Goal: Task Accomplishment & Management: Complete application form

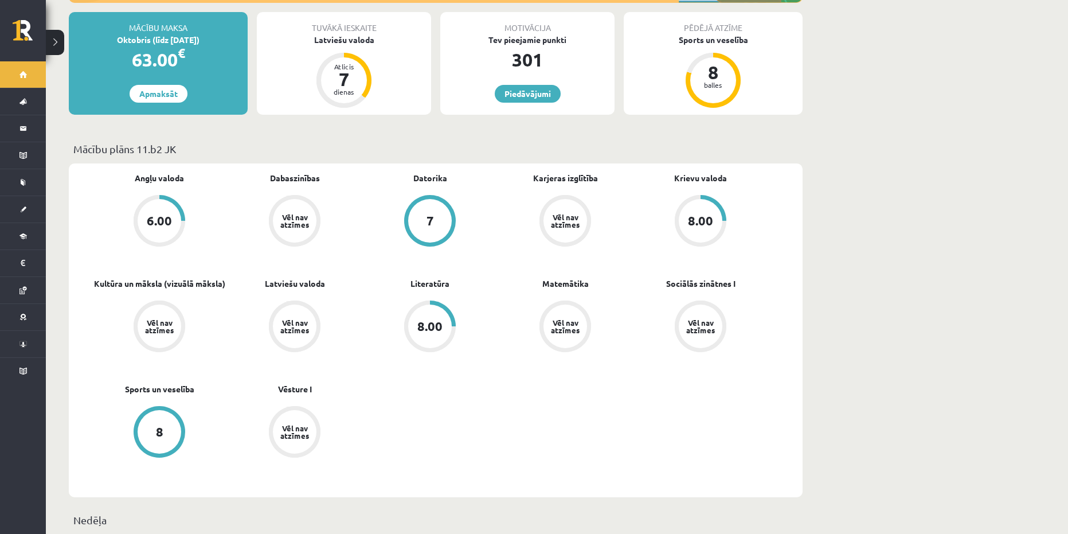
scroll to position [229, 0]
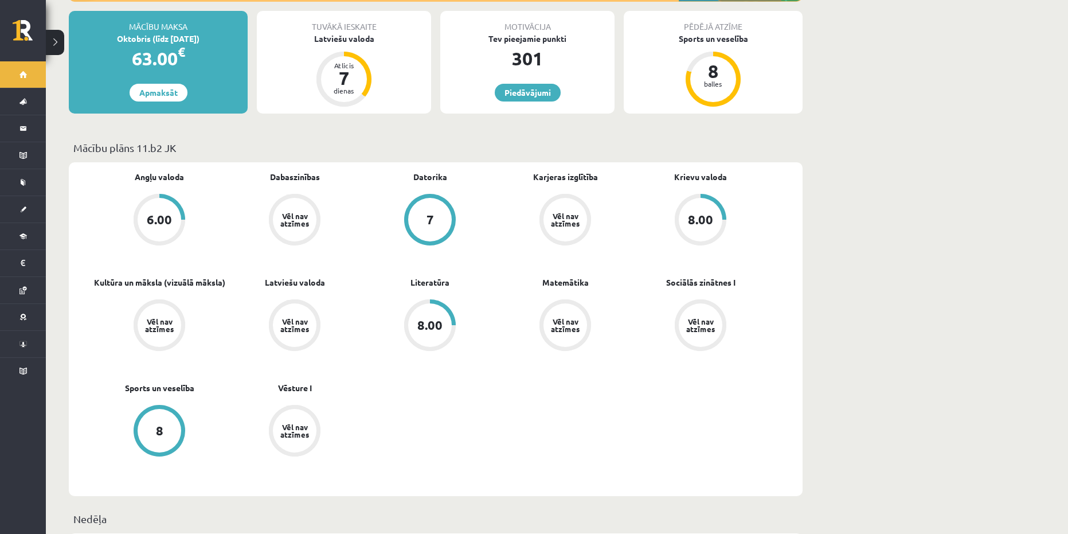
click at [306, 303] on div "Vēl nav atzīmes" at bounding box center [295, 325] width 44 height 44
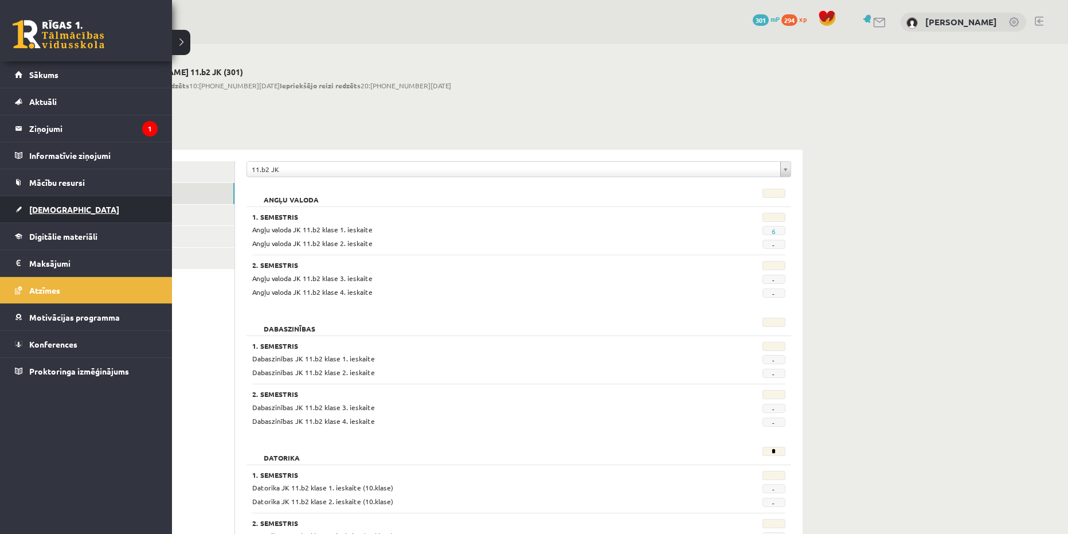
click at [33, 213] on span "[DEMOGRAPHIC_DATA]" at bounding box center [74, 209] width 90 height 10
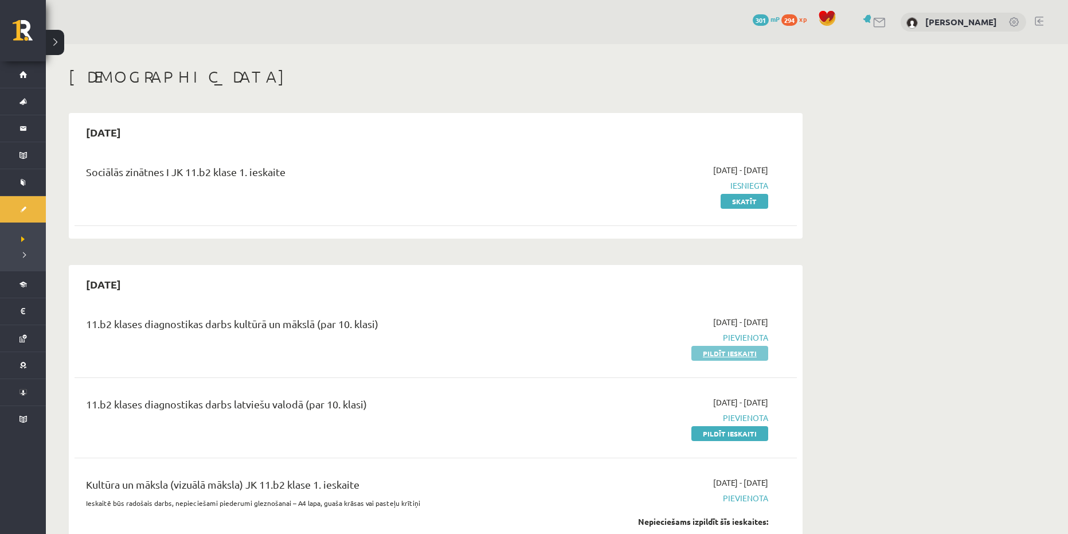
click at [750, 355] on link "Pildīt ieskaiti" at bounding box center [729, 353] width 77 height 15
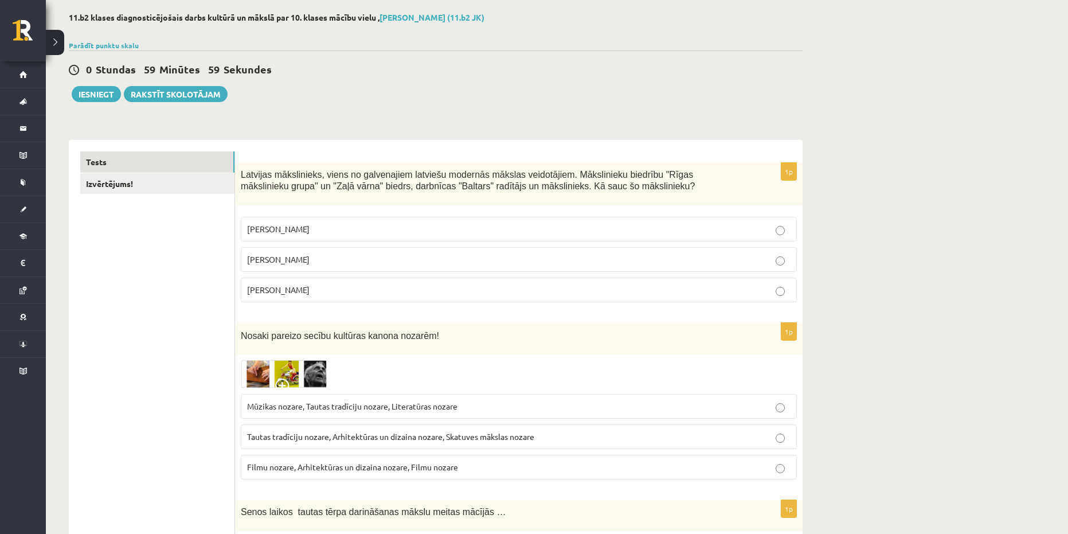
scroll to position [57, 0]
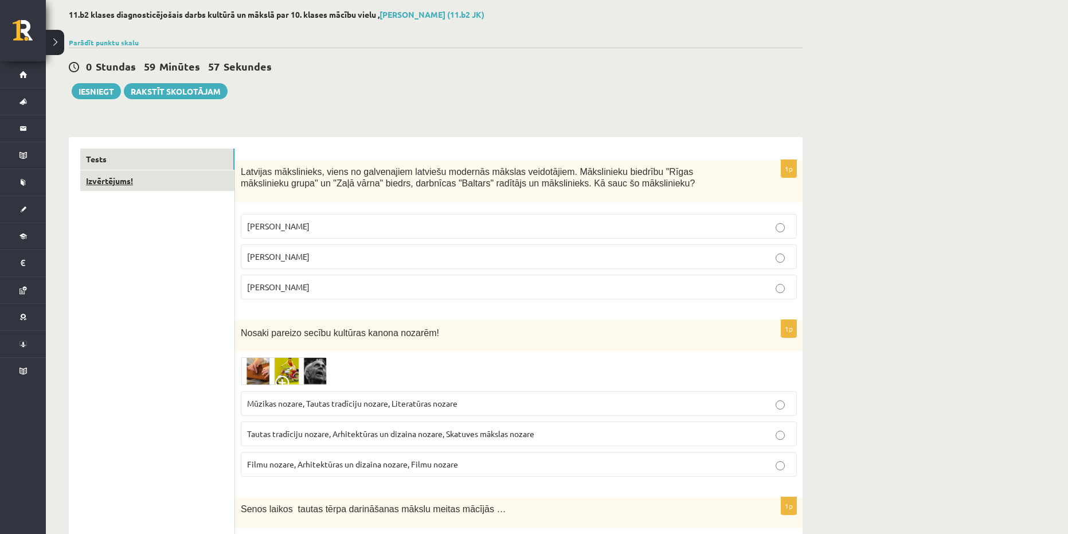
click at [214, 186] on link "Izvērtējums!" at bounding box center [157, 180] width 154 height 21
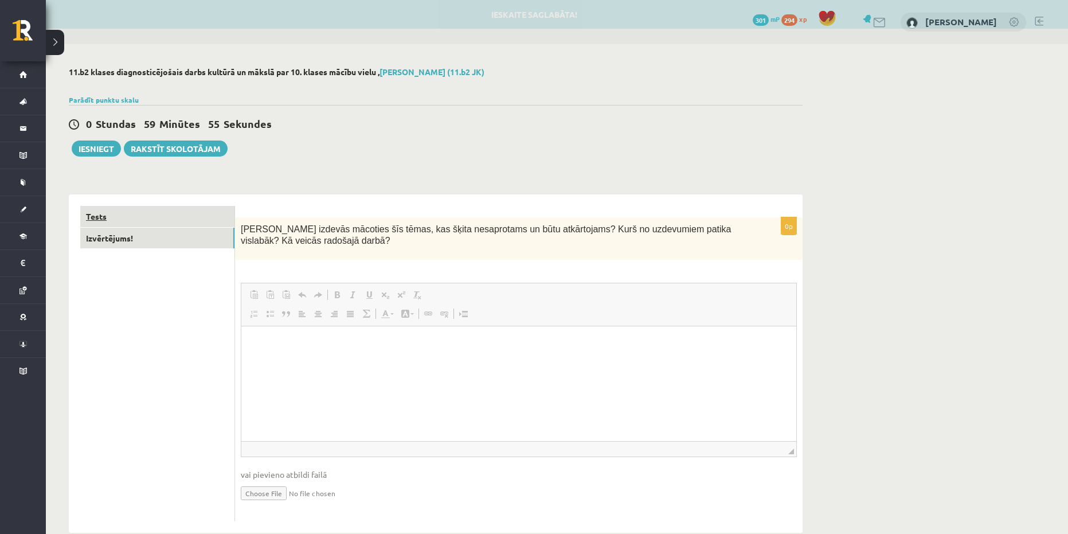
scroll to position [0, 0]
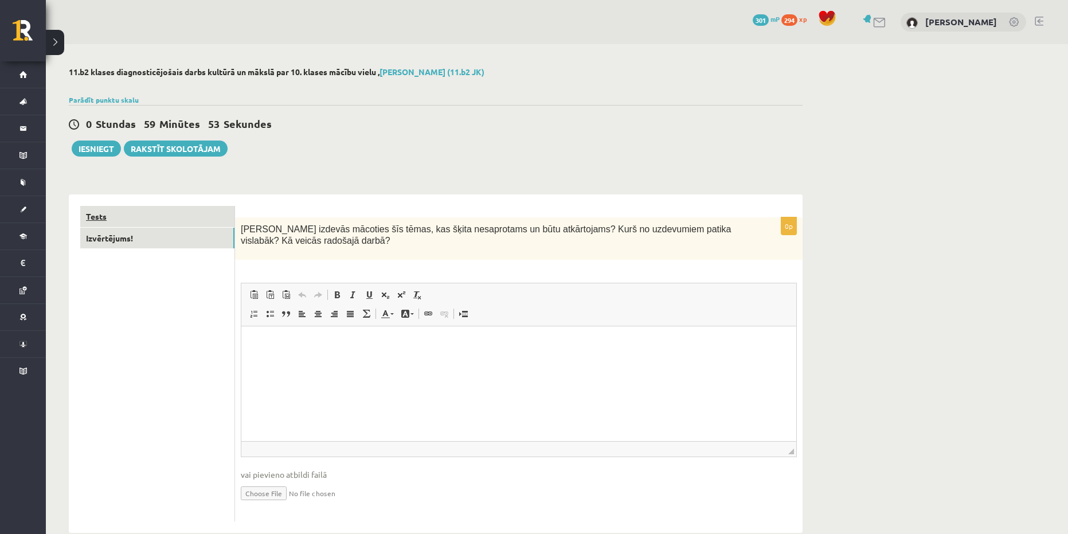
click at [178, 217] on link "Tests" at bounding box center [157, 216] width 154 height 21
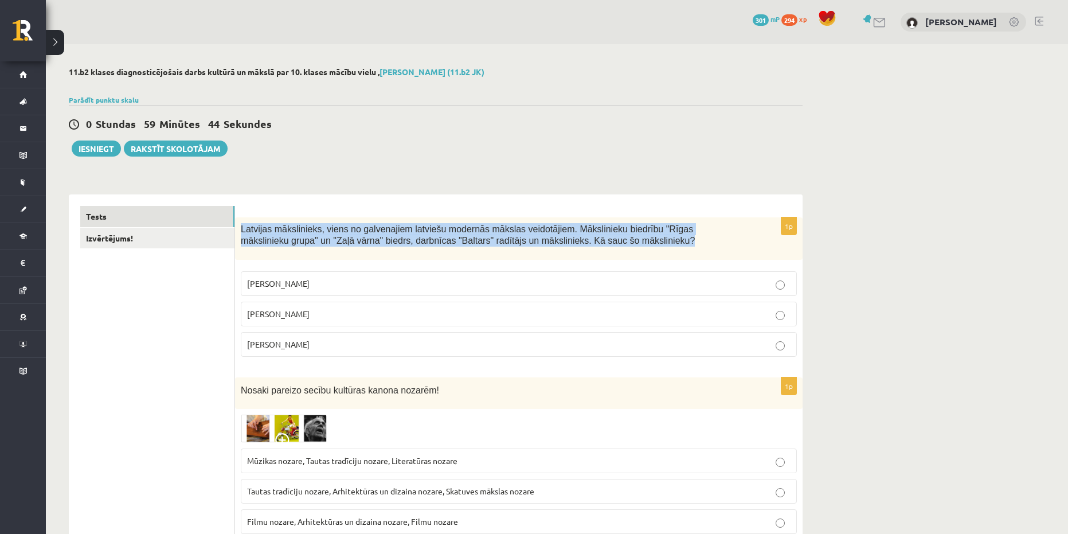
drag, startPoint x: 604, startPoint y: 247, endPoint x: 241, endPoint y: 232, distance: 363.2
click at [241, 232] on p "Latvijas mākslinieks, viens no galvenajiem latviešu modernās mākslas veidotājie…" at bounding box center [490, 235] width 499 height 24
copy span "Latvijas mākslinieks, viens no galvenajiem latviešu modernās mākslas veidotājie…"
drag, startPoint x: 412, startPoint y: 349, endPoint x: 245, endPoint y: 278, distance: 180.8
click at [245, 278] on fieldset "Aleksandra Beļcova Romāns Suta Sigismunds Vidbergs" at bounding box center [519, 312] width 556 height 95
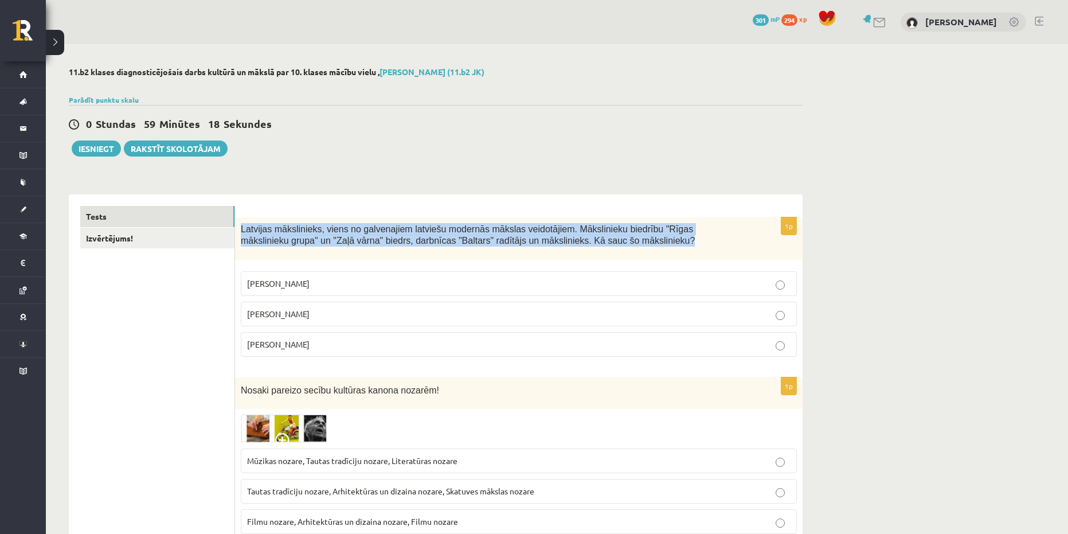
copy fieldset "Aleksandra Beļcova Romāns Suta Sigismunds Vidbergs"
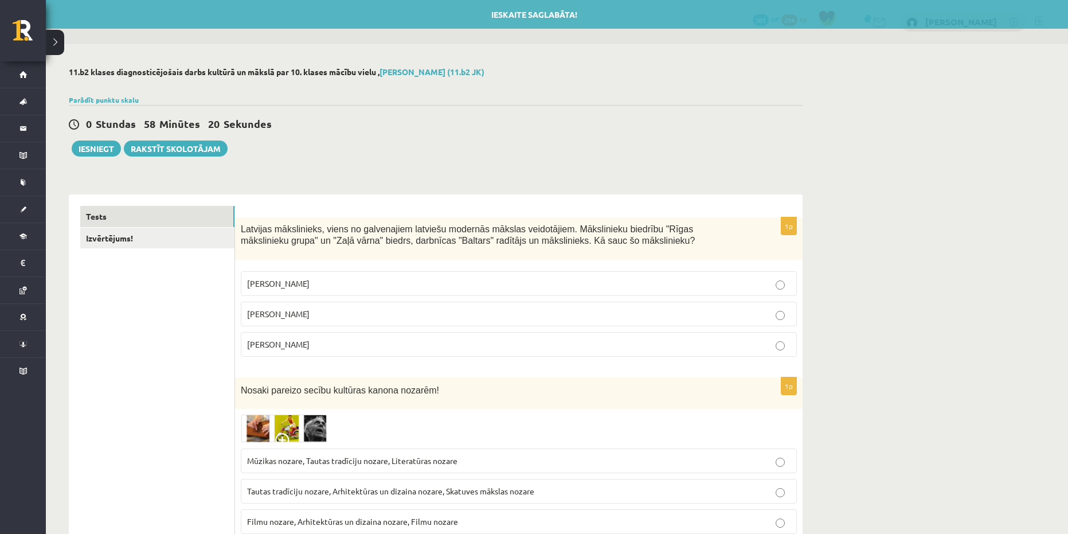
click at [346, 309] on p "Romāns Suta" at bounding box center [518, 314] width 543 height 12
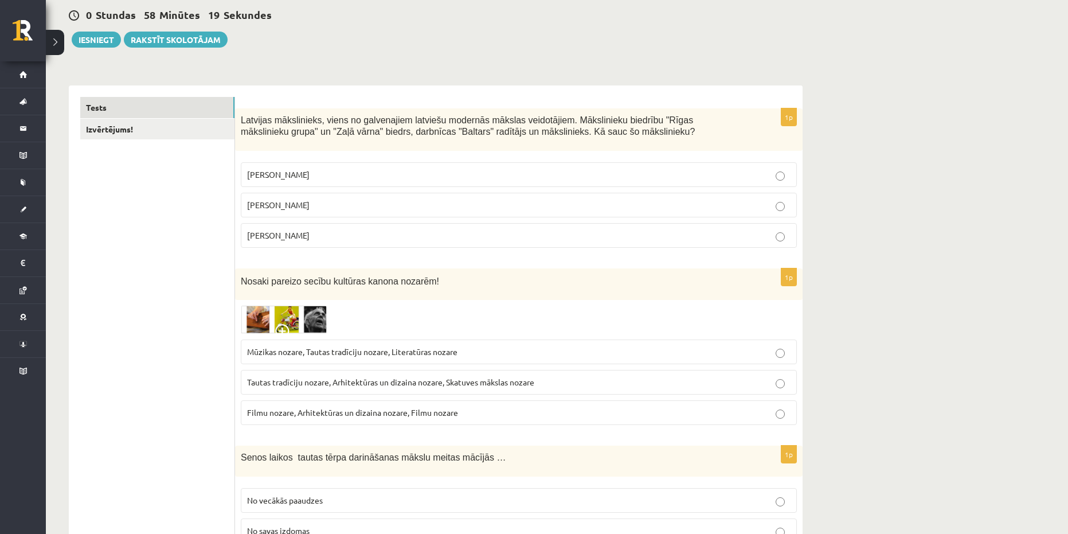
scroll to position [115, 0]
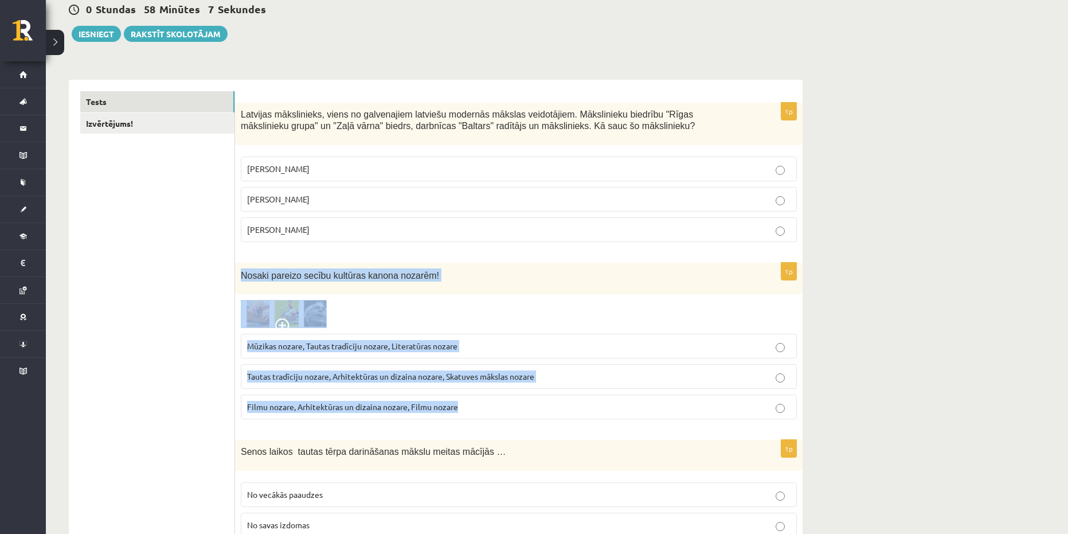
drag, startPoint x: 496, startPoint y: 420, endPoint x: 237, endPoint y: 273, distance: 297.8
click at [237, 273] on div "1p Nosaki pareizo secību kultūras kanona nozarēm! Mūzikas nozare, Tautas tradīc…" at bounding box center [518, 346] width 567 height 166
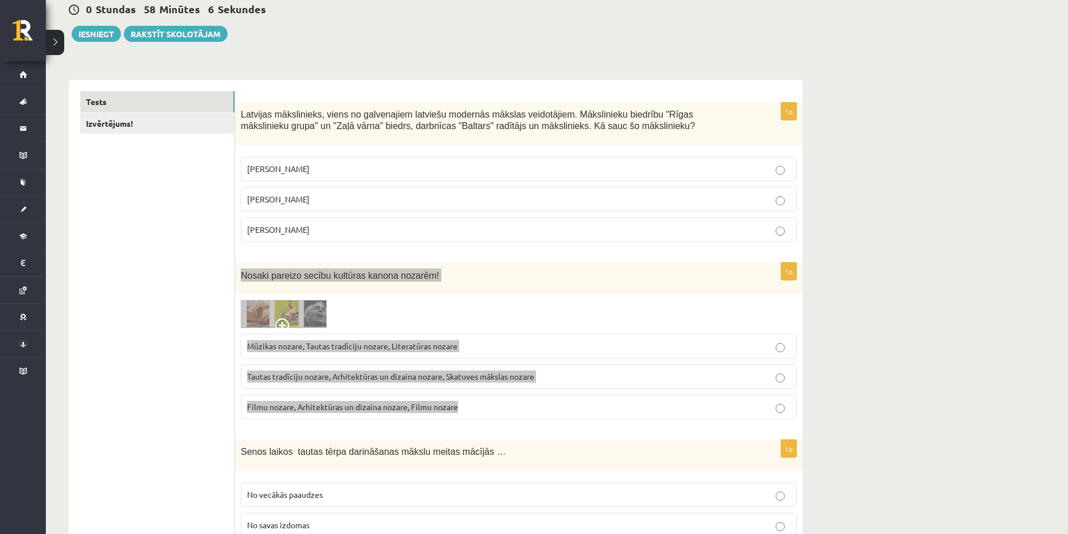
copy div "Nosaki pareizo secību kultūras kanona nozarēm! Mūzikas nozare, Tautas tradīciju…"
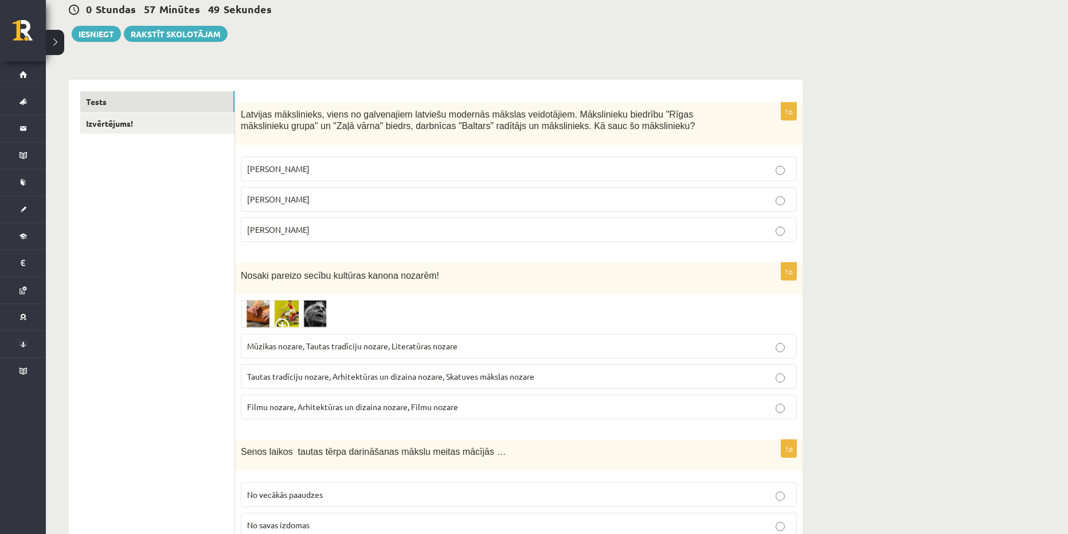
click at [373, 351] on p "Mūzikas nozare, Tautas tradīciju nozare, Literatūras nozare" at bounding box center [518, 346] width 543 height 12
click at [346, 377] on span "Tautas tradīciju nozare, Arhitektūras un dizaina nozare, Skatuves mākslas nozare" at bounding box center [390, 376] width 287 height 10
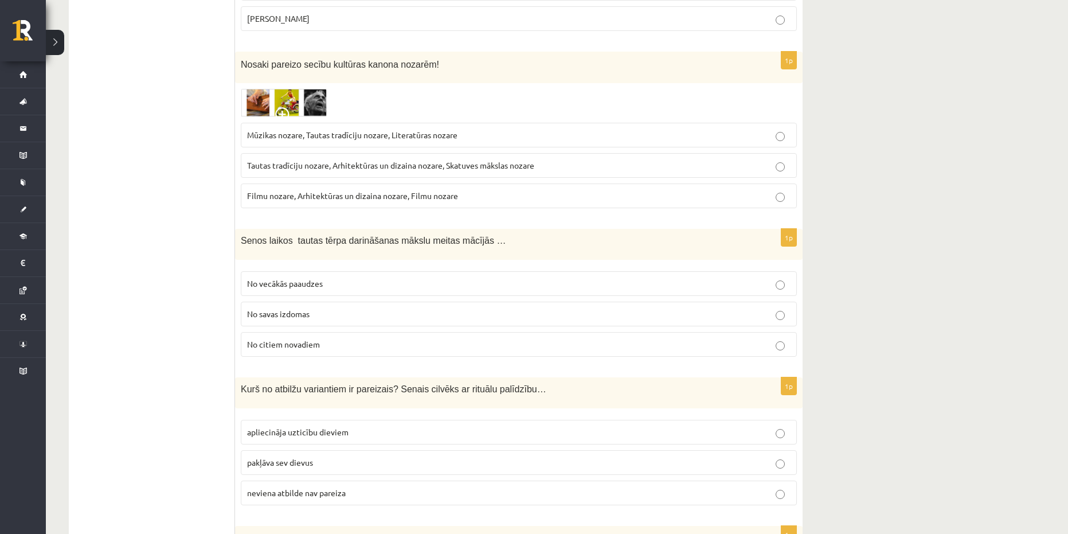
scroll to position [344, 0]
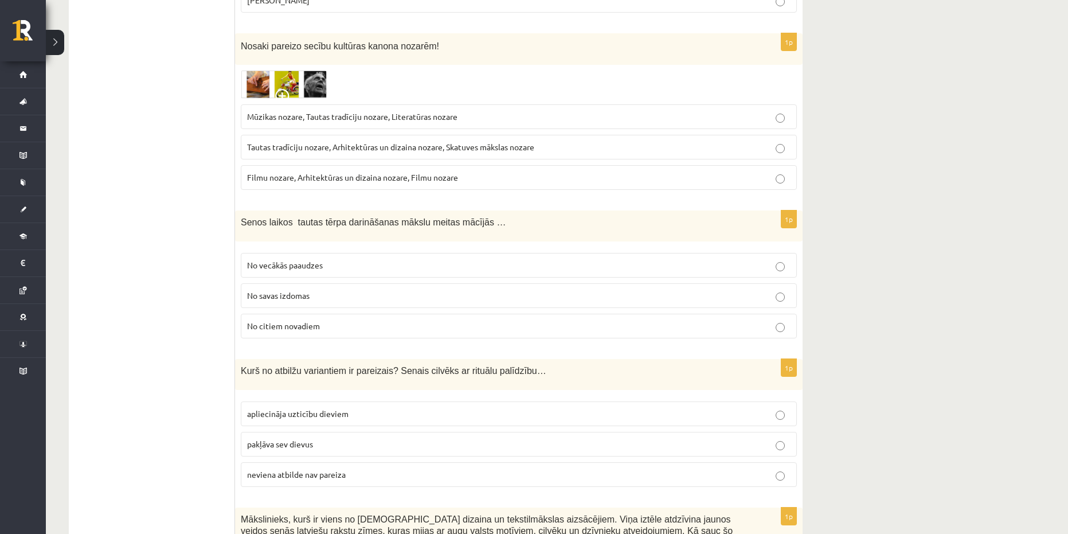
click at [355, 269] on p "No vecākās paaudzes" at bounding box center [518, 265] width 543 height 12
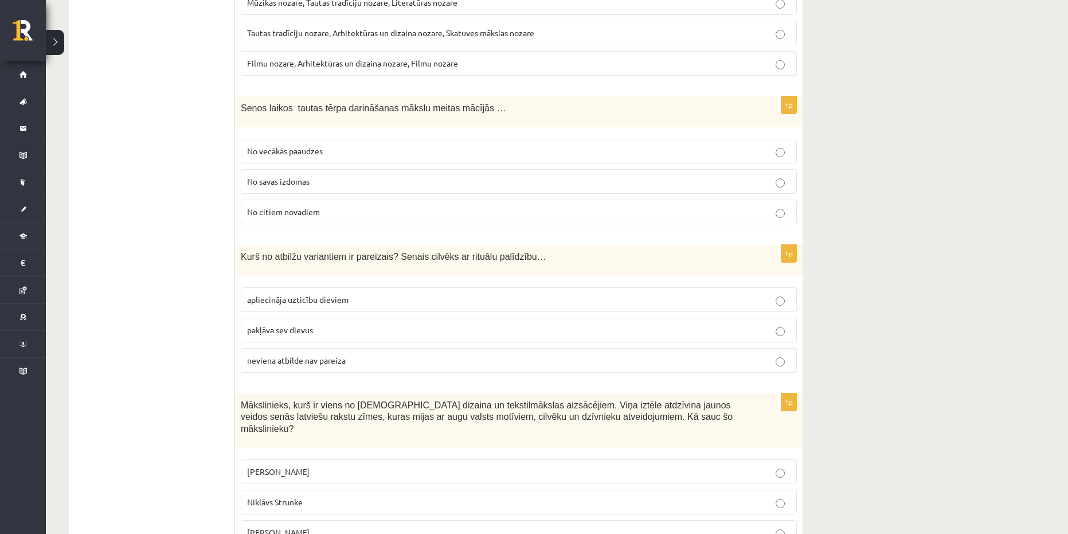
scroll to position [459, 0]
click at [373, 299] on p "apliecināja uzticību dieviem" at bounding box center [518, 299] width 543 height 12
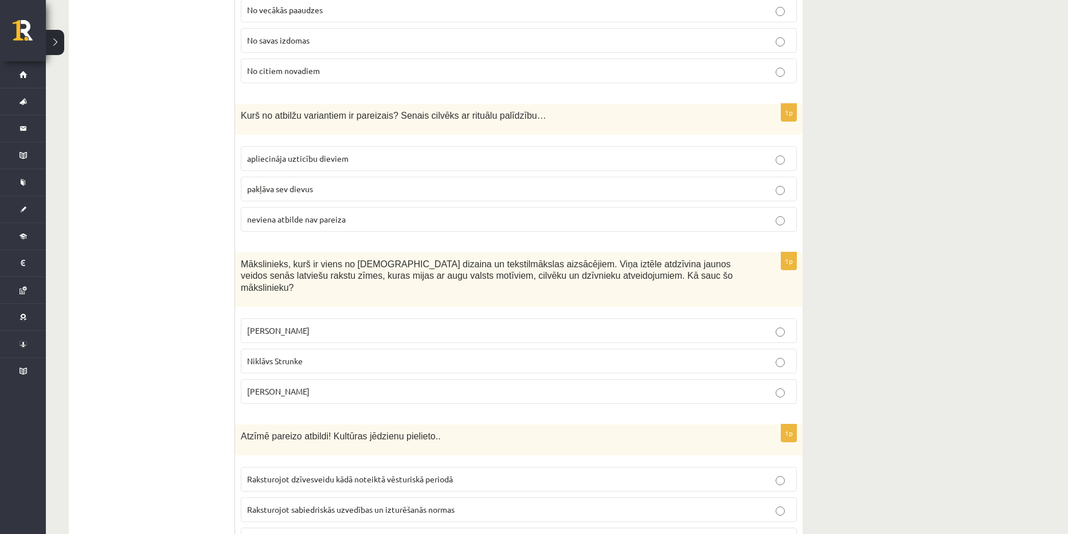
scroll to position [631, 0]
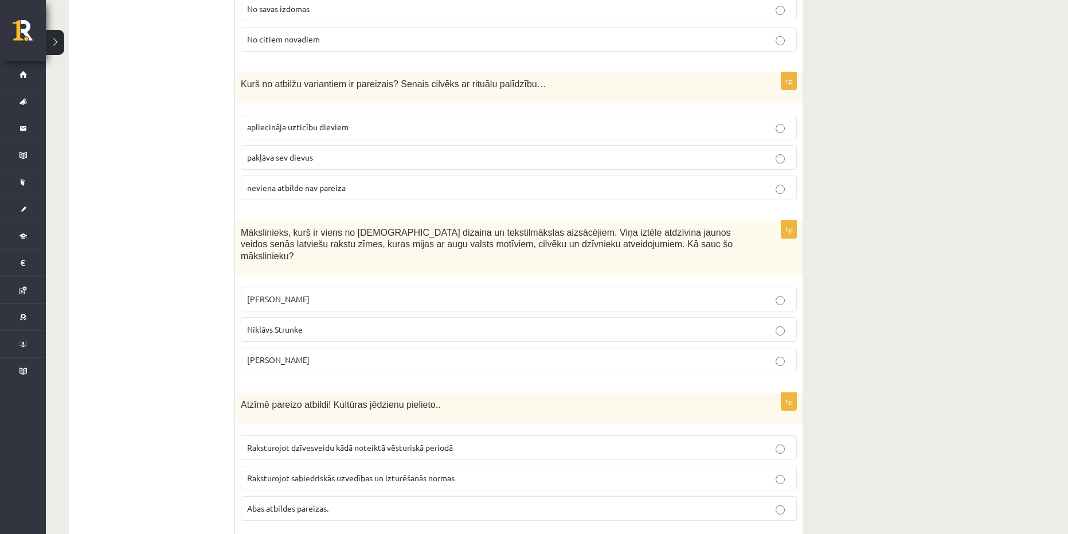
drag, startPoint x: 358, startPoint y: 364, endPoint x: 242, endPoint y: 224, distance: 181.2
click at [242, 224] on div "1p Mākslinieks, kurš ir viens no latviešu dizaina un tekstilmākslas aizsācējiem…" at bounding box center [518, 301] width 567 height 161
copy div "Mākslinieks, kurš ir viens no latviešu dizaina un tekstilmākslas aizsācējiem. V…"
click at [298, 295] on label "Ansis Cīrulis" at bounding box center [519, 299] width 556 height 25
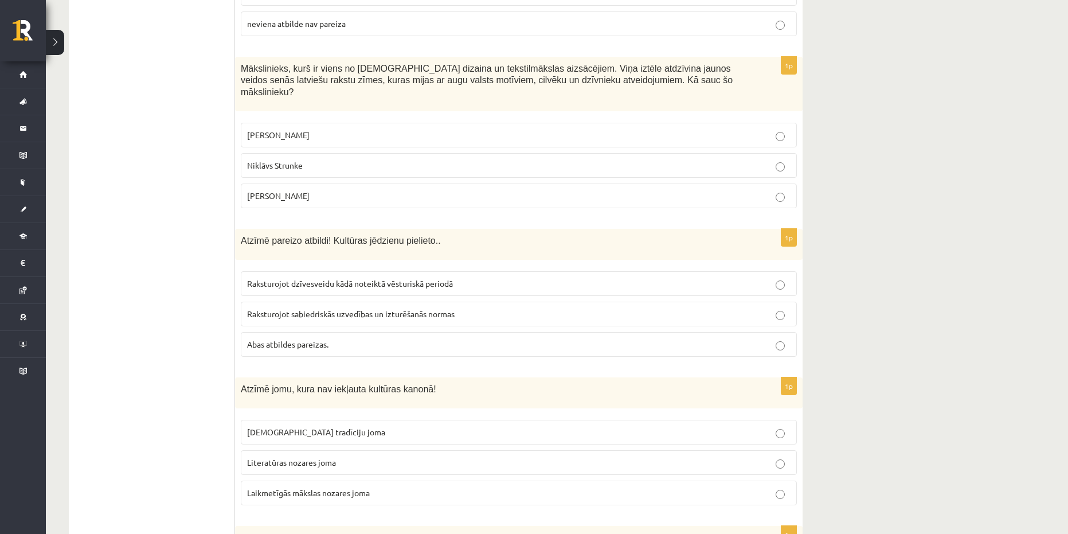
scroll to position [803, 0]
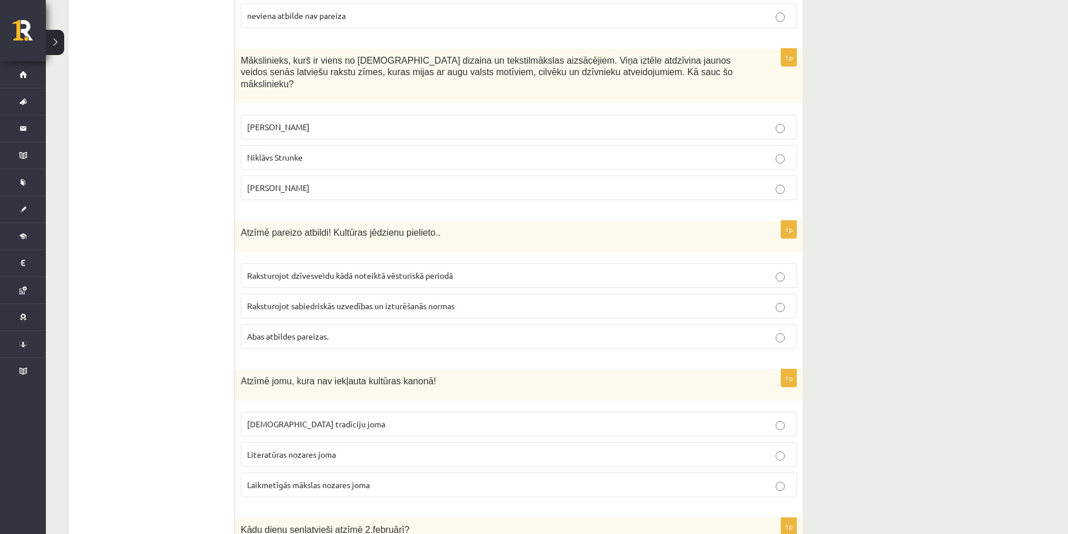
click at [356, 332] on label "Abas atbildes pareizas." at bounding box center [519, 336] width 556 height 25
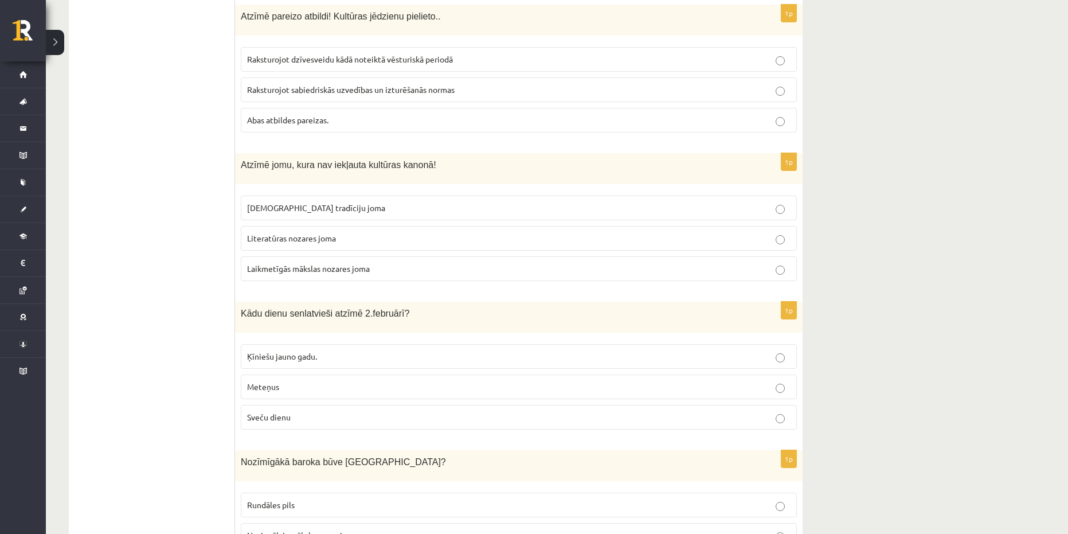
scroll to position [1032, 0]
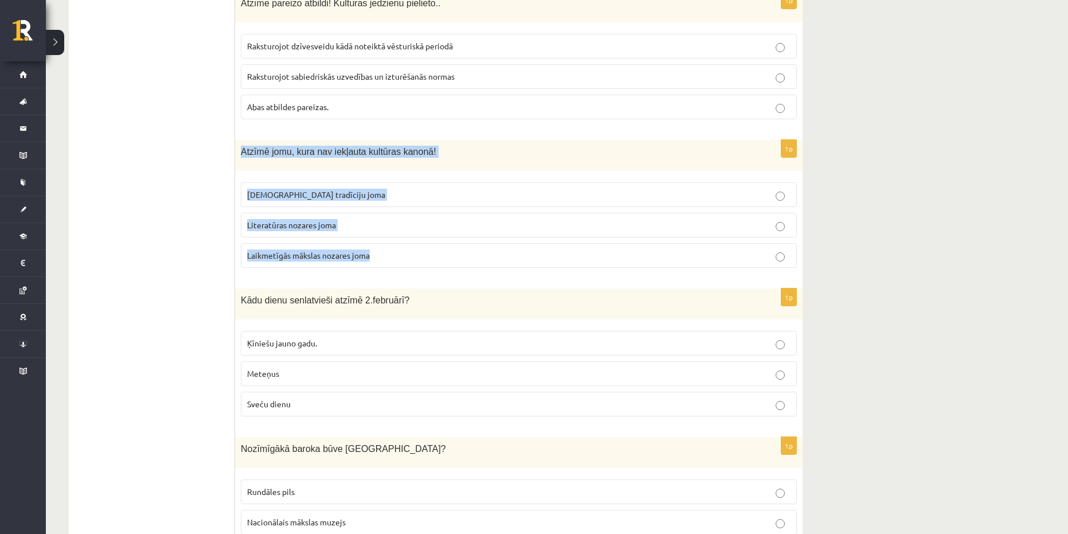
drag, startPoint x: 540, startPoint y: 245, endPoint x: 237, endPoint y: 142, distance: 320.3
click at [237, 142] on div "1p Atzīmē jomu, kura nav iekļauta kultūras kanonā! Tautas tradīciju joma Litera…" at bounding box center [518, 208] width 567 height 137
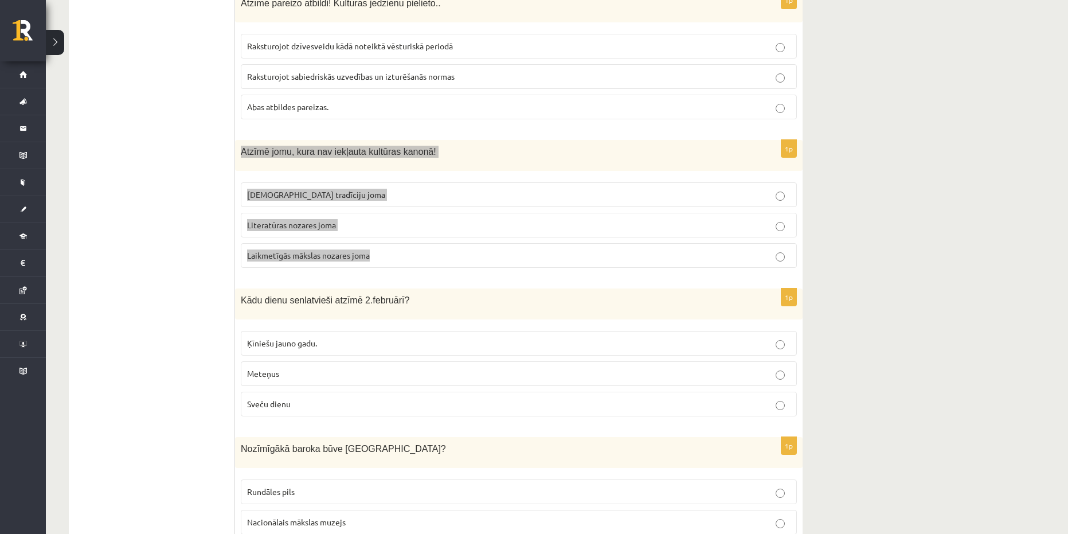
copy div "Atzīmē jomu, kura nav iekļauta kultūras kanonā! Tautas tradīciju joma Literatūr…"
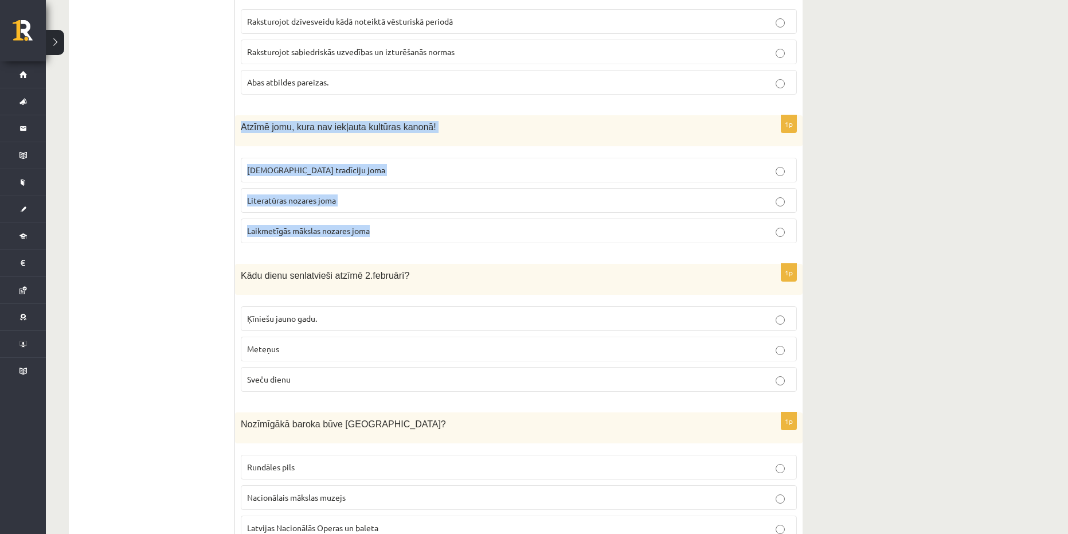
scroll to position [1089, 0]
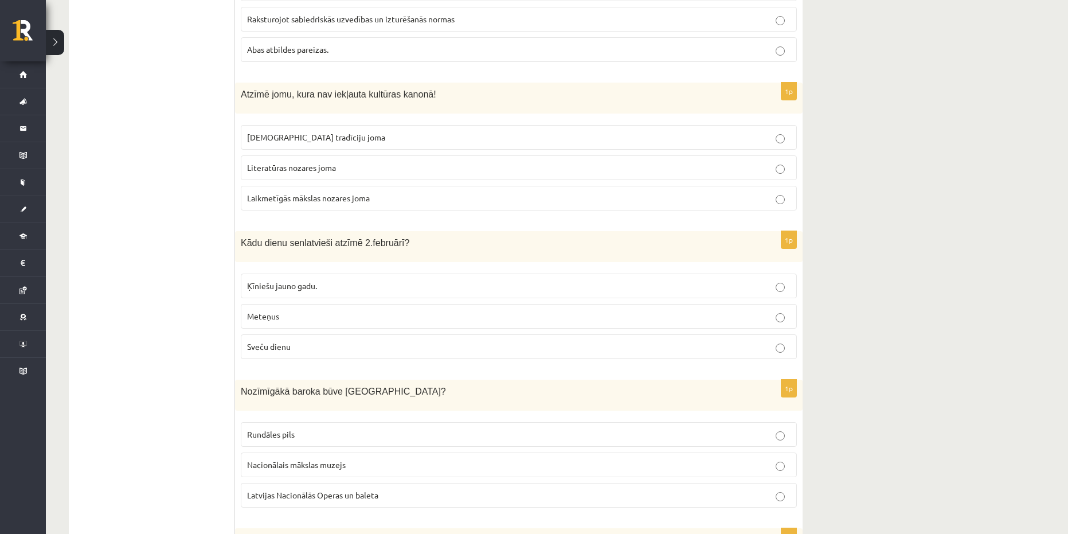
drag, startPoint x: 409, startPoint y: 229, endPoint x: 241, endPoint y: 235, distance: 167.5
click at [241, 237] on p "Kādu dienu senlatvieši atzīmē 2.februārī?" at bounding box center [490, 243] width 499 height 12
copy span "Kādu dienu senlatvieši atzīmē 2.februārī?"
click at [306, 340] on p "Sveču dienu" at bounding box center [518, 346] width 543 height 12
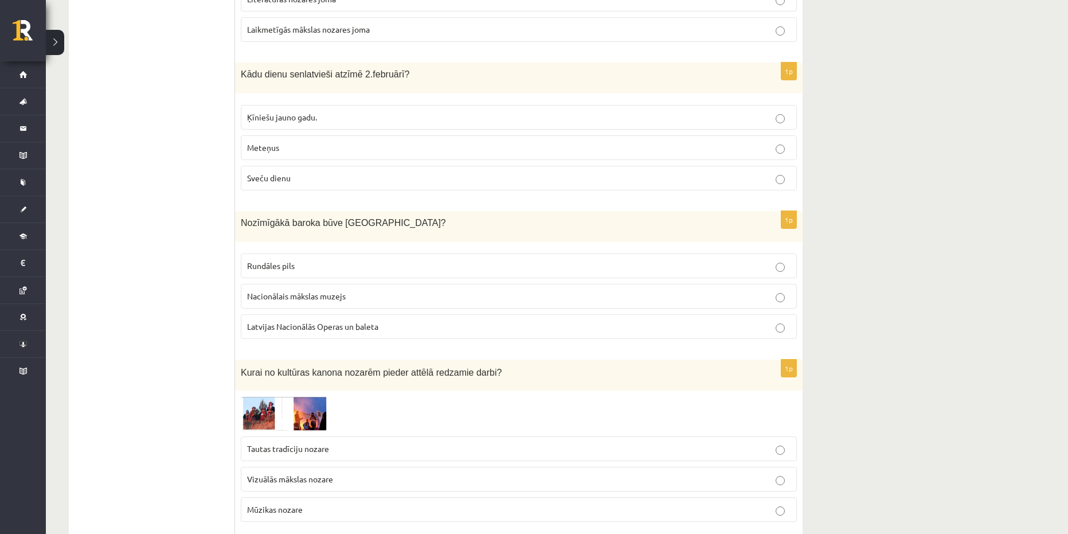
scroll to position [1261, 0]
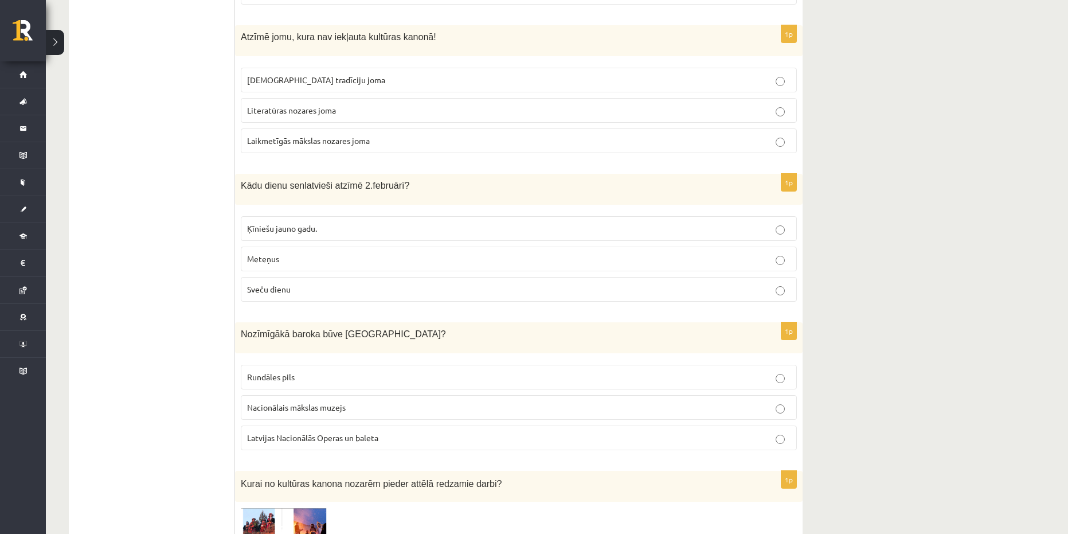
click at [322, 136] on label "Laikmetīgās mākslas nozares joma" at bounding box center [519, 140] width 556 height 25
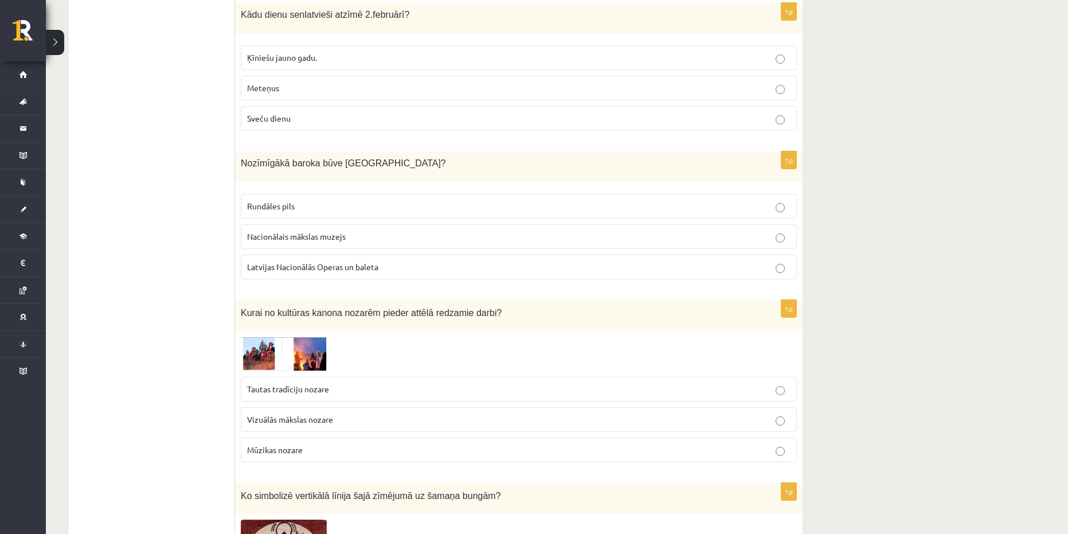
scroll to position [1318, 0]
click at [335, 199] on p "Rundāles pils" at bounding box center [518, 205] width 543 height 12
drag, startPoint x: 416, startPoint y: 249, endPoint x: 232, endPoint y: 147, distance: 210.4
click at [447, 168] on div "Nozīmīgākā baroka būve Latvijā?" at bounding box center [518, 165] width 567 height 31
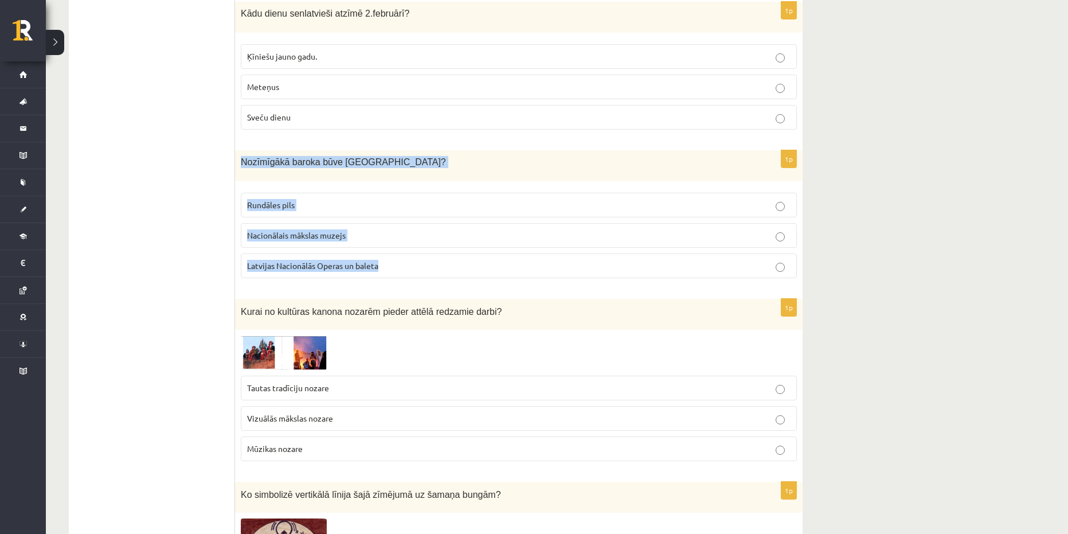
drag, startPoint x: 422, startPoint y: 257, endPoint x: 241, endPoint y: 150, distance: 210.3
click at [241, 150] on div "1p Nozīmīgākā baroka būve Latvijā? Rundāles pils Nacionālais mākslas muzejs Lat…" at bounding box center [518, 218] width 567 height 137
click at [450, 171] on div "1p Nozīmīgākā baroka būve Latvijā? Rundāles pils Nacionālais mākslas muzejs Lat…" at bounding box center [518, 218] width 567 height 137
click at [378, 156] on p "Nozīmīgākā baroka būve Latvijā?" at bounding box center [490, 162] width 499 height 12
drag, startPoint x: 378, startPoint y: 144, endPoint x: 238, endPoint y: 154, distance: 140.2
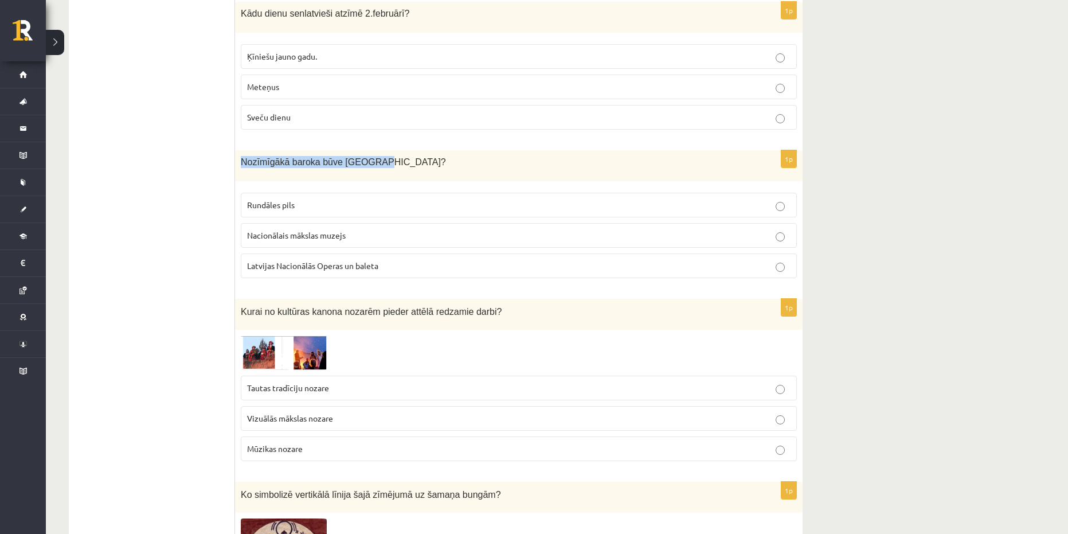
click at [238, 154] on div "Nozīmīgākā baroka būve Latvijā?" at bounding box center [518, 165] width 567 height 31
copy span "Nozīmīgākā baroka būve Latvijā?"
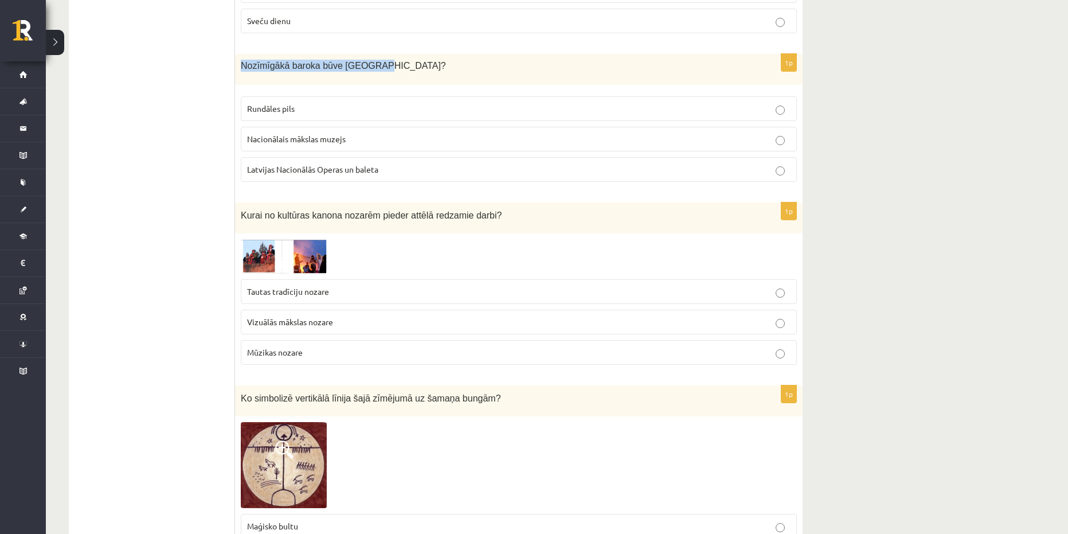
scroll to position [1433, 0]
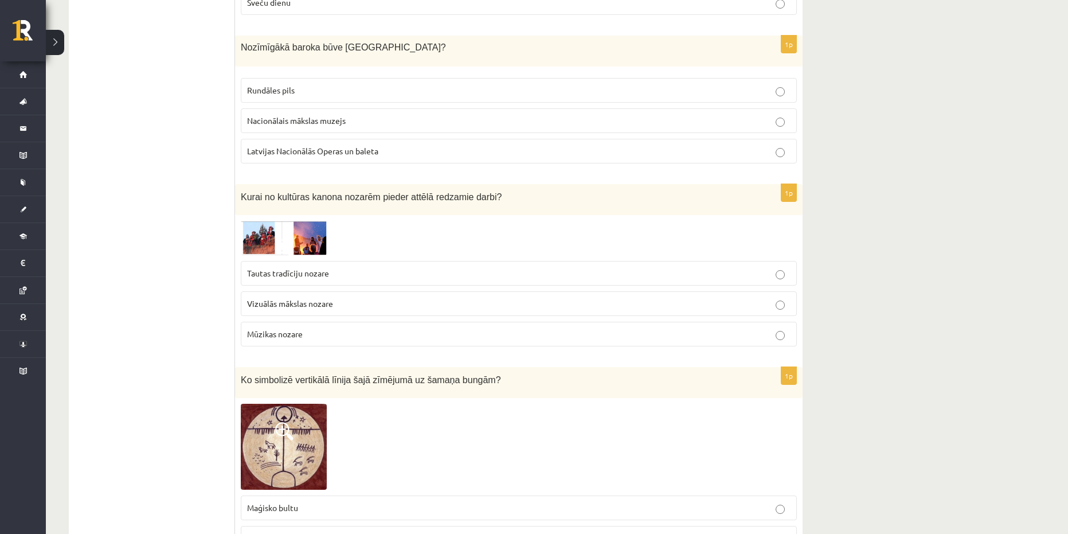
click at [330, 267] on p "Tautas tradīciju nozare" at bounding box center [518, 273] width 543 height 12
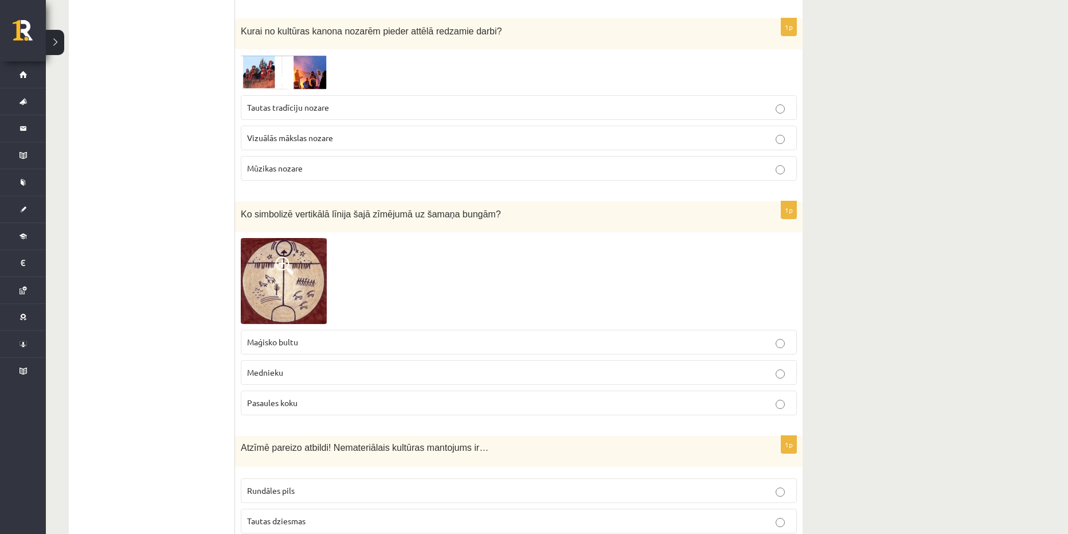
scroll to position [1605, 0]
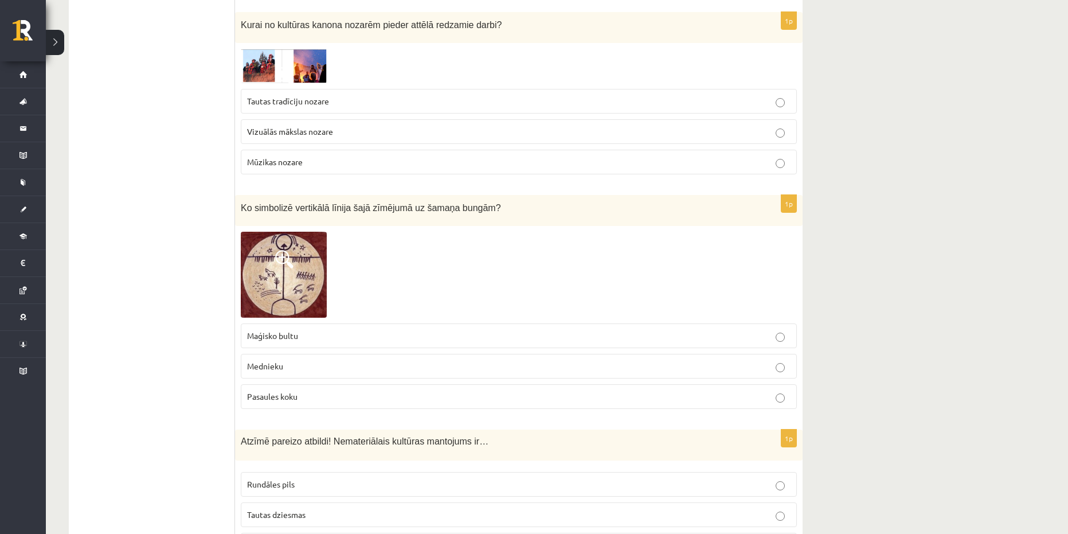
click at [303, 390] on p "Pasaules koku" at bounding box center [518, 396] width 543 height 12
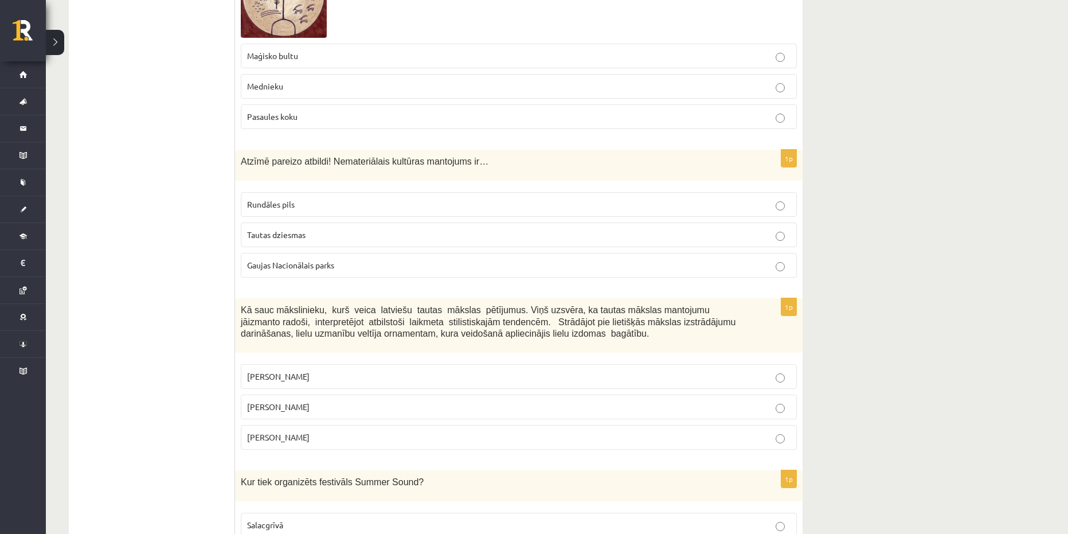
scroll to position [1892, 0]
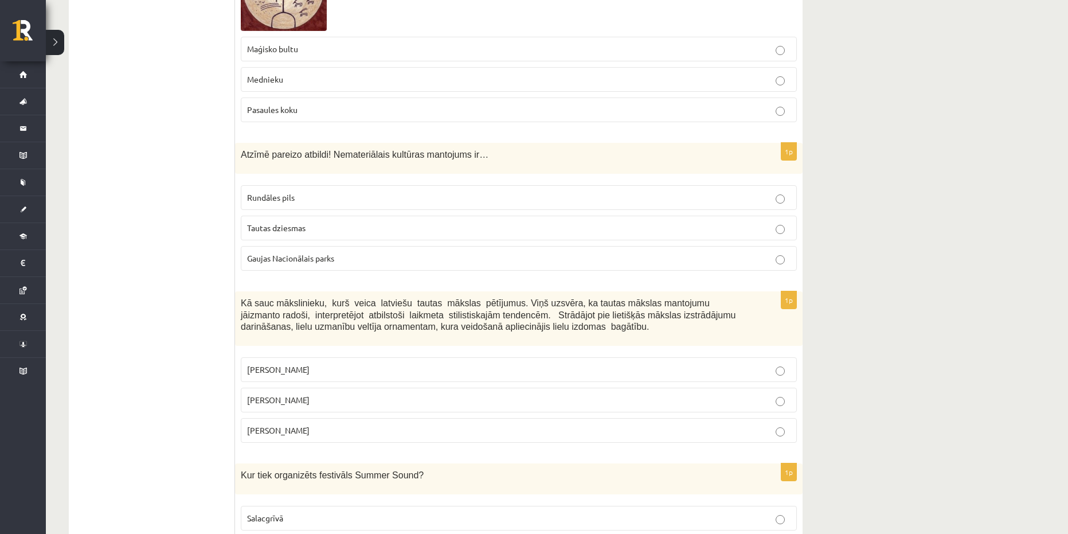
click at [341, 222] on p "Tautas dziesmas" at bounding box center [518, 228] width 543 height 12
click at [349, 252] on p "Gaujas Nacionālais parks" at bounding box center [518, 258] width 543 height 12
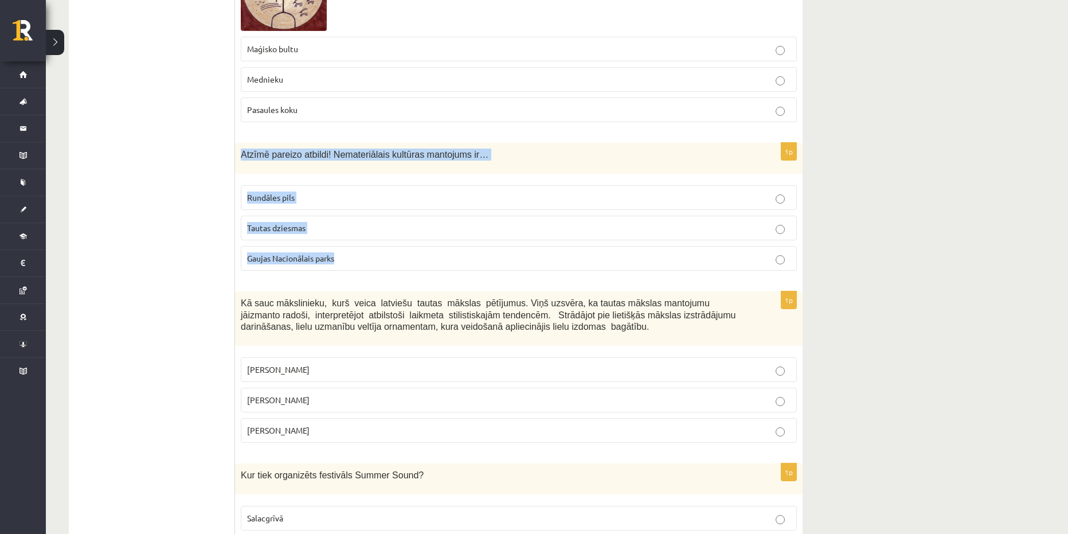
drag, startPoint x: 426, startPoint y: 246, endPoint x: 240, endPoint y: 146, distance: 211.6
click at [240, 146] on div "1p Atzīmē pareizo atbildi! Nemateriālais kultūras mantojums ir… Rundāles pils T…" at bounding box center [518, 211] width 567 height 137
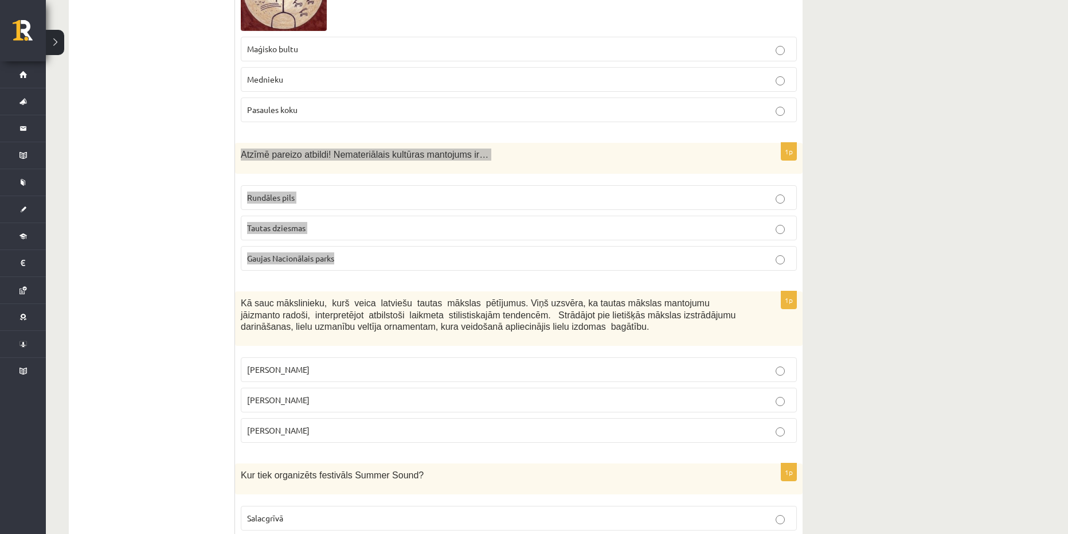
copy div "Atzīmē pareizo atbildi! Nemateriālais kultūras mantojums ir… Rundāles pils Taut…"
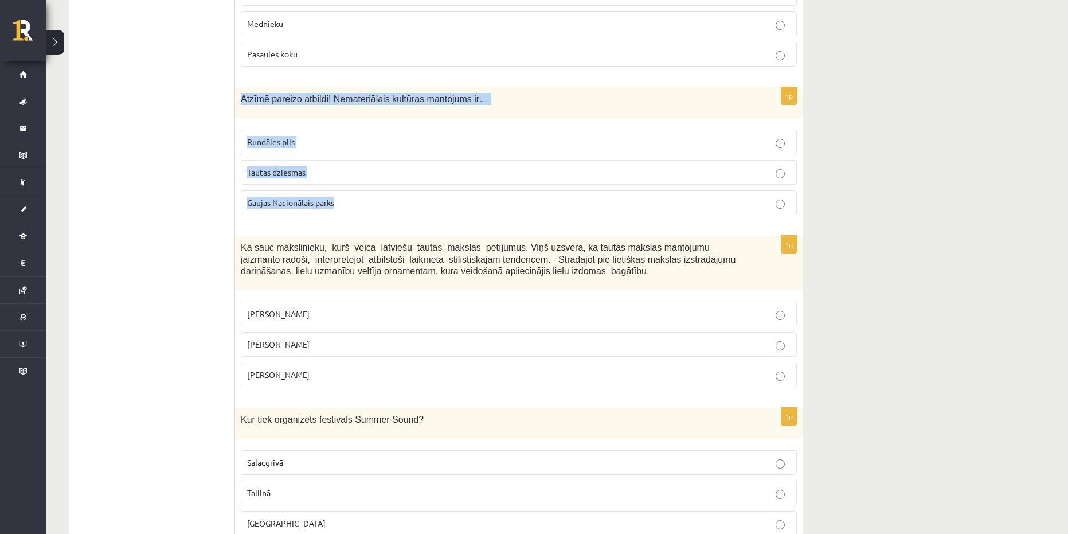
scroll to position [1949, 0]
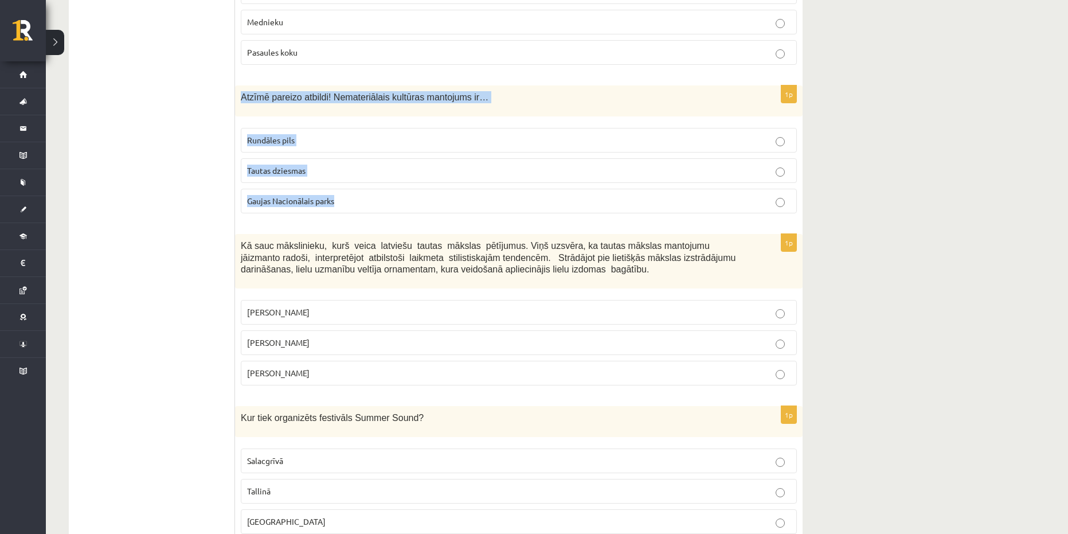
click at [350, 165] on p "Tautas dziesmas" at bounding box center [518, 171] width 543 height 12
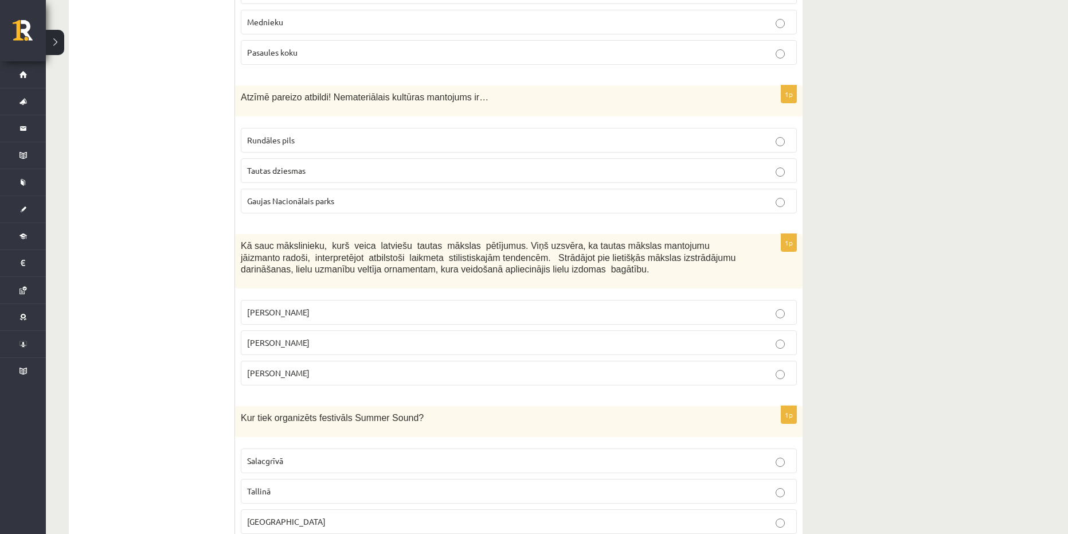
drag, startPoint x: 323, startPoint y: 367, endPoint x: 241, endPoint y: 230, distance: 159.7
click at [241, 234] on div "1p Kā sauc mākslinieku, kurš veica latviešu tautas mākslas pētījumus. Viņš uzsv…" at bounding box center [518, 314] width 567 height 161
copy div "Kā sauc mākslinieku, kurš veica latviešu tautas mākslas pētījumus. Viņš uzsvēra…"
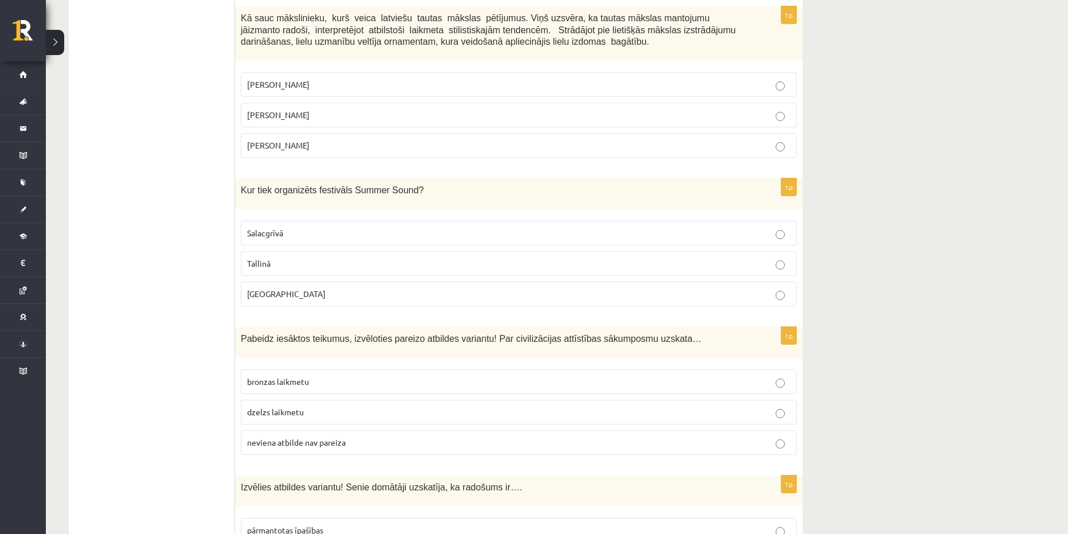
scroll to position [2178, 0]
click at [337, 286] on p "Liepājā" at bounding box center [518, 292] width 543 height 12
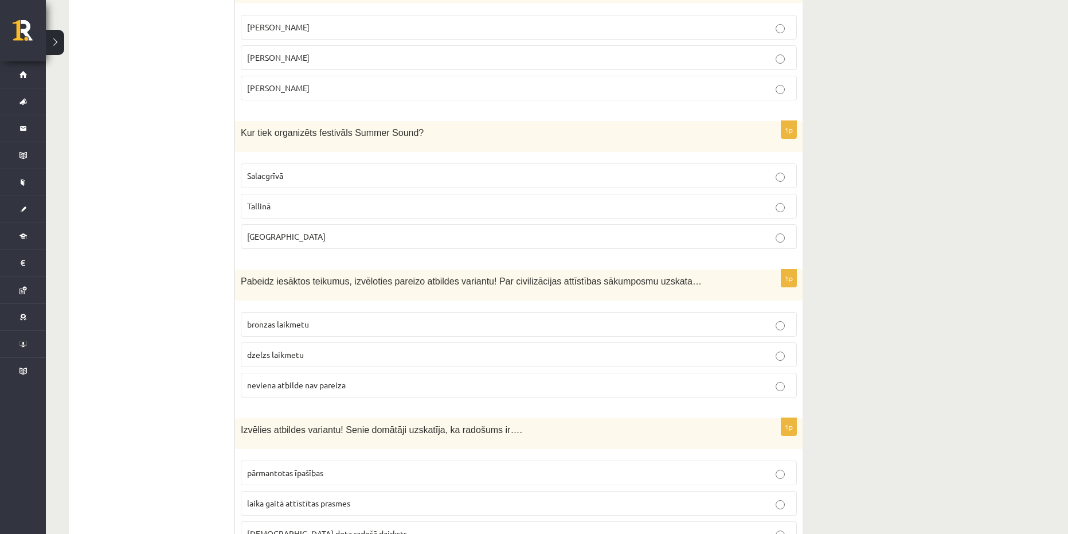
scroll to position [2236, 0]
click at [302, 50] on span "Jūlijs Madernieks" at bounding box center [278, 55] width 62 height 10
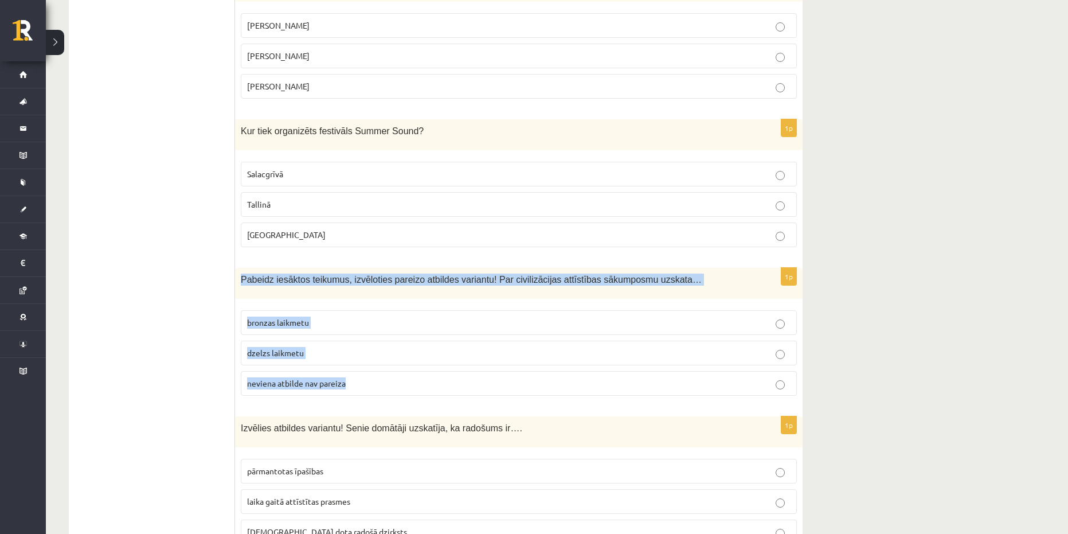
drag, startPoint x: 383, startPoint y: 386, endPoint x: 240, endPoint y: 269, distance: 184.2
click at [240, 269] on div "1p Pabeidz iesāktos teikumus, izvēloties pareizo atbildes variantu! Par civiliz…" at bounding box center [518, 336] width 567 height 137
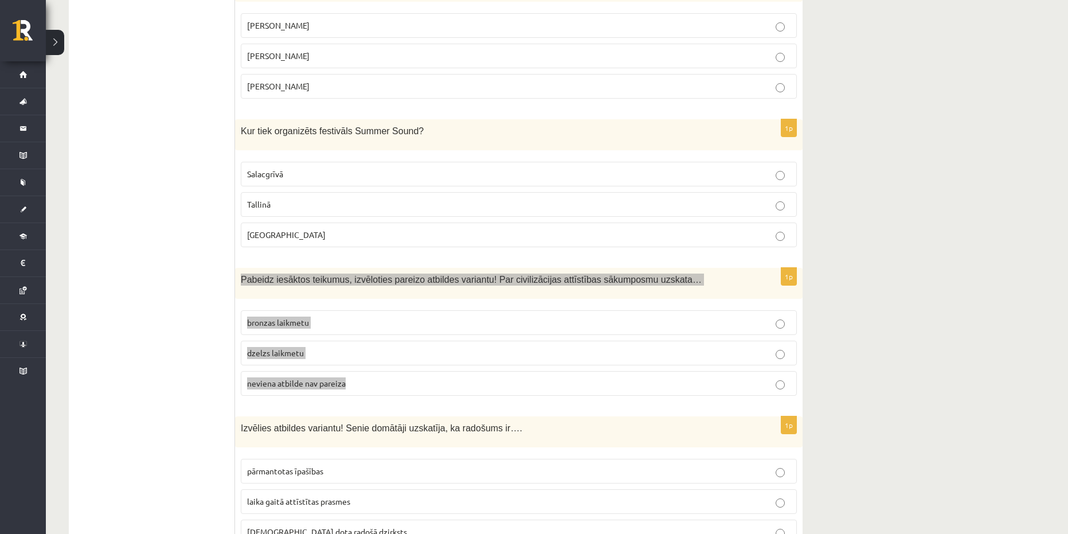
copy div "Pabeidz iesāktos teikumus, izvēloties pareizo atbildes variantu! Par civilizāci…"
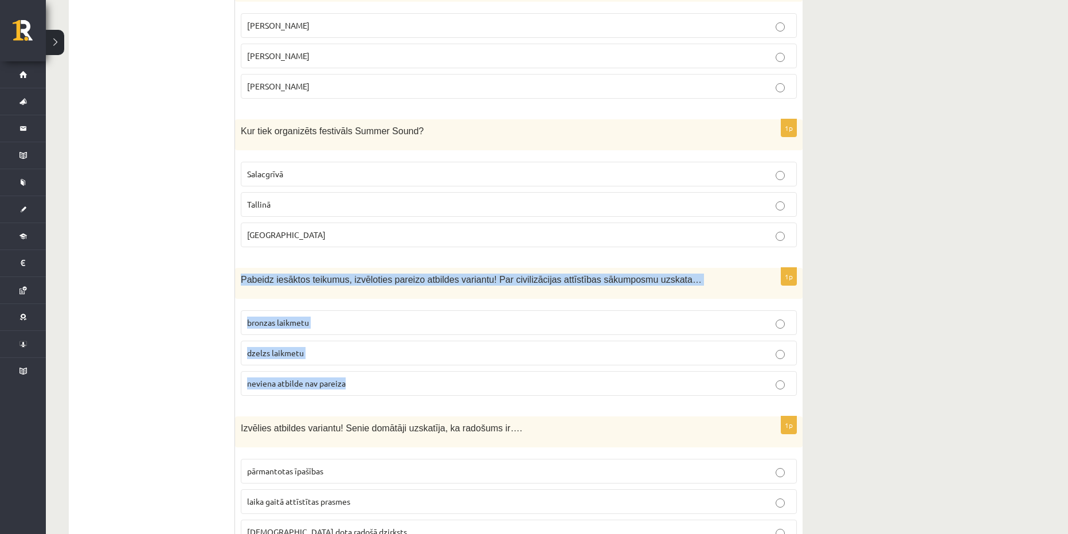
click at [979, 375] on div "**********" at bounding box center [557, 319] width 1022 height 5020
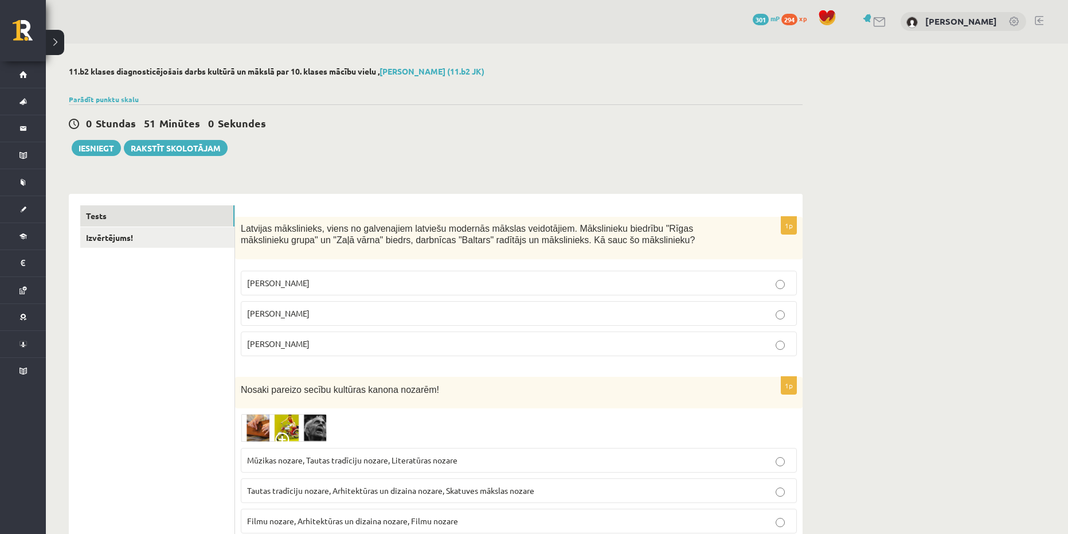
scroll to position [0, 0]
click at [218, 234] on link "Izvērtējums!" at bounding box center [157, 238] width 154 height 21
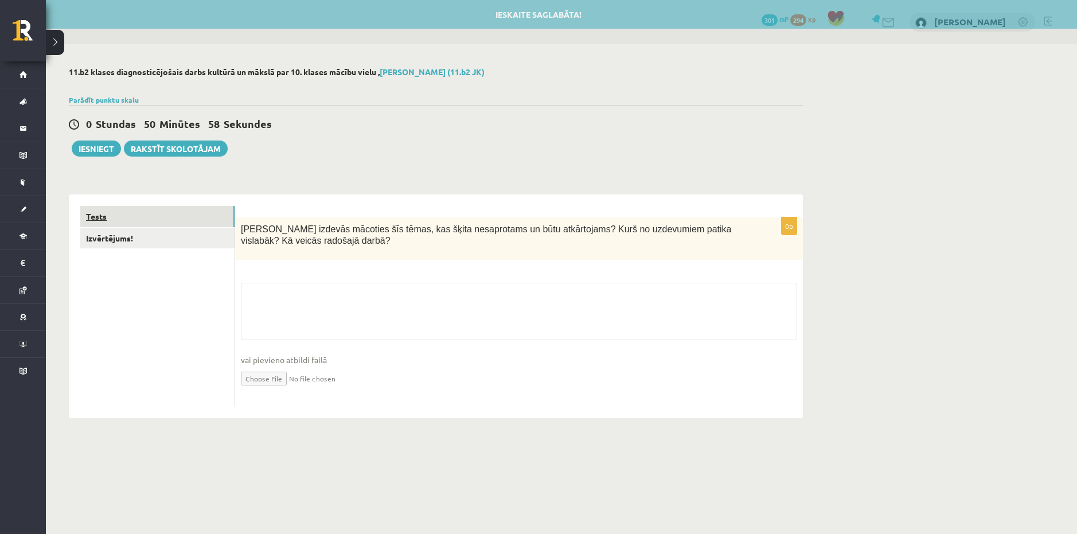
click at [204, 220] on link "Tests" at bounding box center [157, 216] width 154 height 21
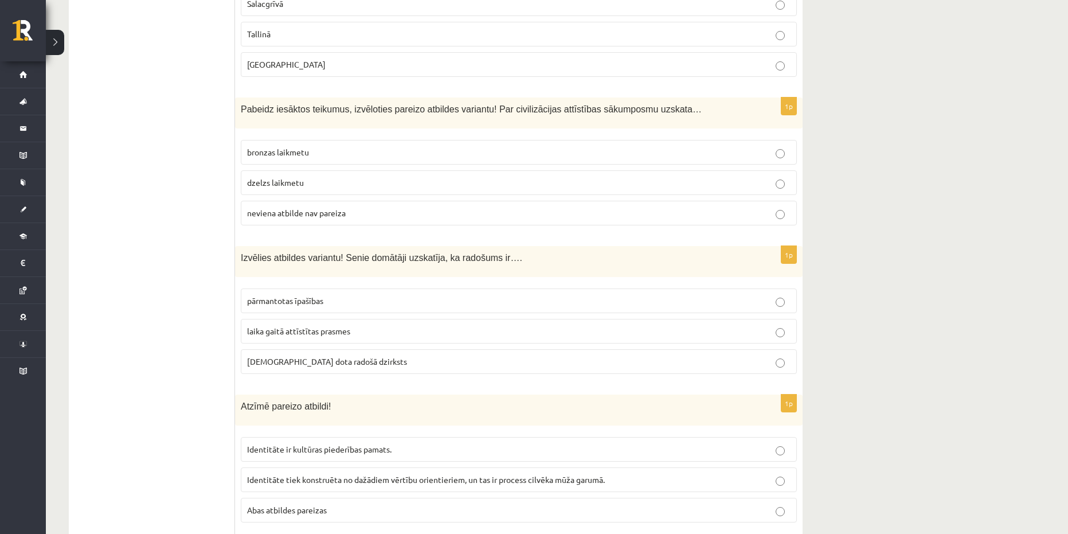
scroll to position [2408, 0]
click at [277, 145] on span "bronzas laikmetu" at bounding box center [278, 150] width 62 height 10
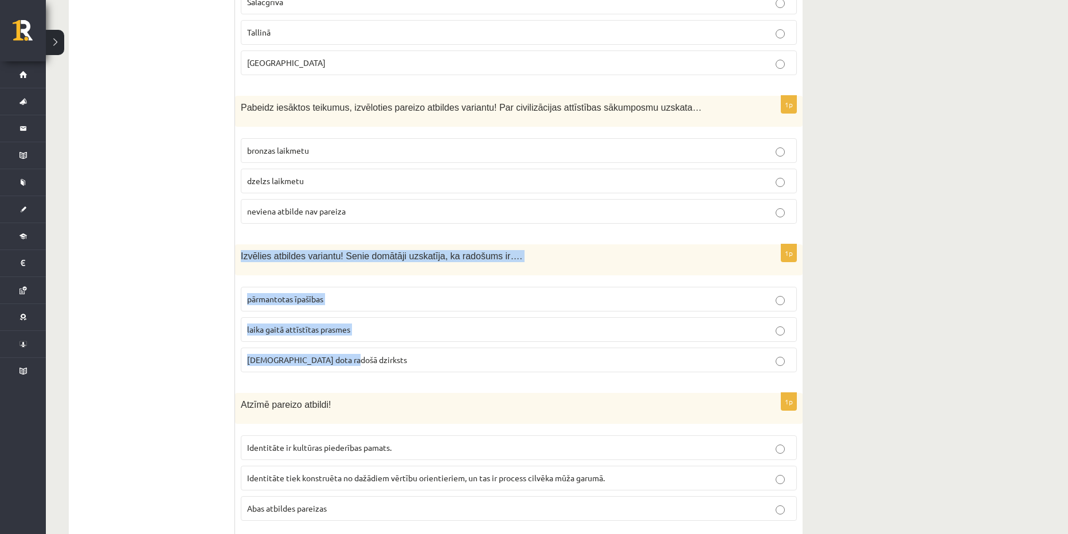
drag, startPoint x: 358, startPoint y: 353, endPoint x: 242, endPoint y: 244, distance: 159.0
click at [242, 244] on div "1p Izvēlies atbildes variantu! Senie domātāji uzskatīja, ka radošums ir…. pārma…" at bounding box center [518, 312] width 567 height 137
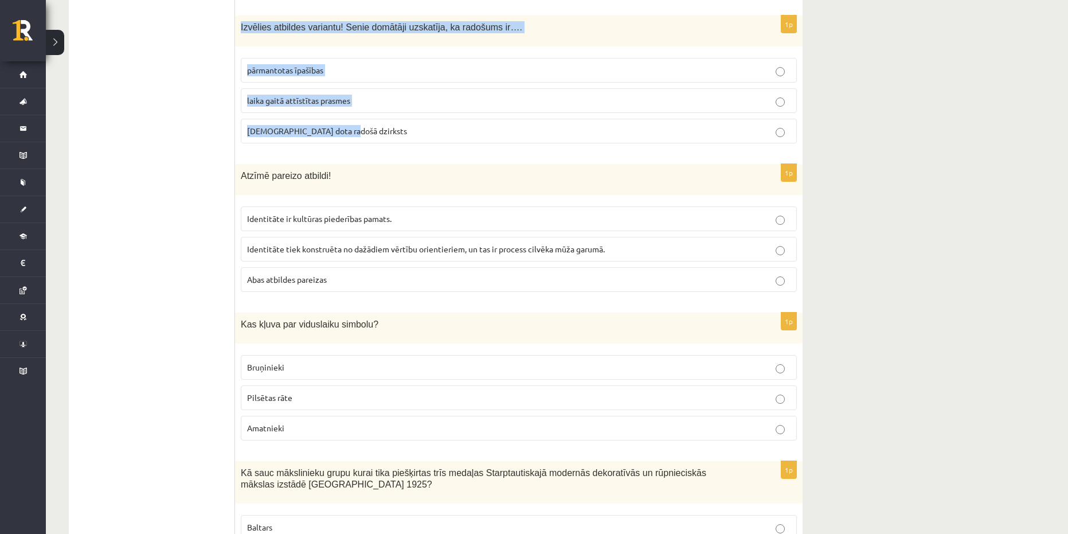
scroll to position [2637, 0]
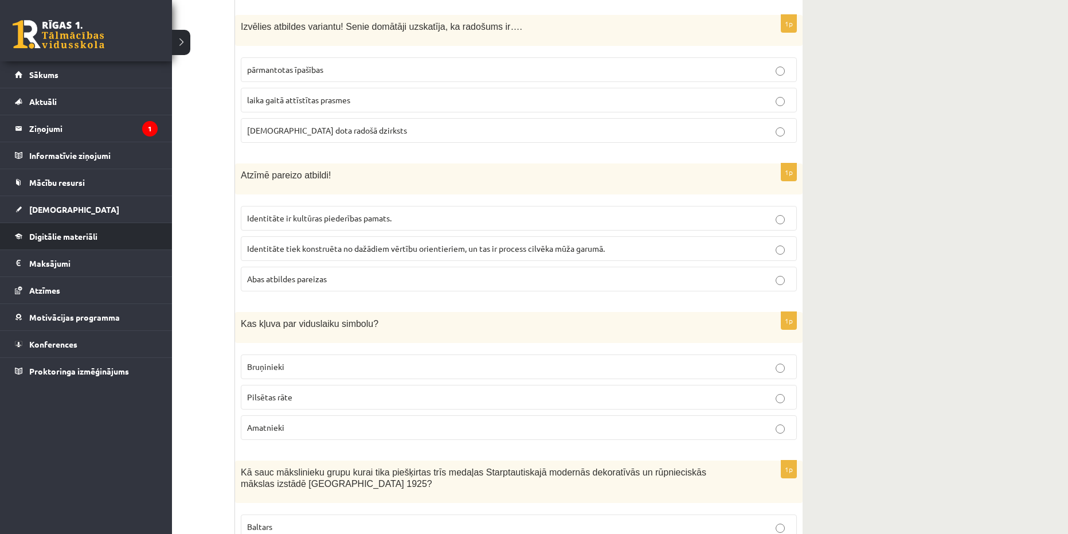
click at [139, 249] on li "Digitālie materiāli Programma Biežāk uzdotie jautājumi" at bounding box center [86, 236] width 172 height 28
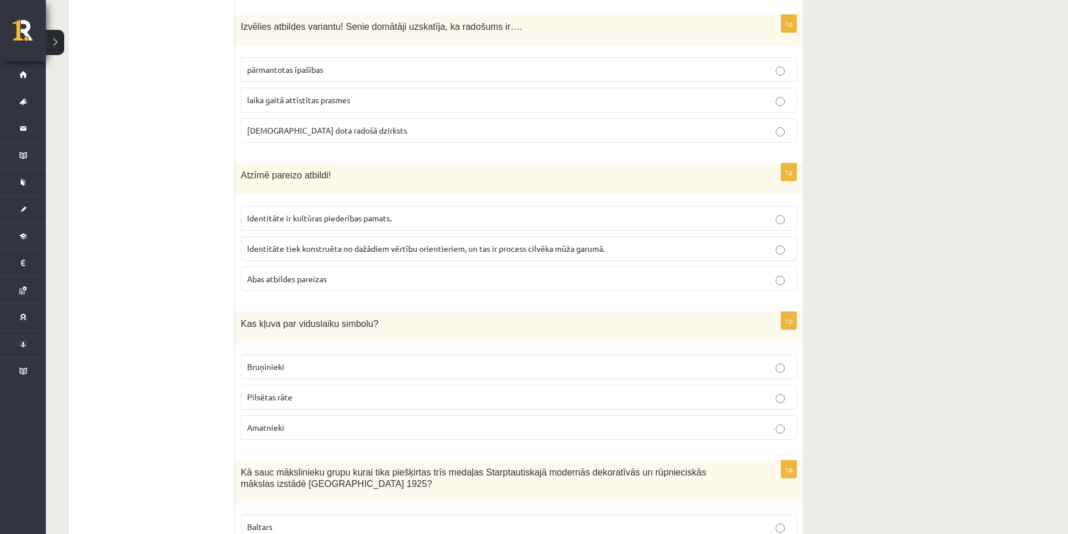
drag, startPoint x: 389, startPoint y: 275, endPoint x: 350, endPoint y: 270, distance: 38.8
click at [350, 270] on label "Abas atbildes pareizas" at bounding box center [519, 279] width 556 height 25
click at [345, 273] on p "Abas atbildes pareizas" at bounding box center [518, 279] width 543 height 12
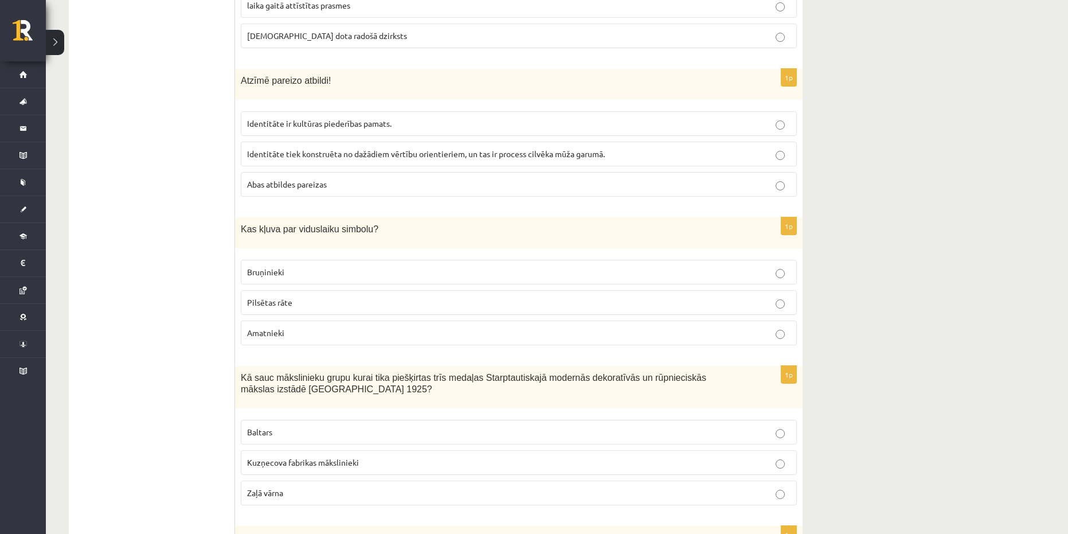
scroll to position [2752, 0]
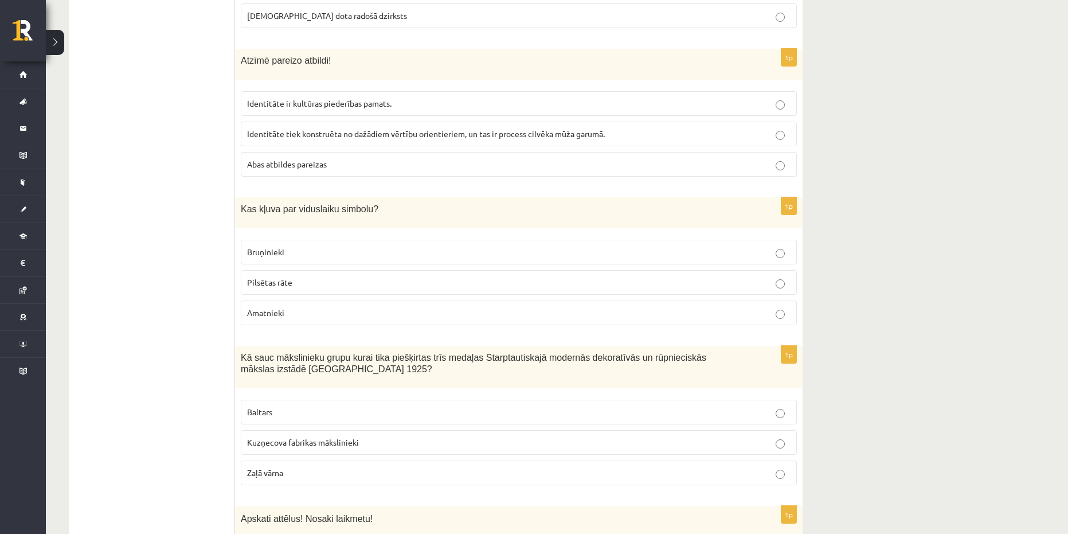
click at [302, 240] on label "Bruņinieki" at bounding box center [519, 252] width 556 height 25
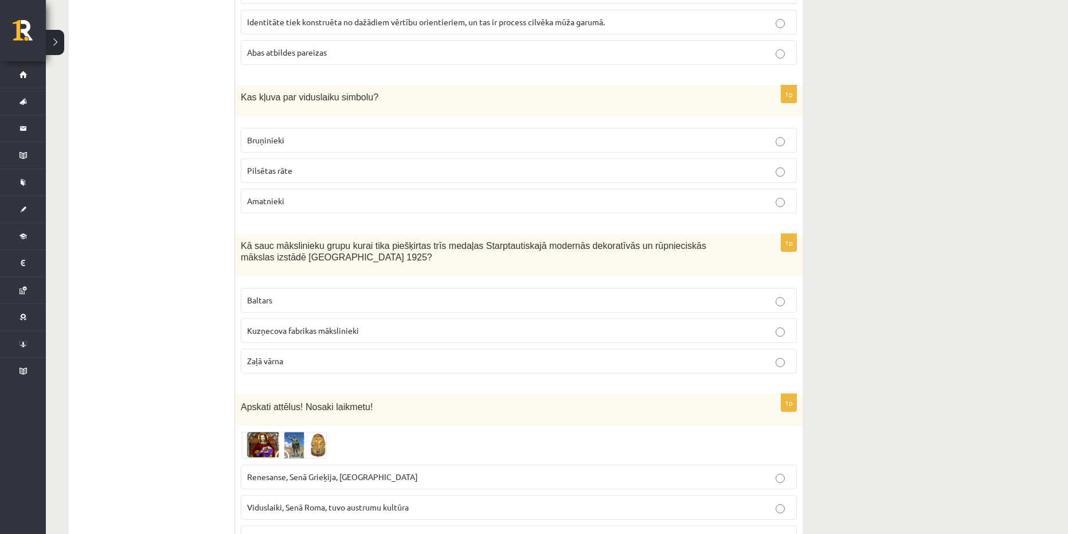
scroll to position [2866, 0]
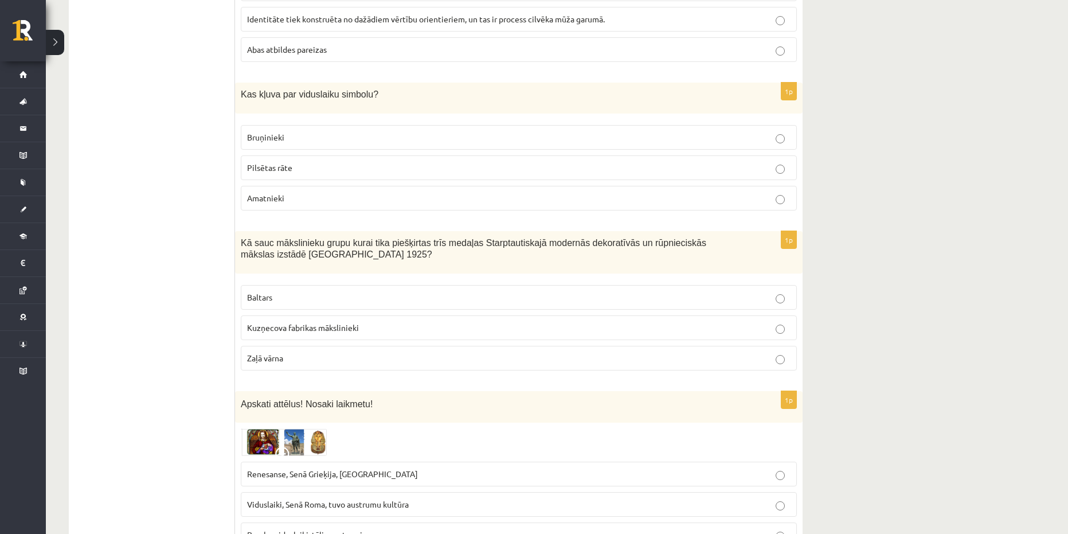
click at [354, 322] on span "Kuzņecova fabrikas mākslinieki" at bounding box center [303, 327] width 112 height 10
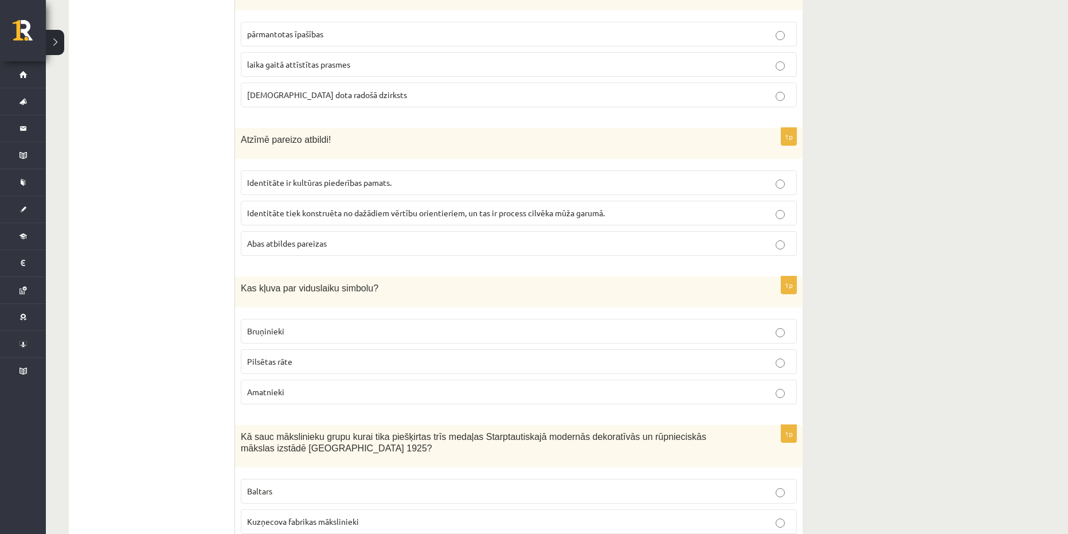
scroll to position [2637, 0]
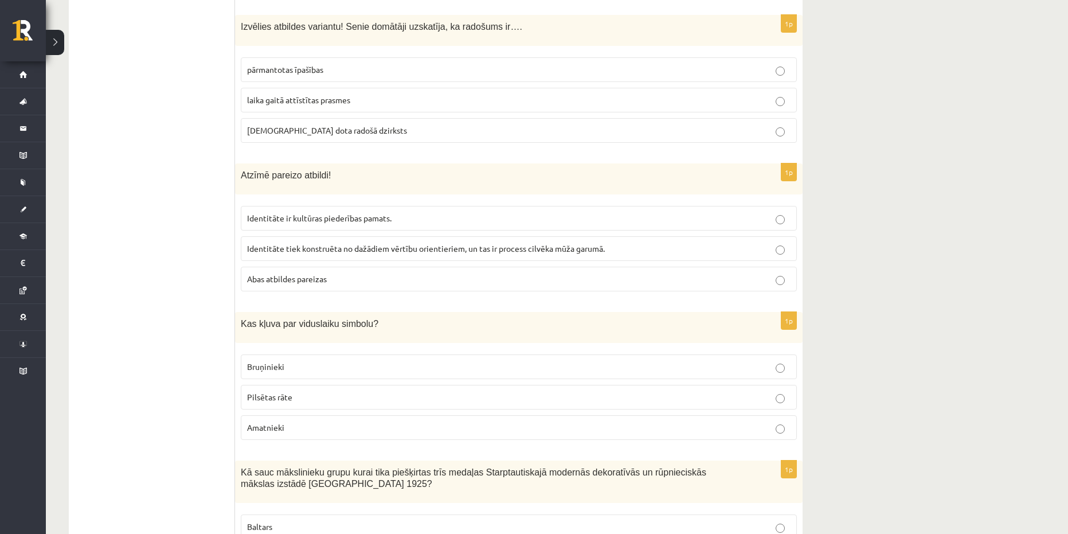
click at [296, 125] on span "dieva dota radošā dzirksts" at bounding box center [327, 130] width 160 height 10
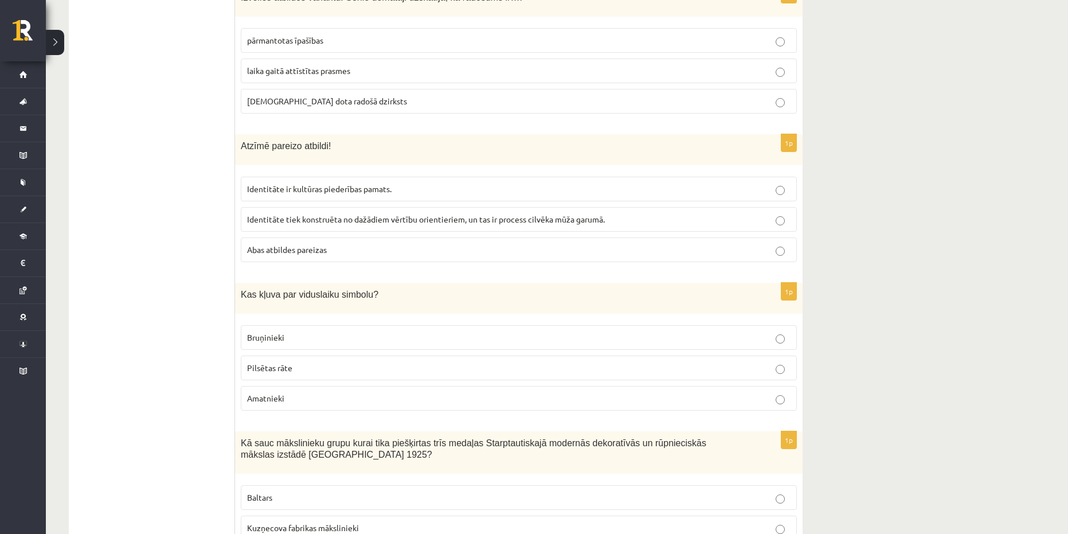
scroll to position [2866, 0]
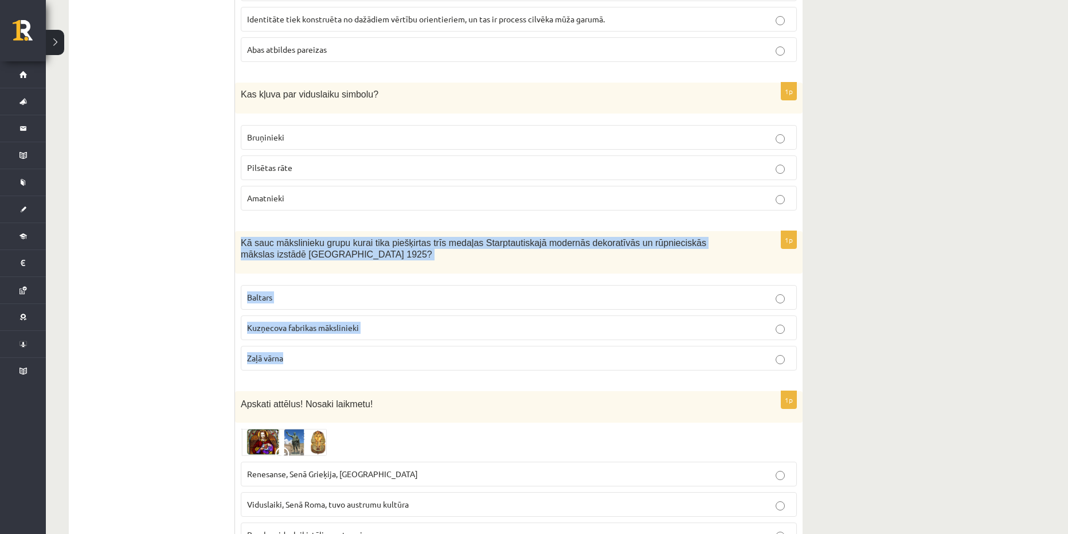
drag, startPoint x: 402, startPoint y: 366, endPoint x: 237, endPoint y: 230, distance: 214.2
click at [237, 231] on div "1p Kā sauc mākslinieku grupu kurai tika piešķirtas trīs medaļas Starptautiskajā…" at bounding box center [518, 305] width 567 height 149
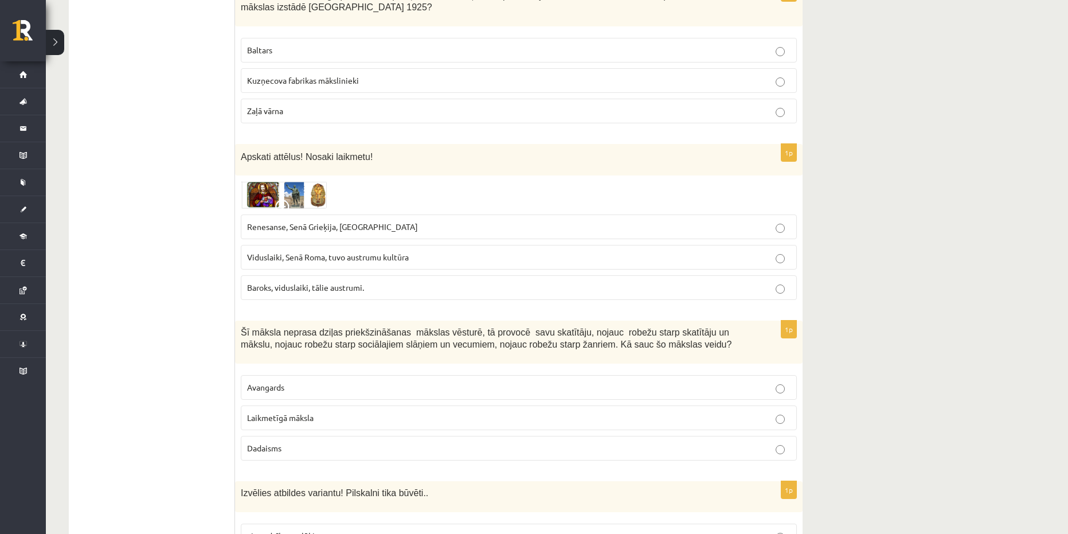
scroll to position [3095, 0]
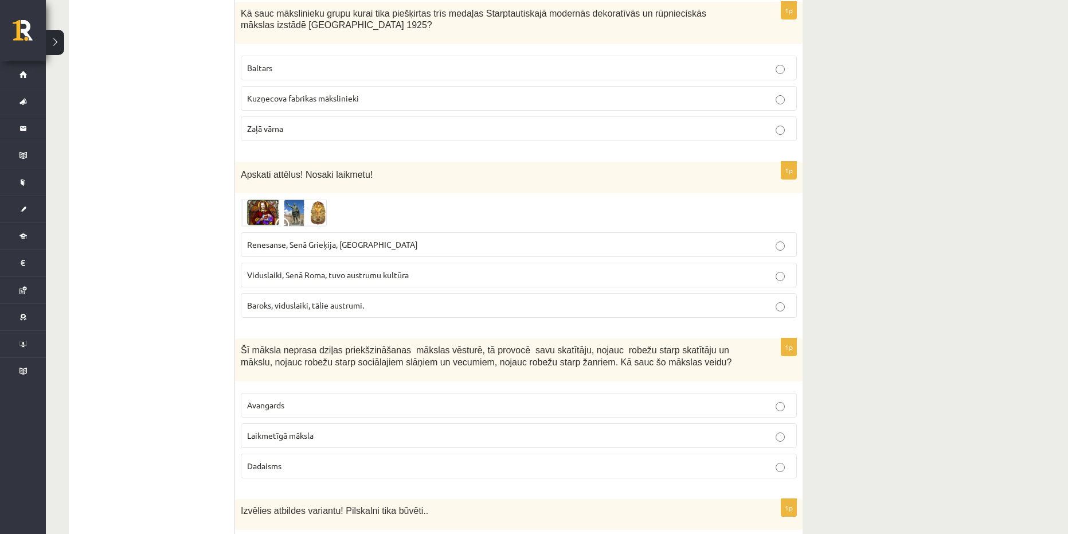
click at [295, 239] on span "Renesanse, Senā Grieķija, Ēģipte" at bounding box center [332, 244] width 171 height 10
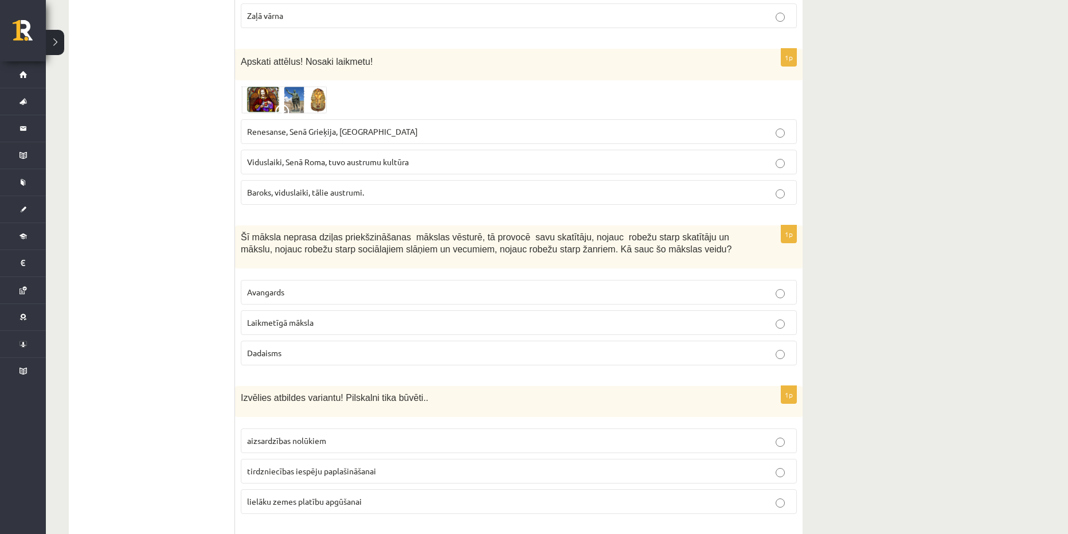
scroll to position [3210, 0]
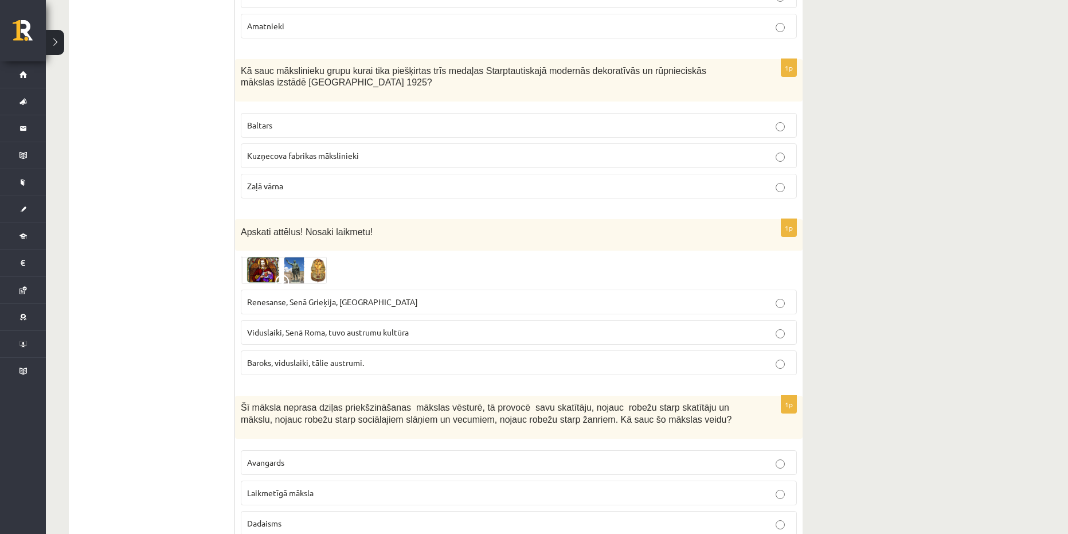
click at [320, 121] on label "Baltars" at bounding box center [519, 125] width 556 height 25
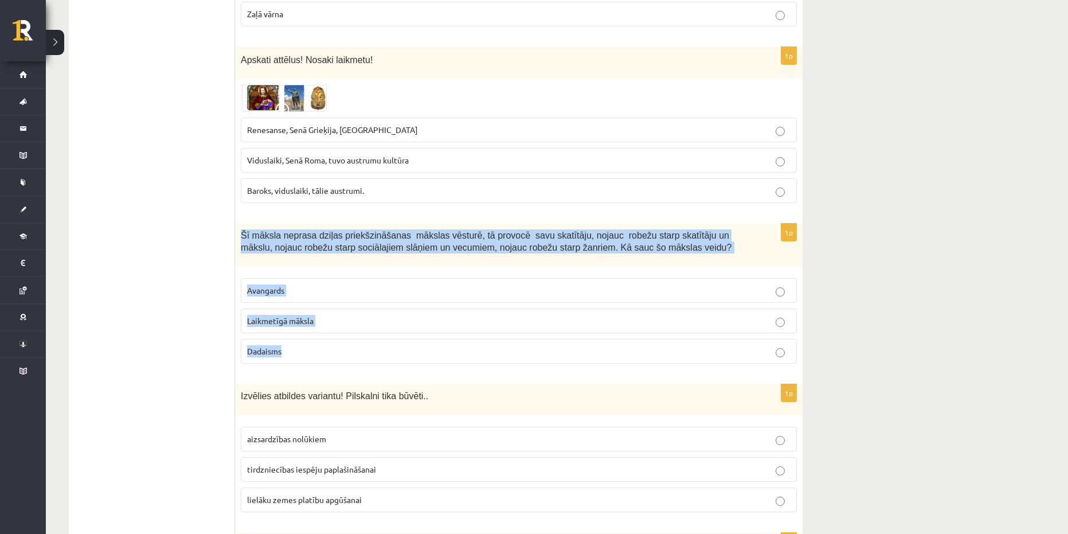
drag, startPoint x: 363, startPoint y: 344, endPoint x: 236, endPoint y: 223, distance: 175.6
click at [236, 224] on div "1p Šī māksla neprasa dziļas priekšzināšanas mākslas vēsturē, tā provocē savu sk…" at bounding box center [518, 298] width 567 height 149
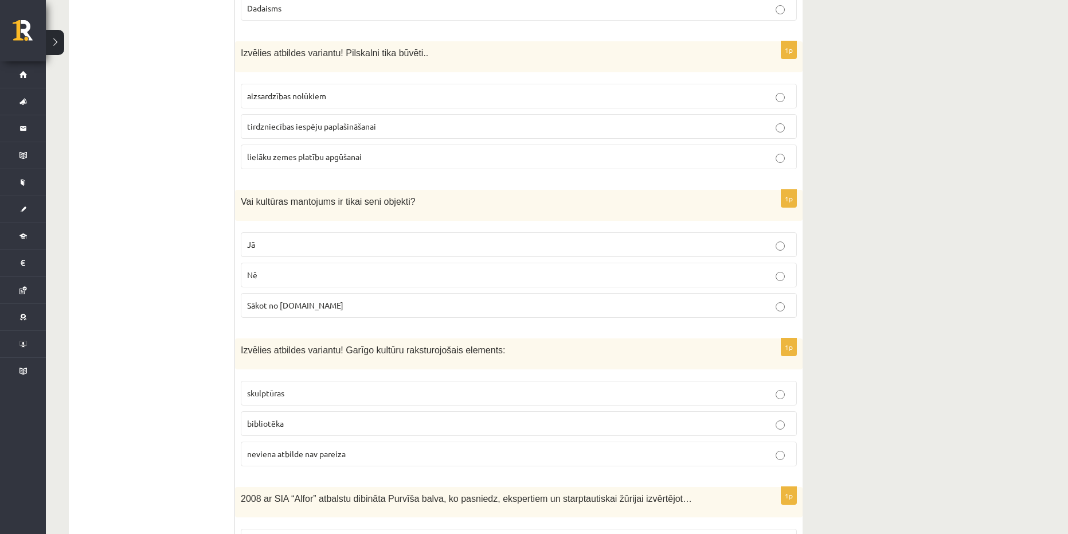
scroll to position [3554, 0]
click at [316, 89] on span "aizsardzības nolūkiem" at bounding box center [286, 94] width 79 height 10
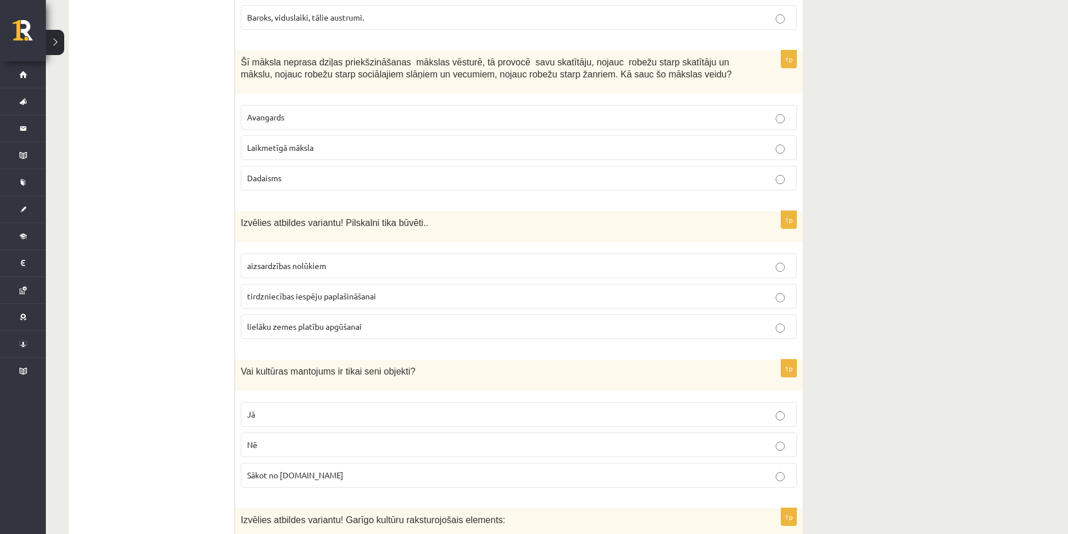
scroll to position [3382, 0]
click at [329, 148] on label "Laikmetīgā māksla" at bounding box center [519, 148] width 556 height 25
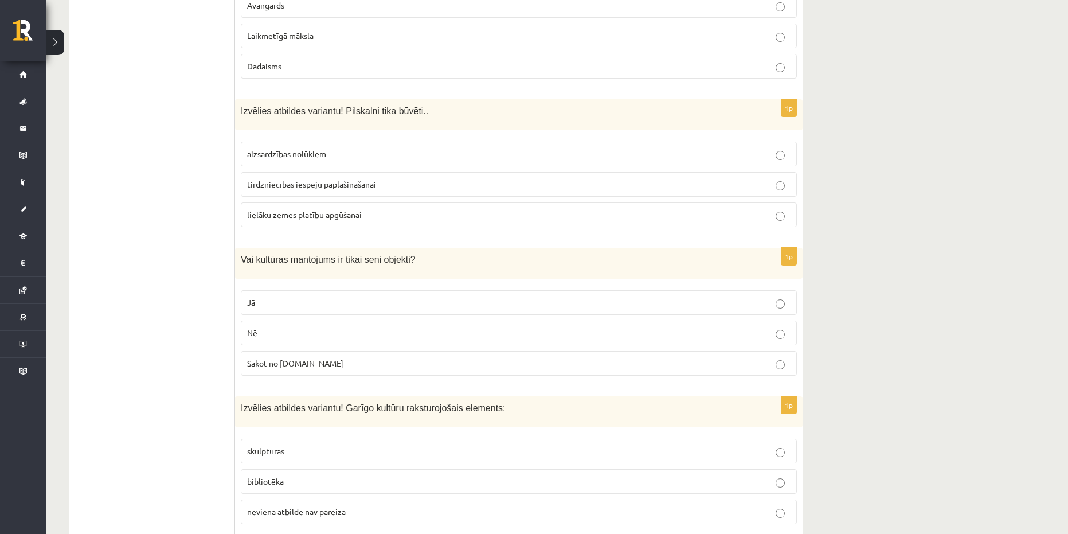
scroll to position [3497, 0]
drag, startPoint x: 367, startPoint y: 361, endPoint x: 238, endPoint y: 241, distance: 176.8
click at [238, 246] on div "1p Vai kultūras mantojums ir tikai seni objekti? Jā Nē Sākot no 10.gs" at bounding box center [518, 314] width 567 height 137
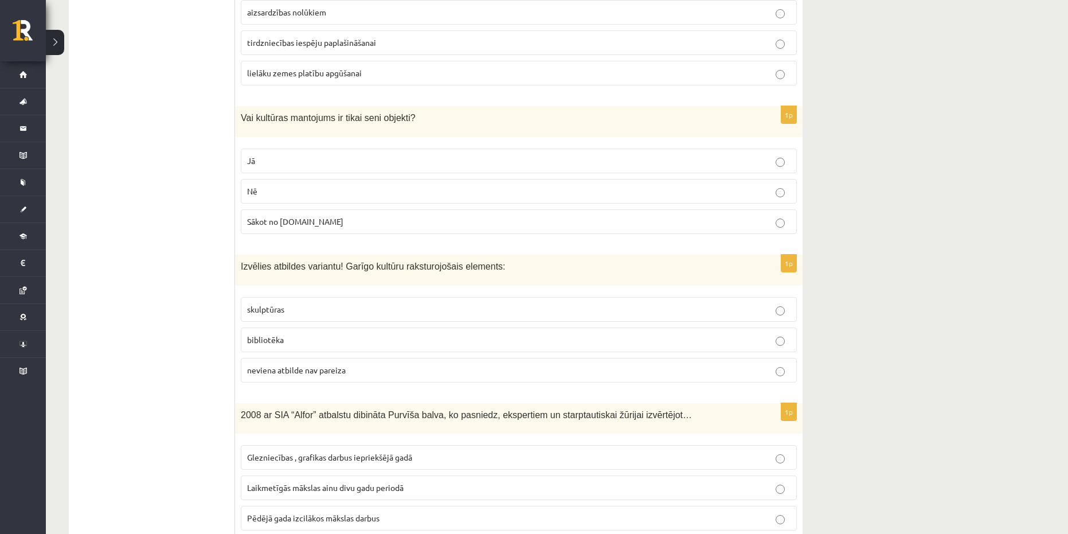
scroll to position [3669, 0]
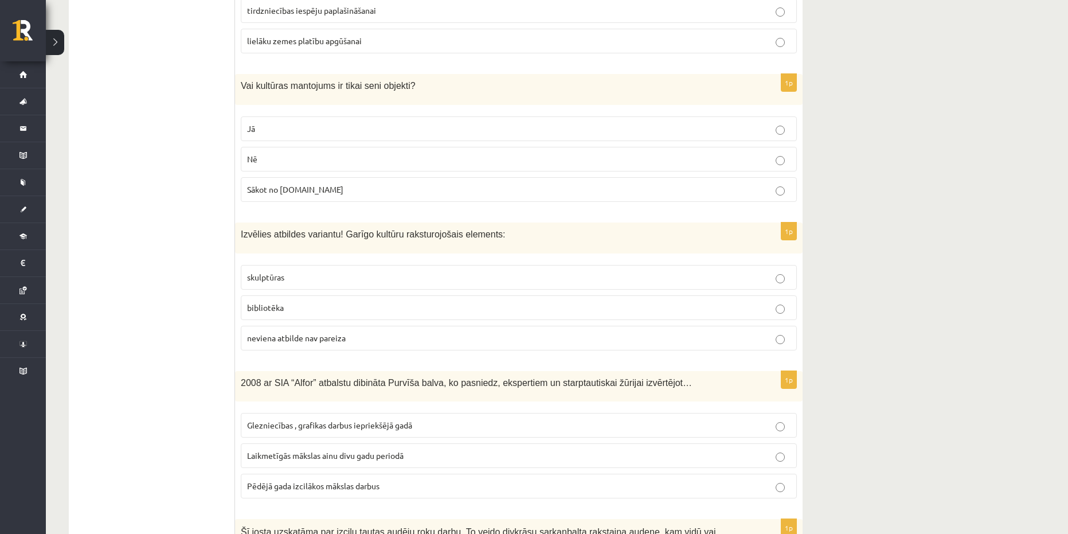
click at [286, 153] on p "Nē" at bounding box center [518, 159] width 543 height 12
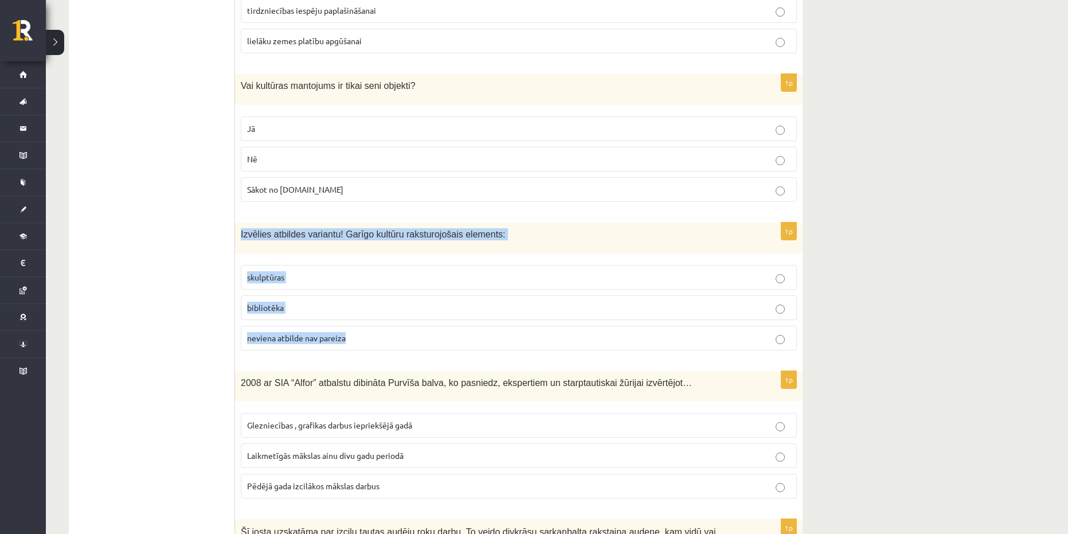
drag, startPoint x: 353, startPoint y: 329, endPoint x: 235, endPoint y: 228, distance: 155.7
click at [235, 228] on div "1p Izvēlies atbildes variantu! Garīgo kultūru raksturojošais elements: skulptūr…" at bounding box center [518, 290] width 567 height 137
click at [311, 302] on p "bibliotēka" at bounding box center [518, 308] width 543 height 12
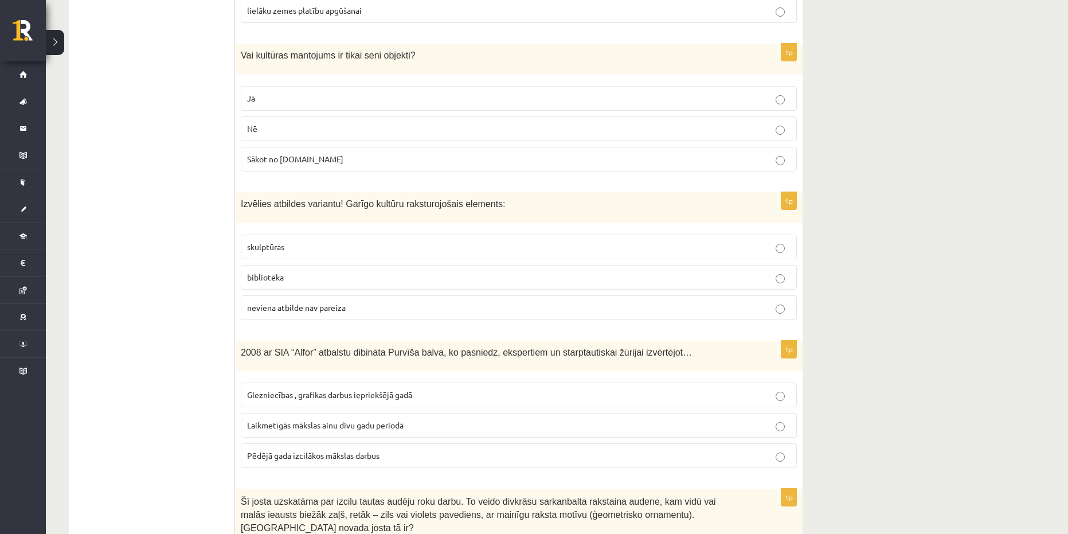
scroll to position [3898, 0]
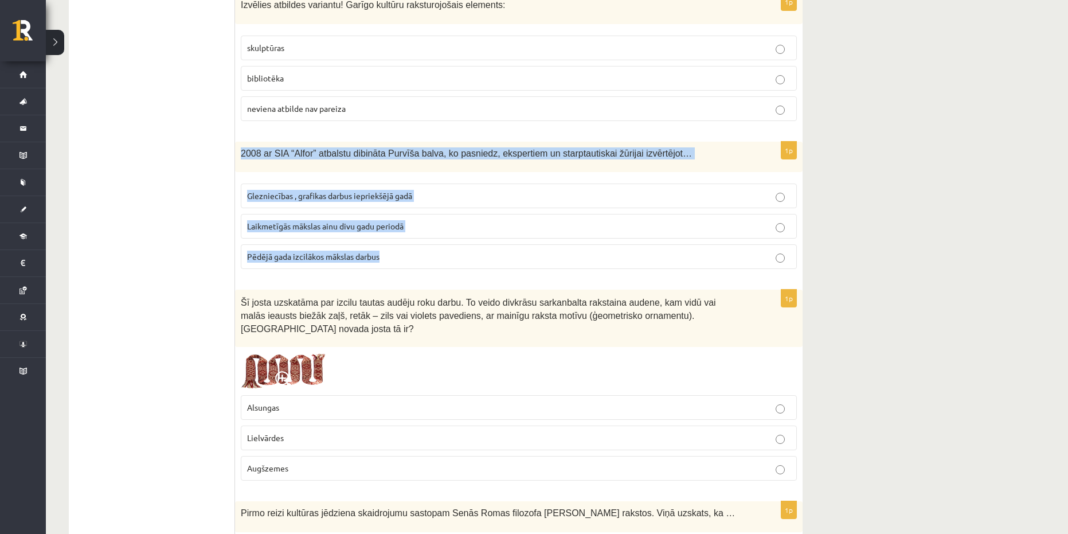
drag, startPoint x: 417, startPoint y: 245, endPoint x: 241, endPoint y: 139, distance: 206.3
click at [237, 142] on div "1p 2008 ar SIA “Alfor” atbalstu dibināta Purvīša balva, ko pasniedz, ekspertiem…" at bounding box center [518, 210] width 567 height 137
click at [298, 221] on span "Laikmetīgās mākslas ainu divu gadu periodā" at bounding box center [325, 226] width 156 height 10
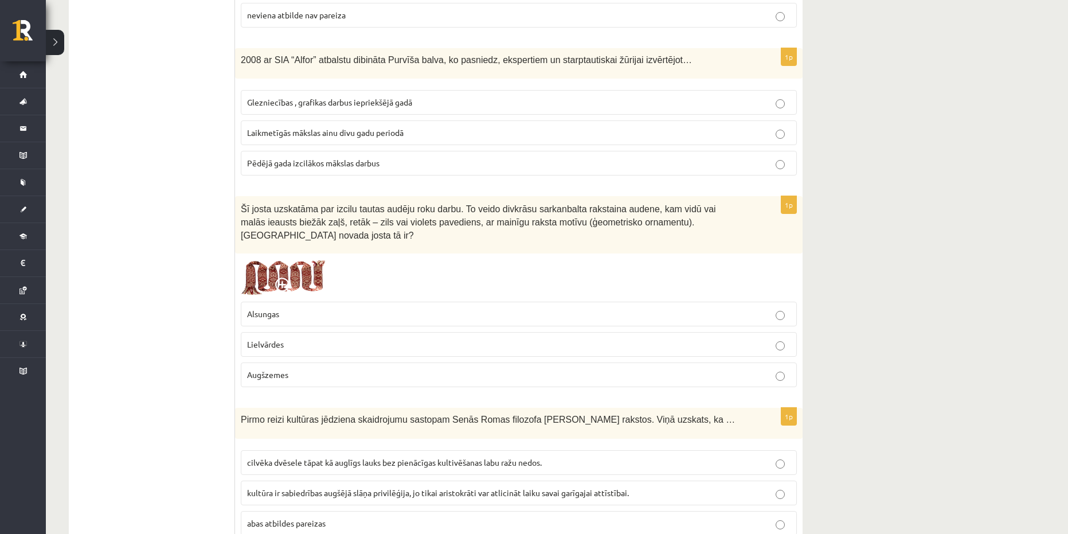
scroll to position [4013, 0]
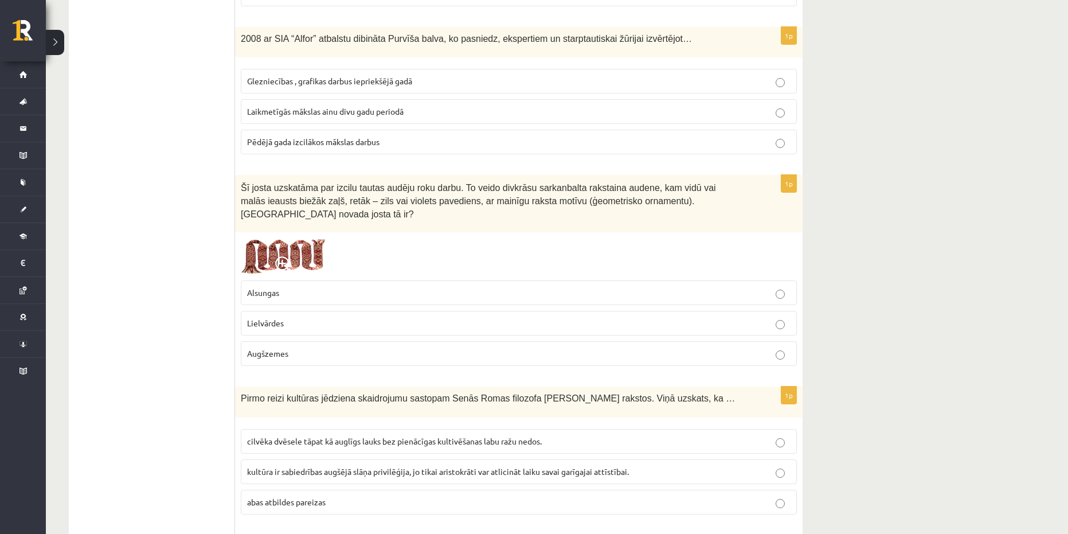
drag, startPoint x: 328, startPoint y: 183, endPoint x: 586, endPoint y: 203, distance: 258.2
click at [587, 203] on div "Šī josta uzskatāma par izcilu tautas audēju roku darbu. To veido divkrāsu sarka…" at bounding box center [518, 203] width 567 height 57
click at [446, 238] on div at bounding box center [519, 256] width 556 height 37
click at [282, 256] on span at bounding box center [284, 265] width 18 height 18
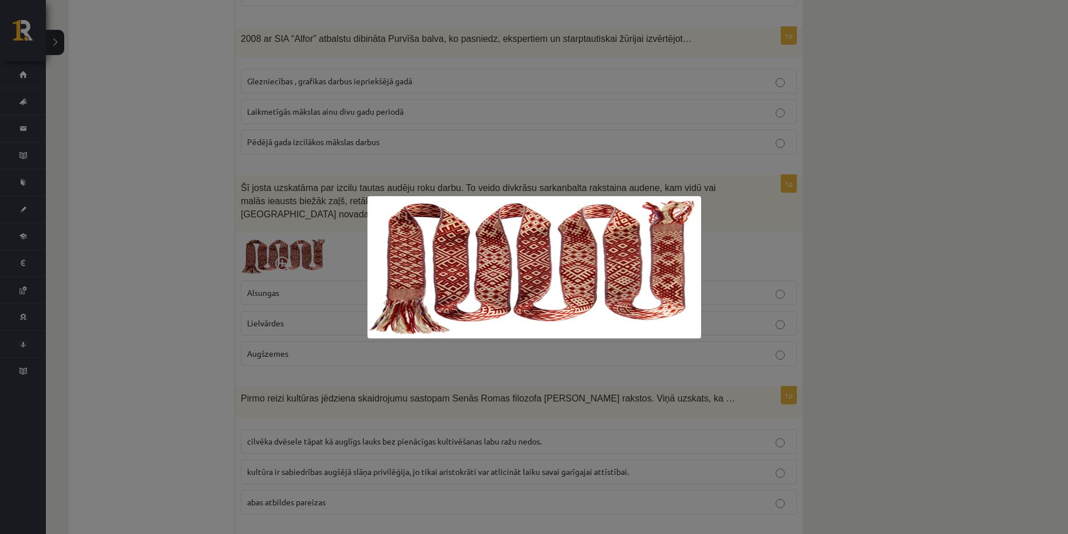
click at [764, 226] on div at bounding box center [534, 267] width 1068 height 534
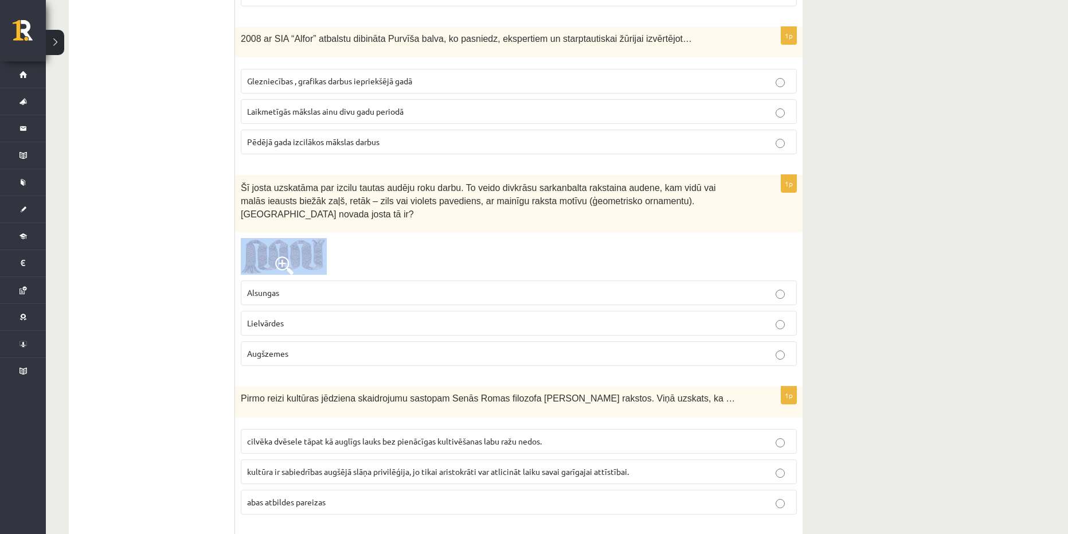
drag, startPoint x: 331, startPoint y: 232, endPoint x: 344, endPoint y: 238, distance: 14.4
click at [277, 238] on div at bounding box center [519, 256] width 556 height 37
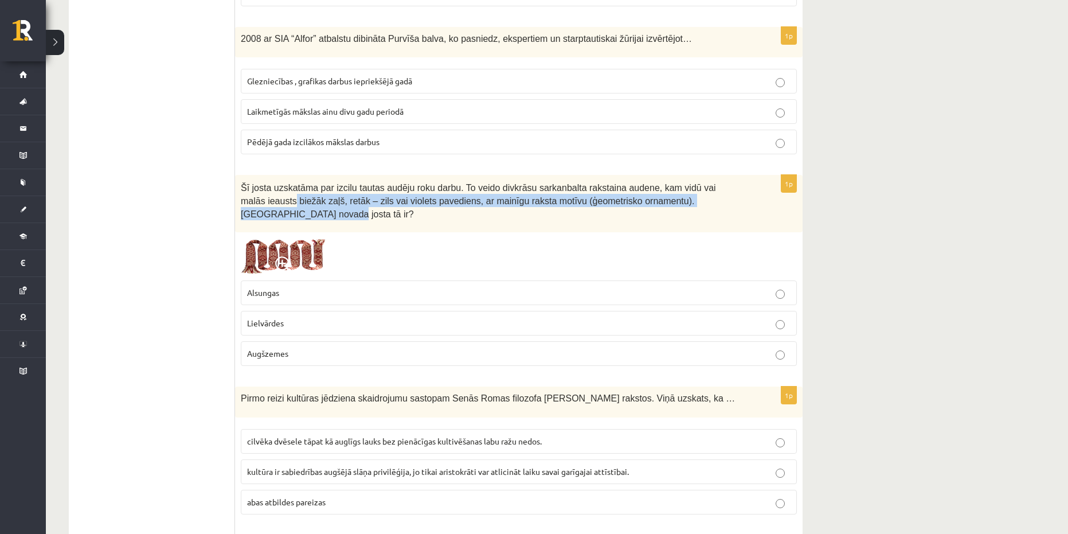
drag, startPoint x: 937, startPoint y: 182, endPoint x: 780, endPoint y: 224, distance: 162.5
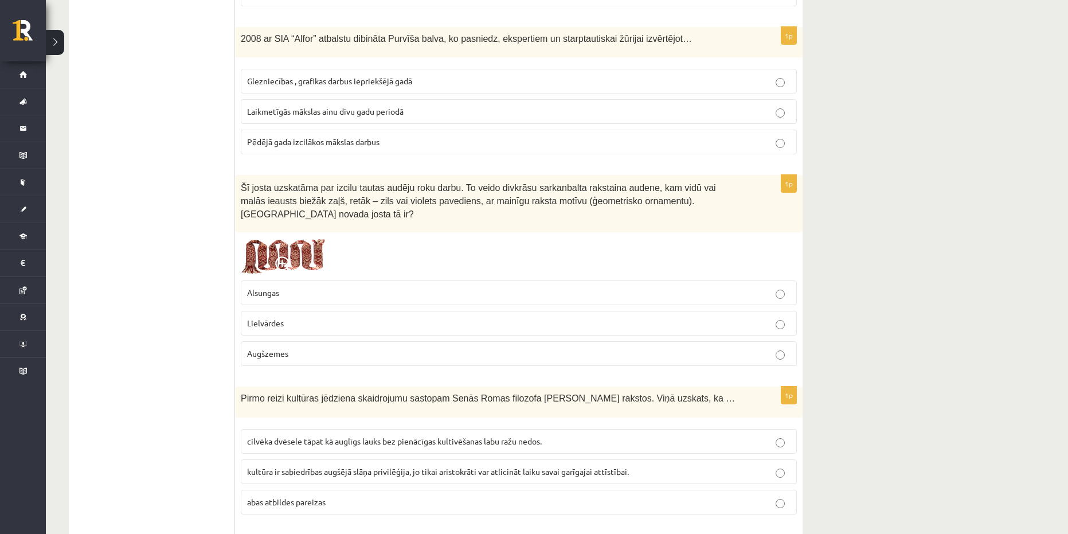
click at [324, 347] on p "Augšzemes" at bounding box center [518, 353] width 543 height 12
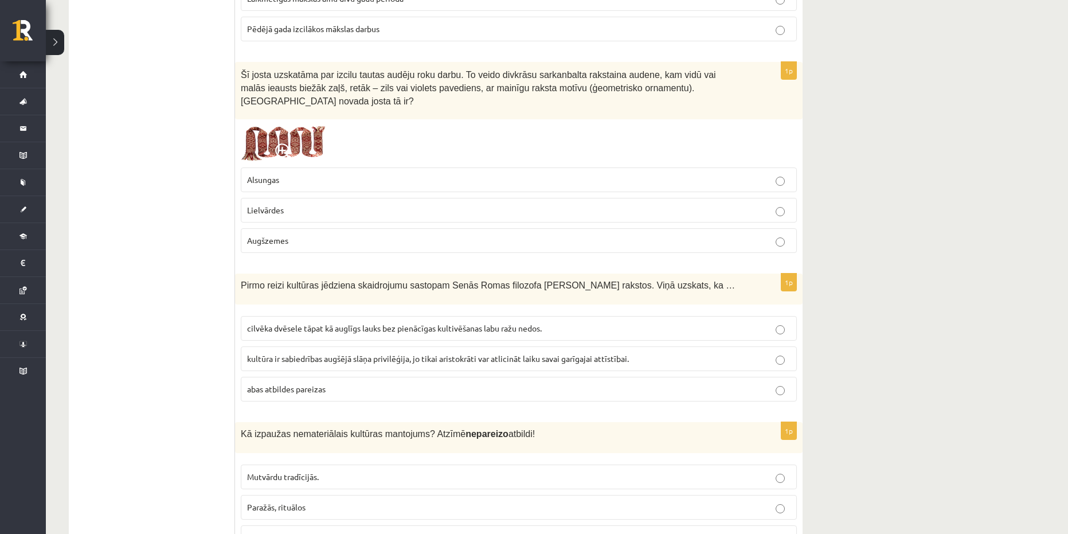
scroll to position [4127, 0]
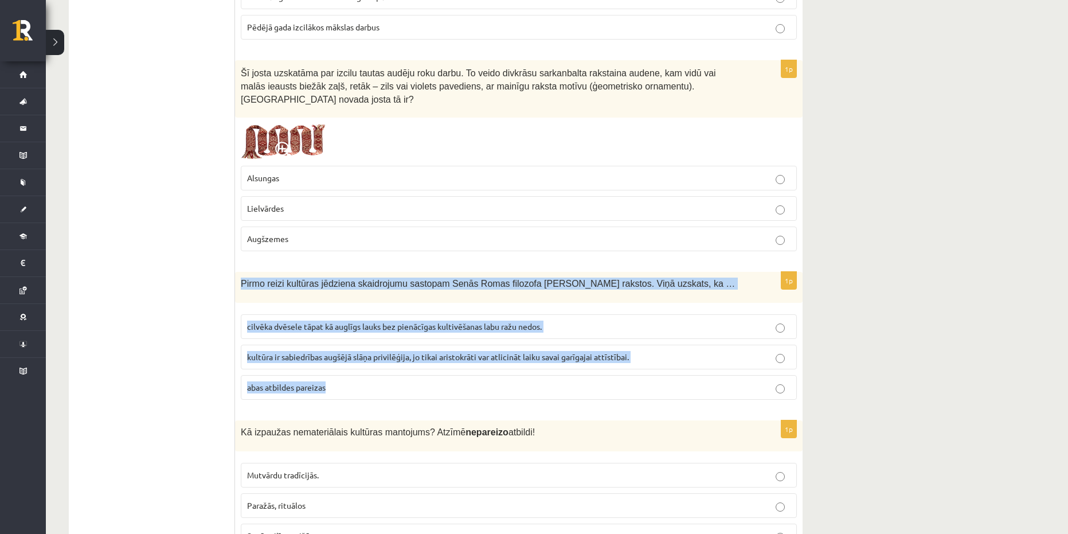
drag, startPoint x: 351, startPoint y: 374, endPoint x: 237, endPoint y: 261, distance: 160.5
click at [237, 272] on div "1p Pirmo reizi kultūras jēdziena skaidrojumu sastopam Senās Romas filozofa Cice…" at bounding box center [518, 340] width 567 height 137
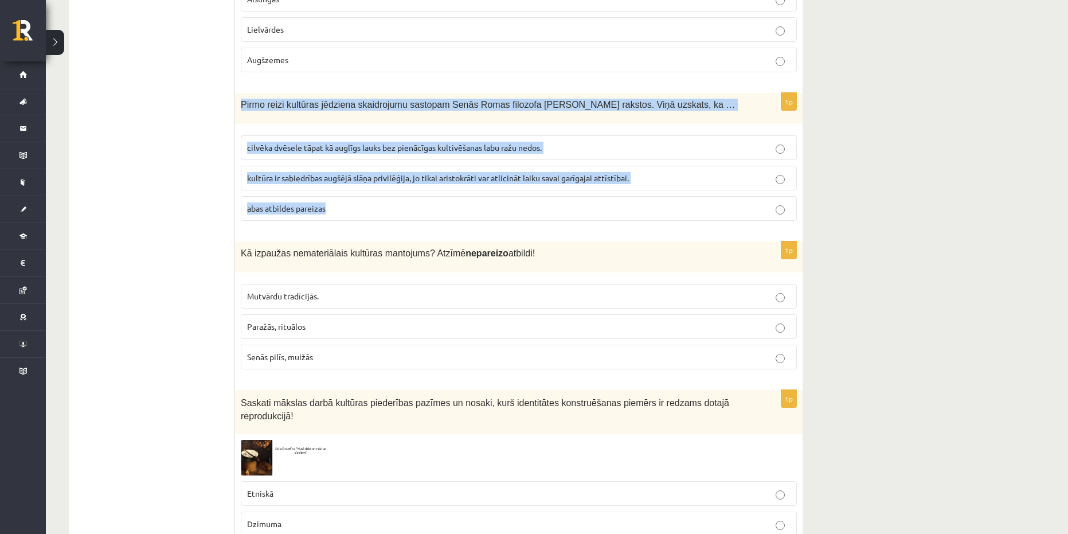
scroll to position [4256, 0]
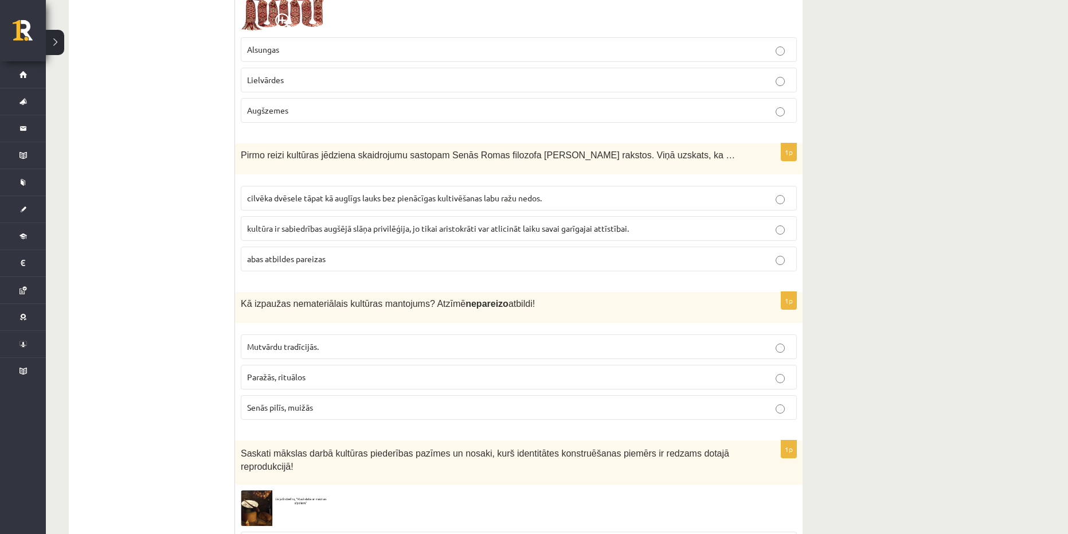
click at [314, 401] on p "Senās pilīs, muižās" at bounding box center [518, 407] width 543 height 12
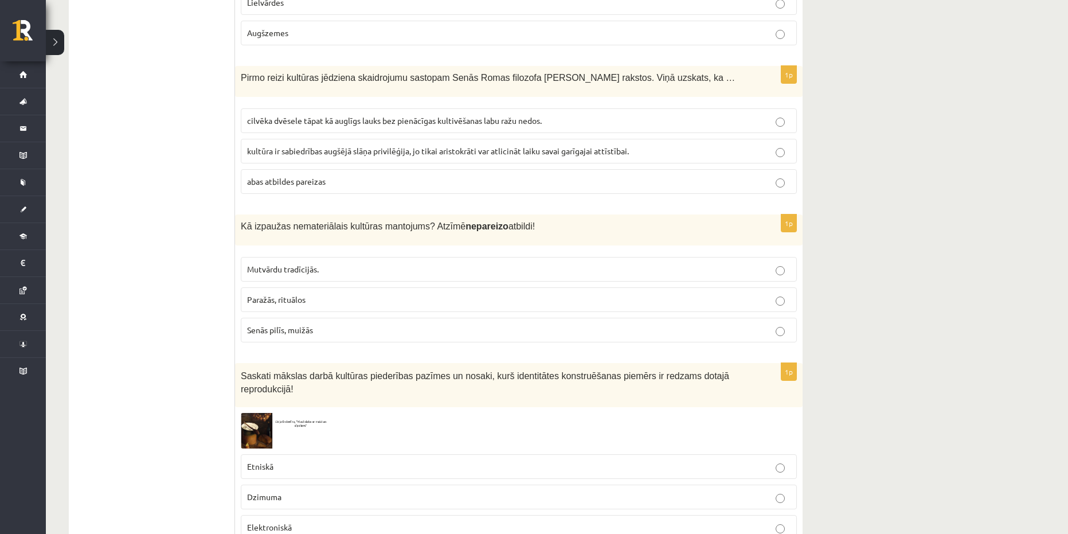
scroll to position [4370, 0]
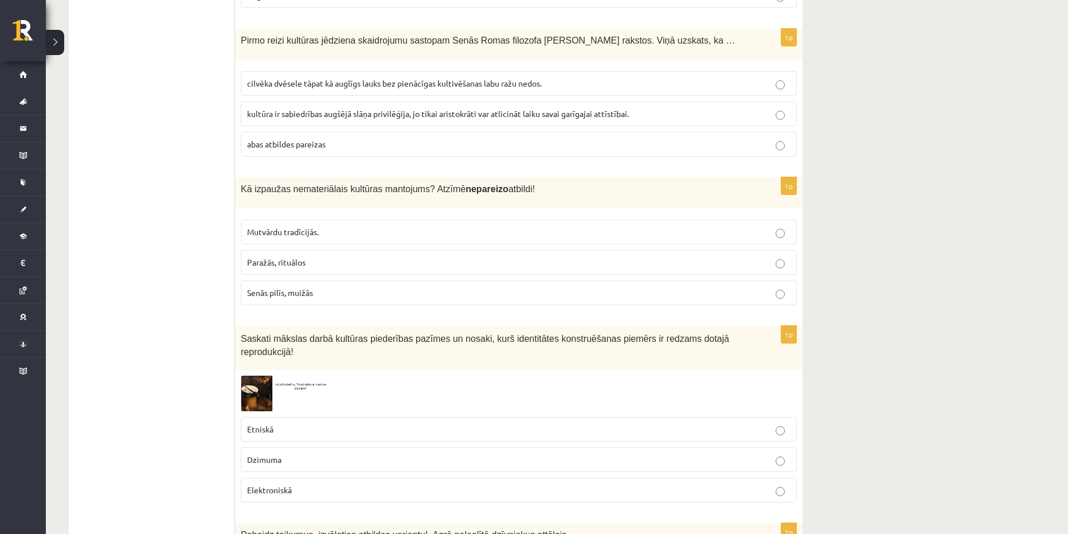
click at [257, 375] on img at bounding box center [284, 392] width 86 height 35
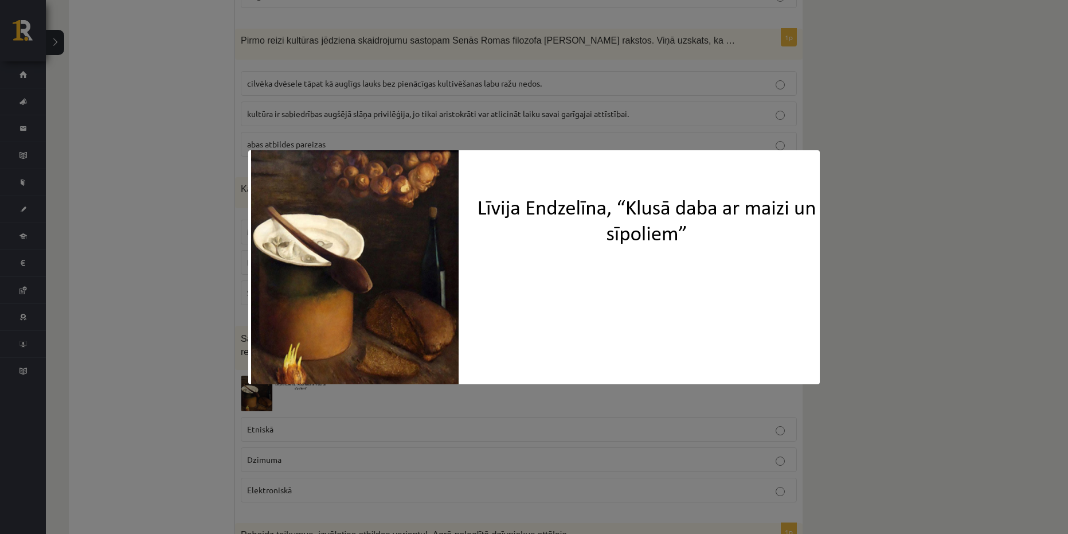
click at [1007, 371] on div at bounding box center [534, 267] width 1068 height 534
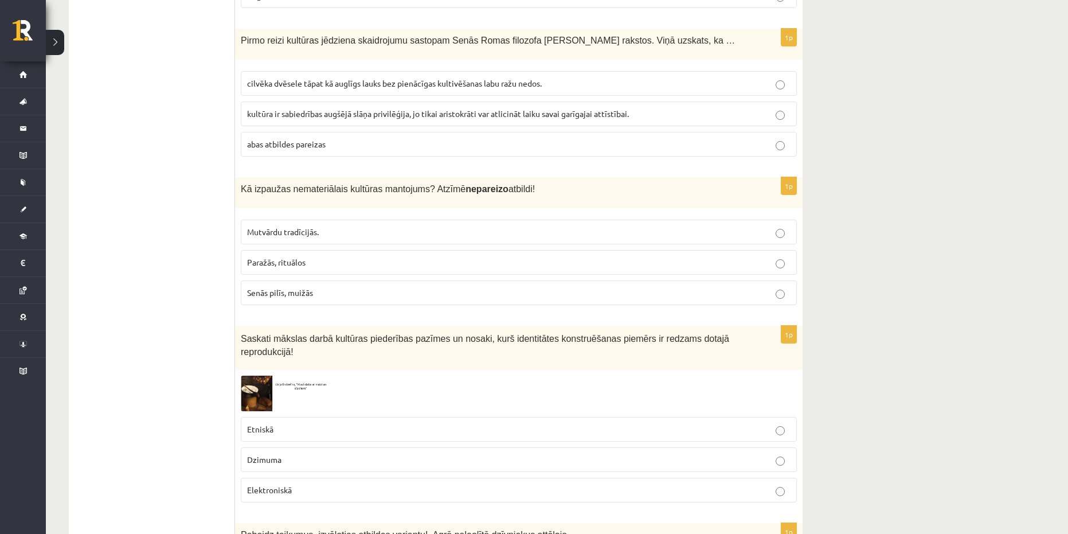
click at [298, 423] on p "Etniskā" at bounding box center [518, 429] width 543 height 12
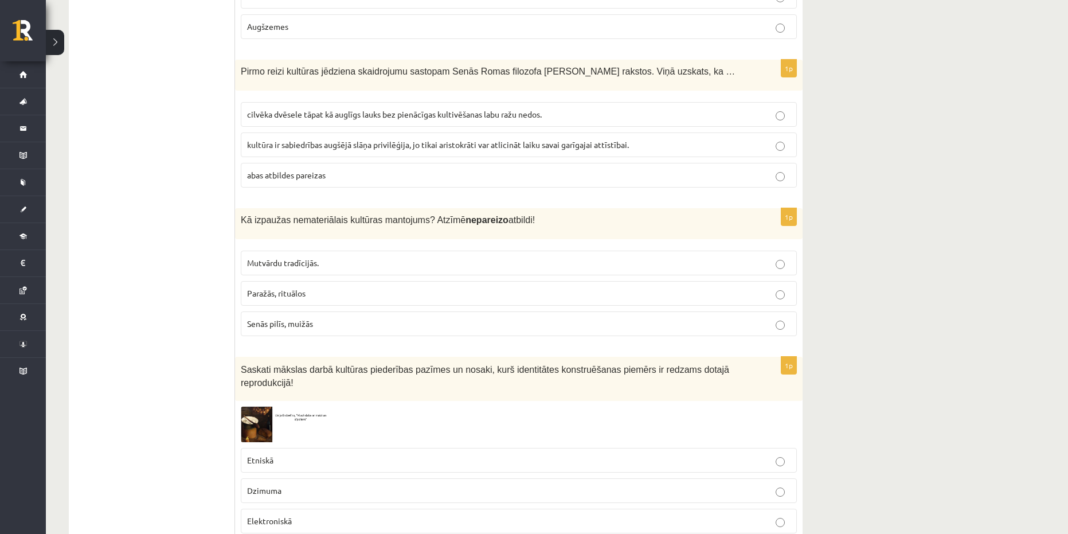
scroll to position [4322, 0]
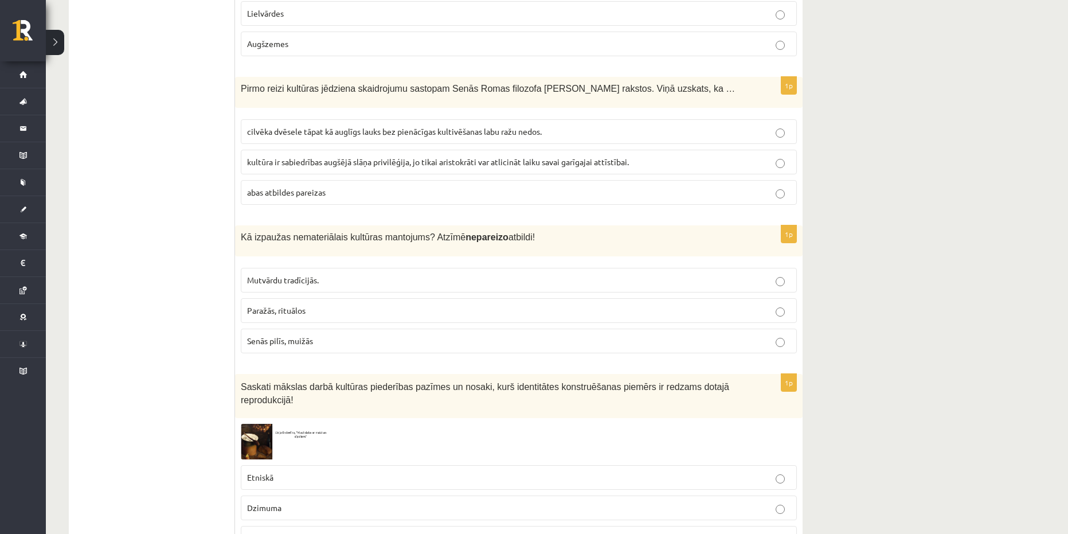
click at [272, 126] on span "cilvēka dvēsele tāpat kā auglīgs lauks bez pienācīgas kultivēšanas labu ražu ne…" at bounding box center [394, 131] width 295 height 10
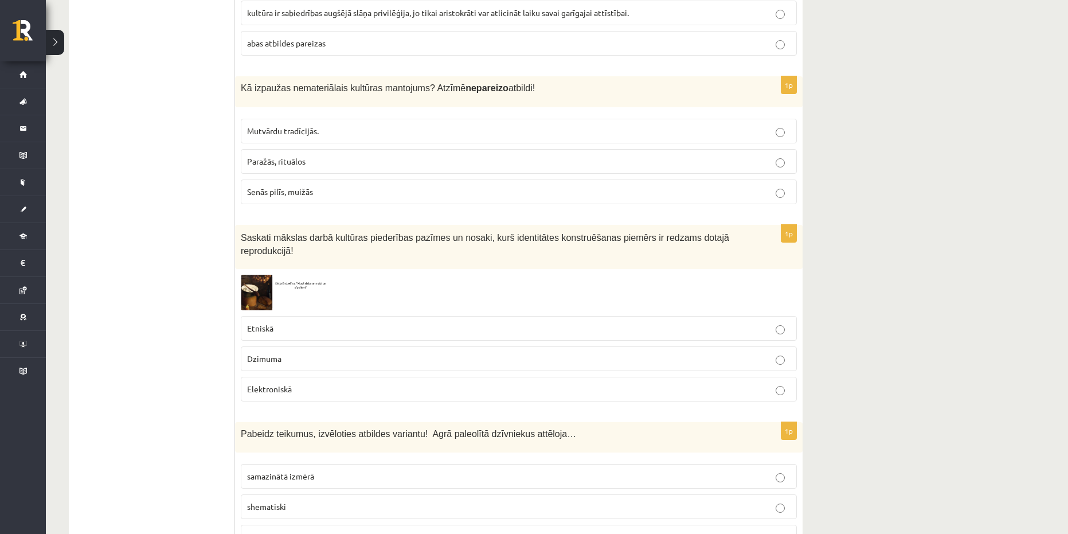
scroll to position [4494, 0]
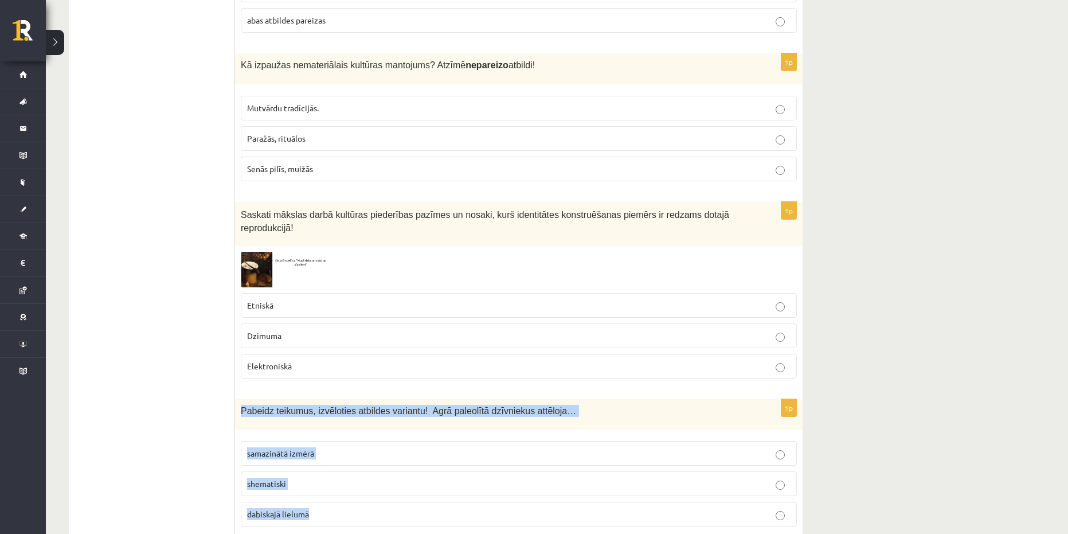
drag, startPoint x: 345, startPoint y: 479, endPoint x: 242, endPoint y: 375, distance: 146.7
click at [242, 399] on div "1p Pabeidz teikumus, izvēloties atbildes variantu! Agrā paleolītā dzīvniekus at…" at bounding box center [518, 467] width 567 height 137
click at [337, 478] on p "shematiski" at bounding box center [518, 484] width 543 height 12
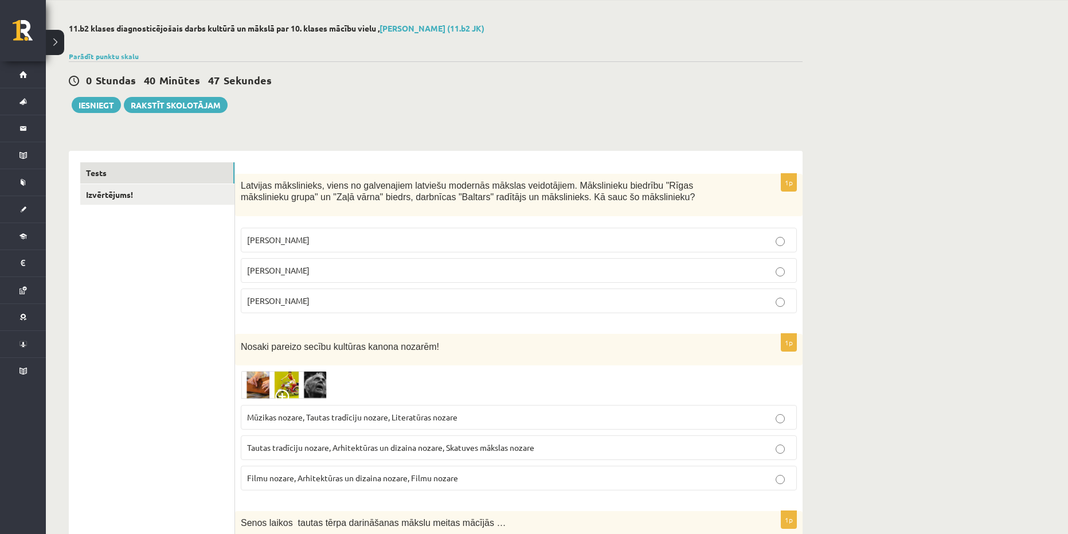
scroll to position [0, 0]
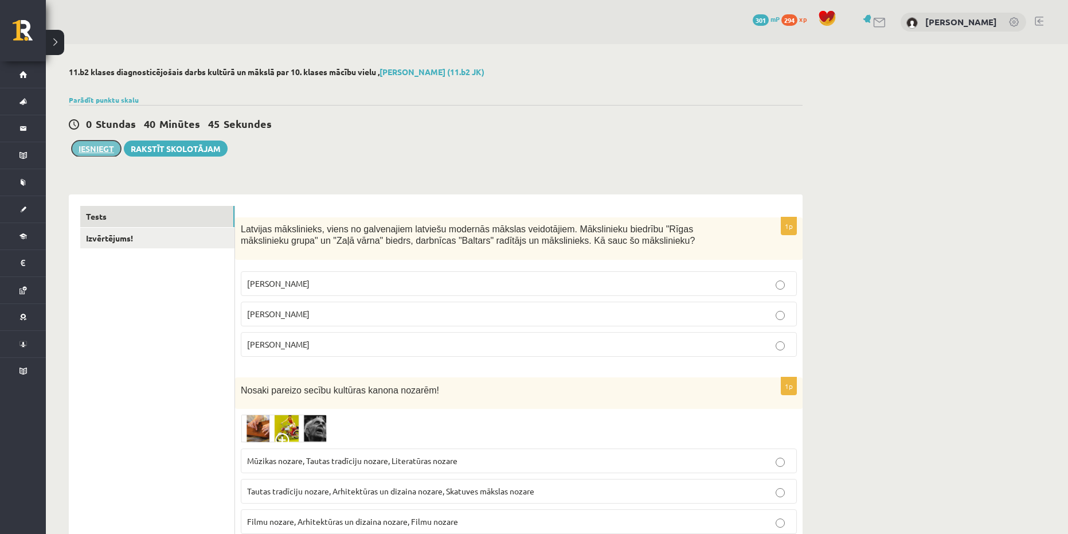
click at [104, 155] on button "Iesniegt" at bounding box center [96, 148] width 49 height 16
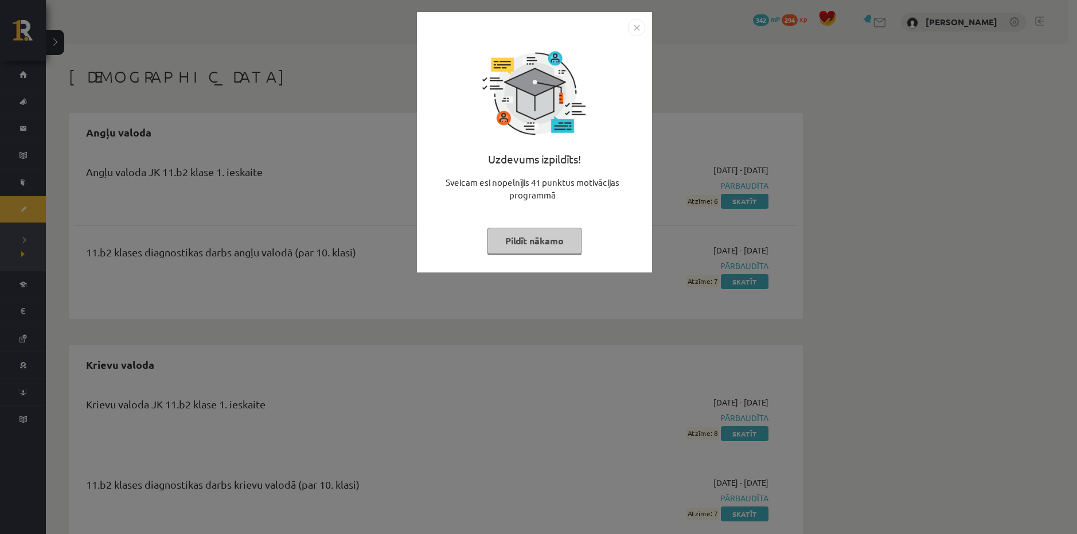
click at [542, 247] on button "Pildīt nākamo" at bounding box center [534, 241] width 94 height 26
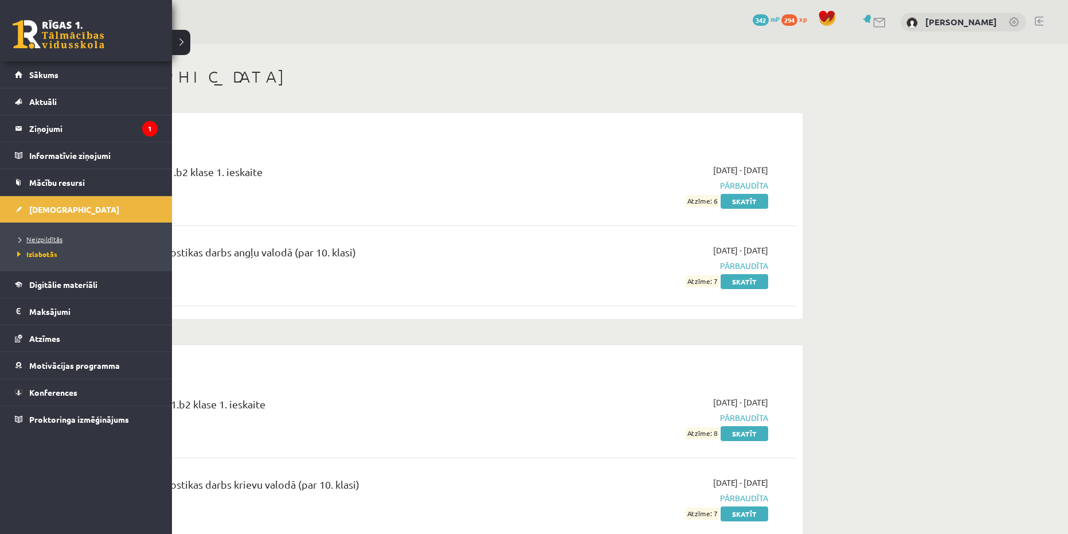
click at [34, 241] on span "Neizpildītās" at bounding box center [38, 238] width 48 height 9
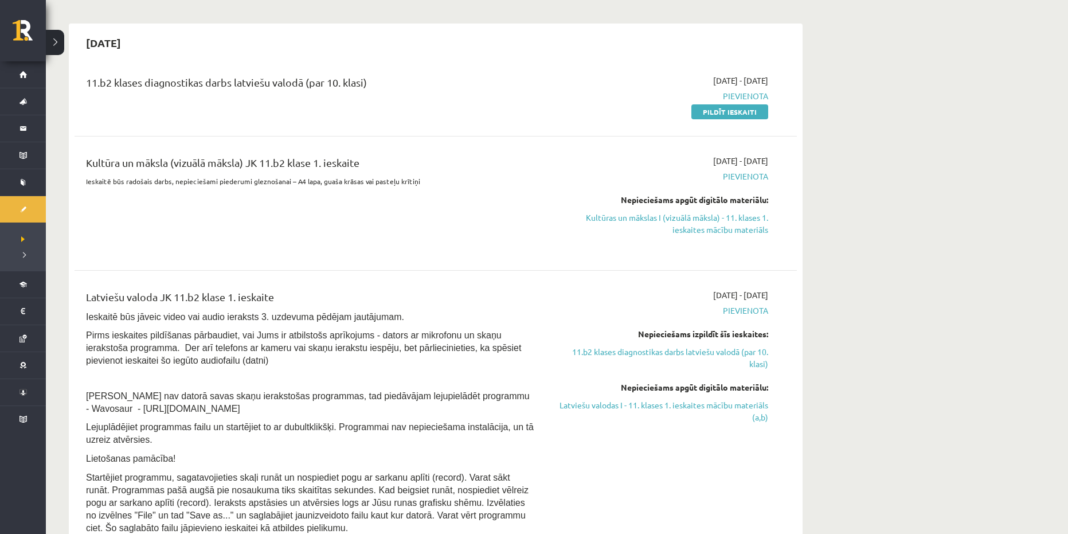
scroll to position [172, 0]
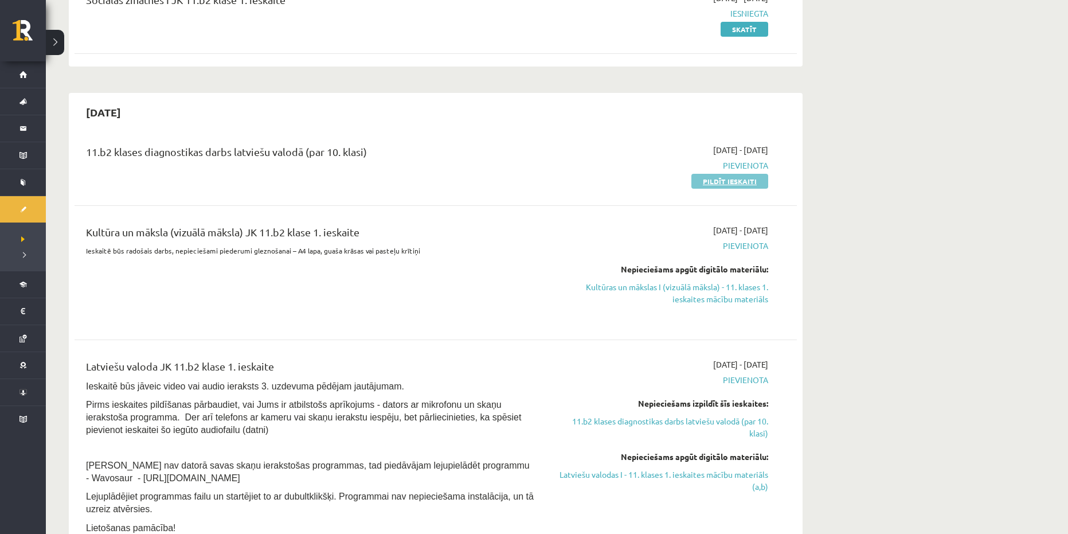
click at [729, 180] on link "Pildīt ieskaiti" at bounding box center [729, 181] width 77 height 15
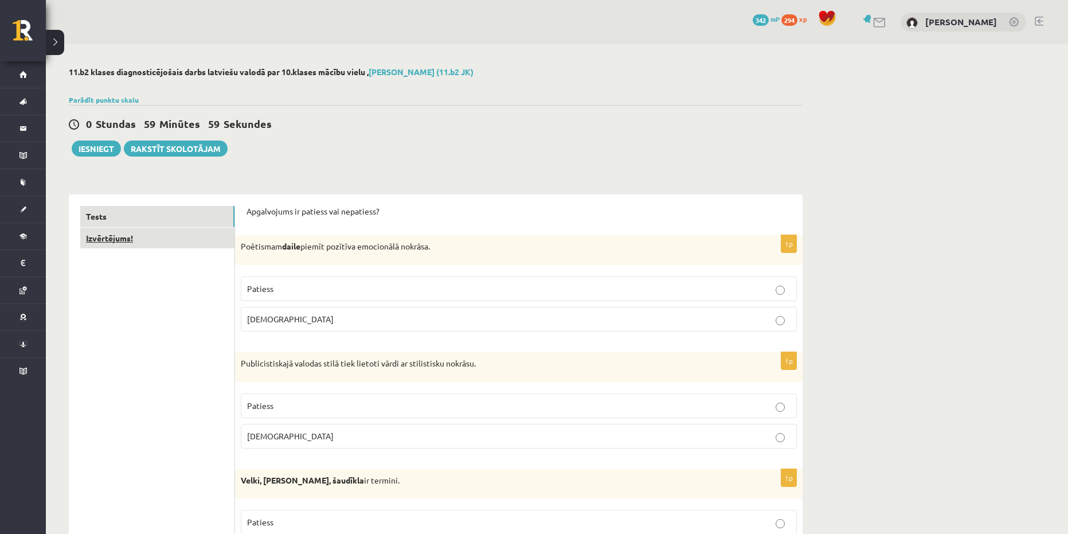
click at [154, 246] on link "Izvērtējums!" at bounding box center [157, 238] width 154 height 21
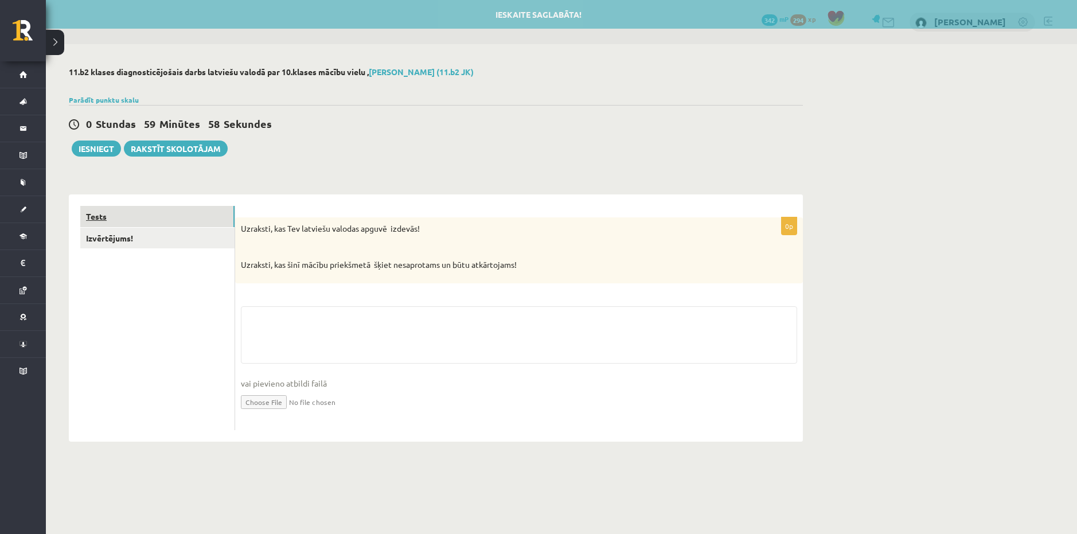
click at [153, 214] on link "Tests" at bounding box center [157, 216] width 154 height 21
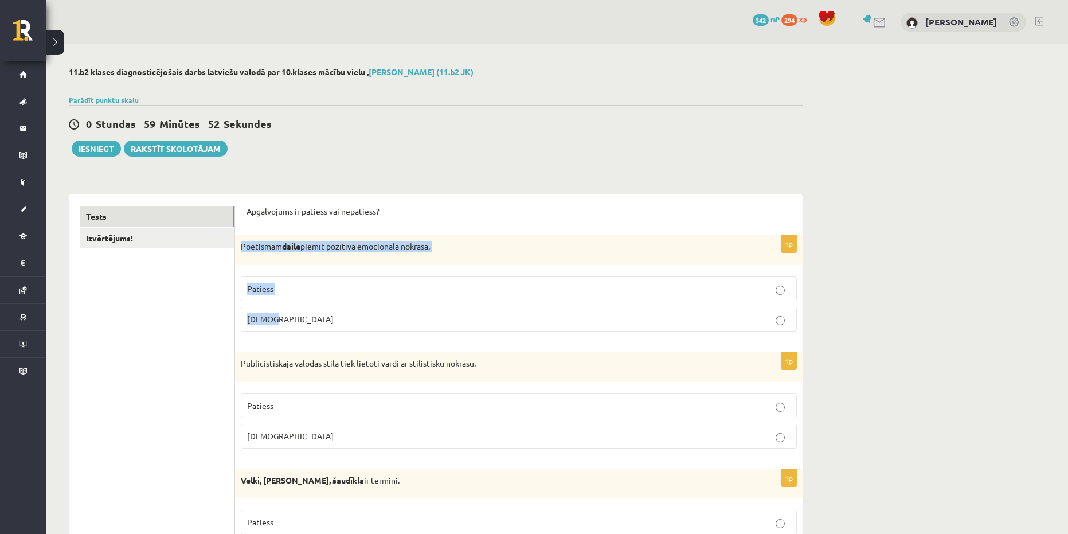
drag, startPoint x: 472, startPoint y: 325, endPoint x: 242, endPoint y: 246, distance: 242.9
click at [242, 246] on div "1p Poētismam daile piemīt pozītīva emocionālā nokrāsa. Patiess Aplams" at bounding box center [518, 287] width 567 height 105
copy div "Poētismam daile piemīt pozītīva emocionālā nokrāsa. Patiess Aplams"
click at [323, 287] on p "Patiess" at bounding box center [518, 289] width 543 height 12
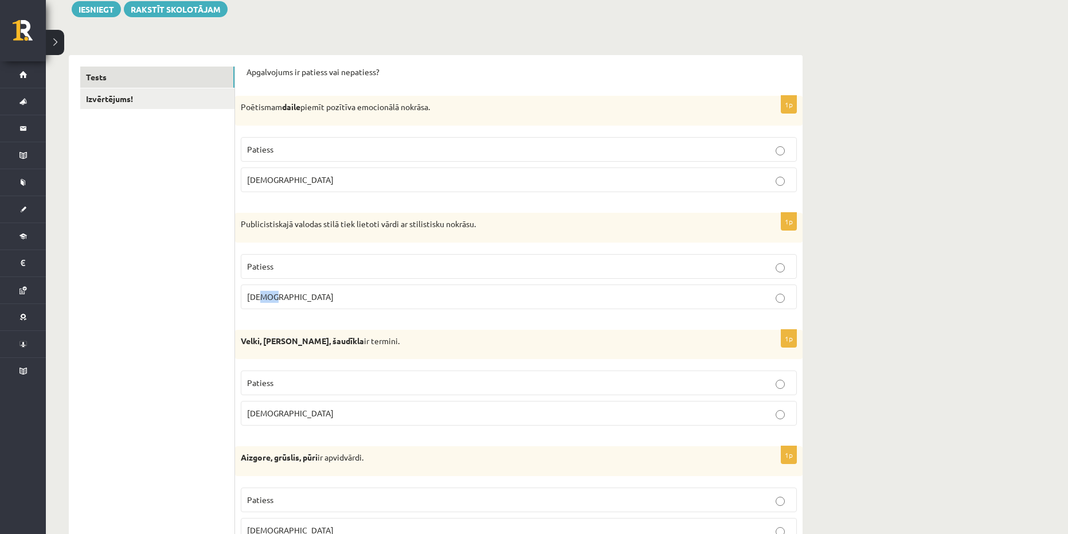
scroll to position [172, 0]
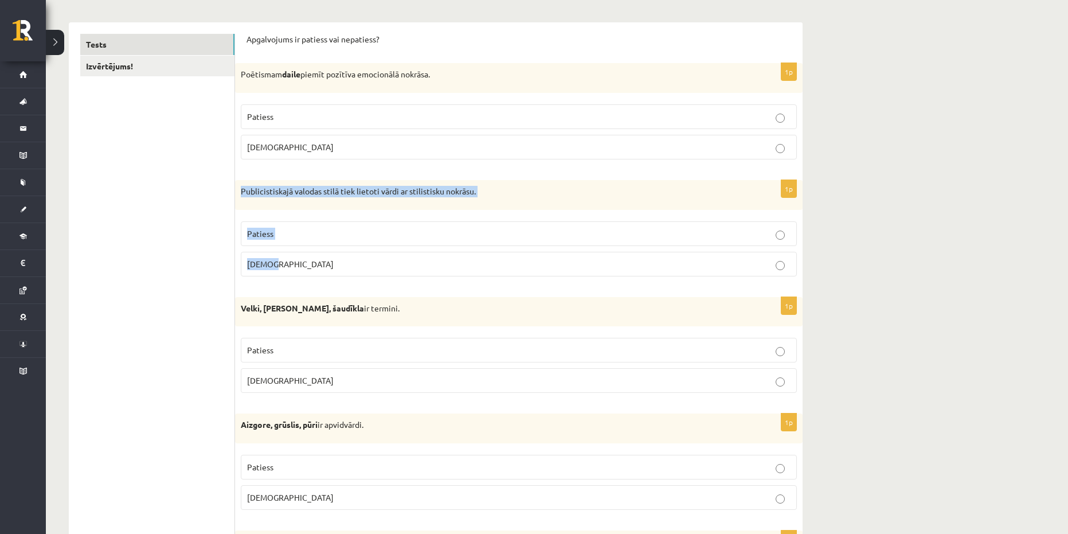
drag, startPoint x: 289, startPoint y: 323, endPoint x: 242, endPoint y: 198, distance: 133.5
click at [242, 198] on div "1p Publicistiskajā valodas stilā tiek lietoti vārdi ar stilistisku nokrāsu. Pat…" at bounding box center [518, 232] width 567 height 105
copy div "Publicistiskajā valodas stilā tiek lietoti vārdi ar stilistisku nokrāsu. Paties…"
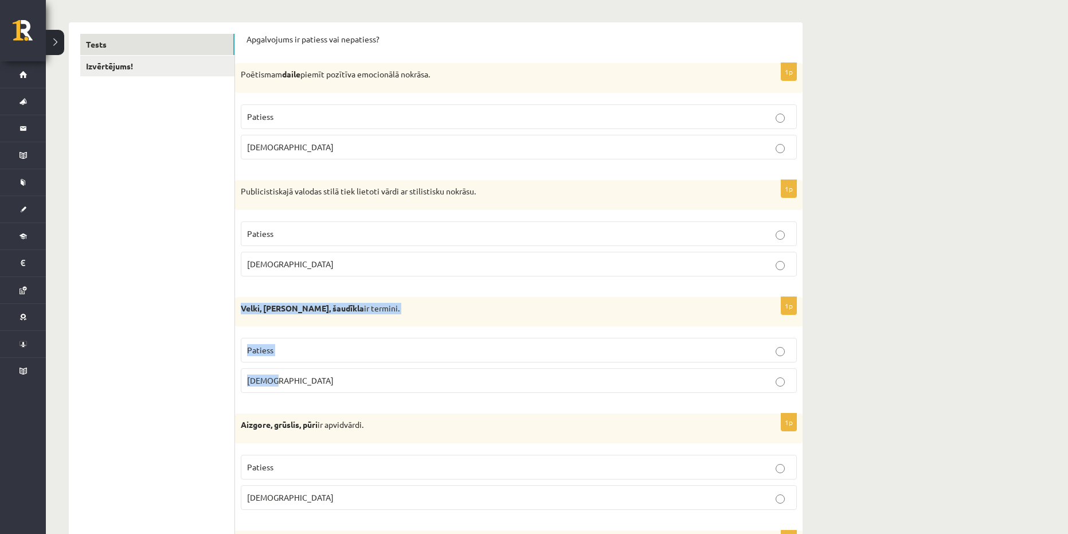
drag, startPoint x: 300, startPoint y: 373, endPoint x: 238, endPoint y: 312, distance: 87.6
click at [238, 312] on div "1p Velki, meti, šaudīkla ir termini. Patiess Aplams" at bounding box center [518, 349] width 567 height 105
copy div "Velki, meti, šaudīkla ir termini. Patiess Aplams"
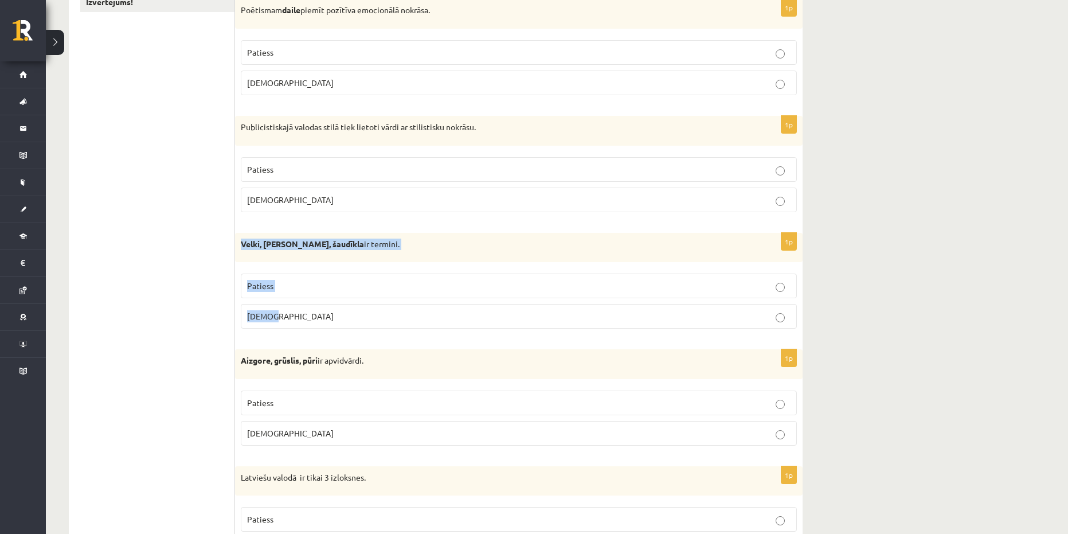
scroll to position [202, 0]
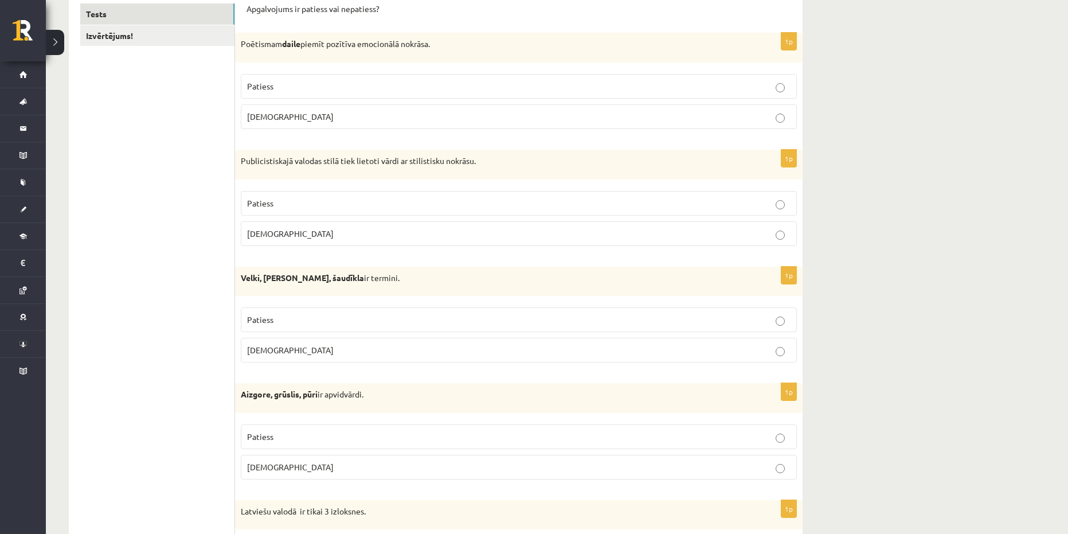
click at [389, 200] on p "Patiess" at bounding box center [518, 203] width 543 height 12
drag, startPoint x: 324, startPoint y: 469, endPoint x: 241, endPoint y: 396, distance: 110.9
click at [241, 396] on div "1p Aizgore, grūslis, pūri ir apvidvārdi. Patiess Aplams" at bounding box center [518, 435] width 567 height 105
copy div "Aizgore, grūslis, pūri ir apvidvārdi. Patiess Aplams"
click at [316, 322] on p "Patiess" at bounding box center [518, 320] width 543 height 12
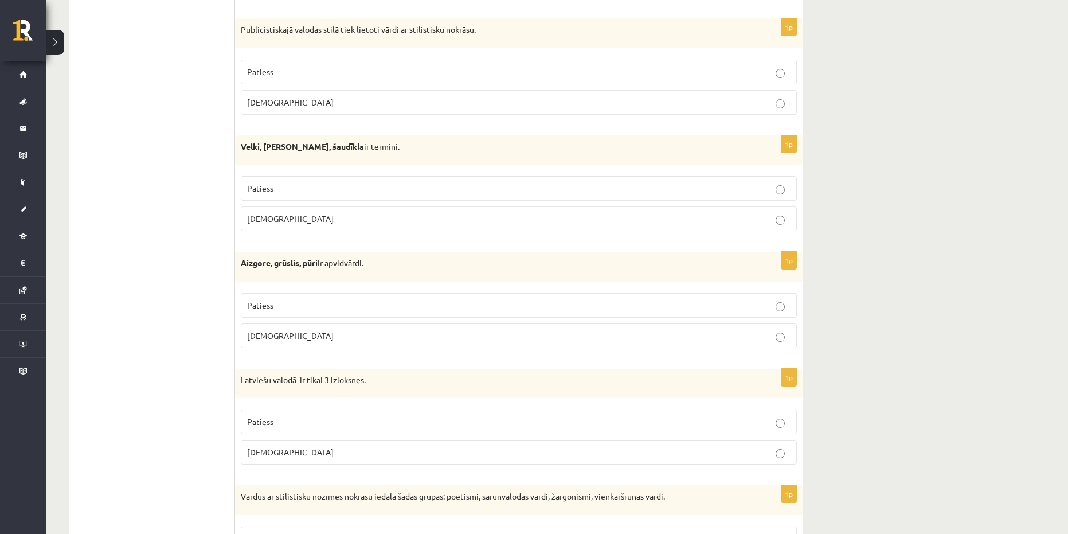
scroll to position [432, 0]
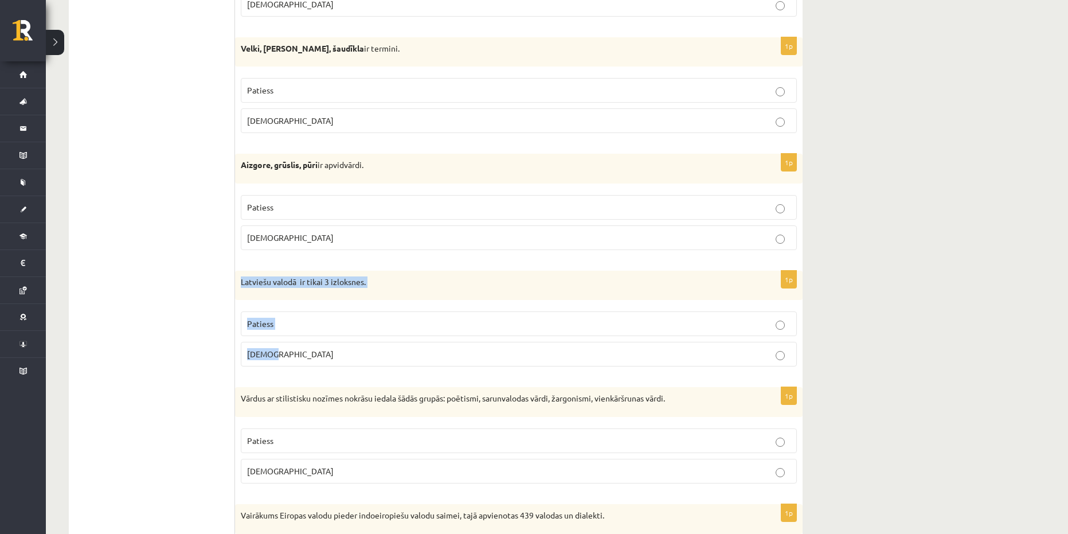
drag, startPoint x: 310, startPoint y: 357, endPoint x: 237, endPoint y: 283, distance: 104.6
click at [237, 283] on div "1p Latviešu valodā ir tikai 3 izloksnes. Patiess Aplams" at bounding box center [518, 323] width 567 height 105
click at [301, 354] on p "Aplams" at bounding box center [518, 354] width 543 height 12
drag, startPoint x: 320, startPoint y: 343, endPoint x: 253, endPoint y: 313, distance: 73.1
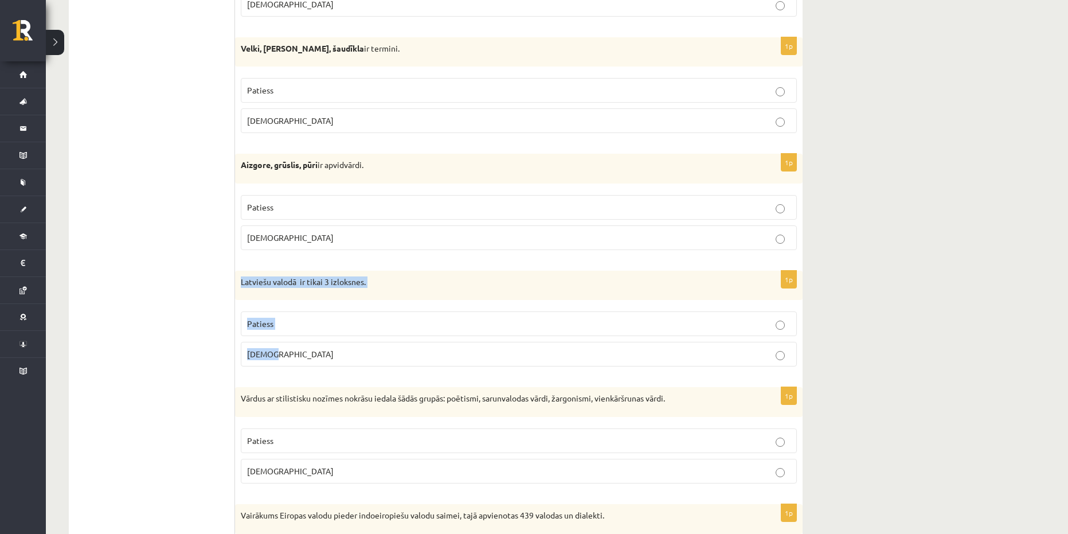
click at [237, 284] on div "1p Latviešu valodā ir tikai 3 izloksnes. Patiess Aplams" at bounding box center [518, 323] width 567 height 105
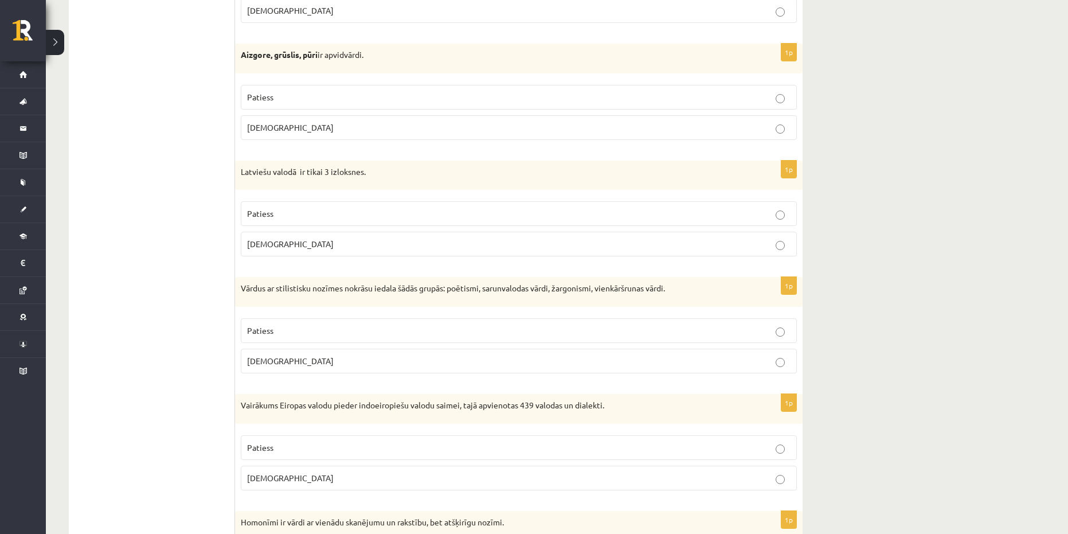
scroll to position [546, 0]
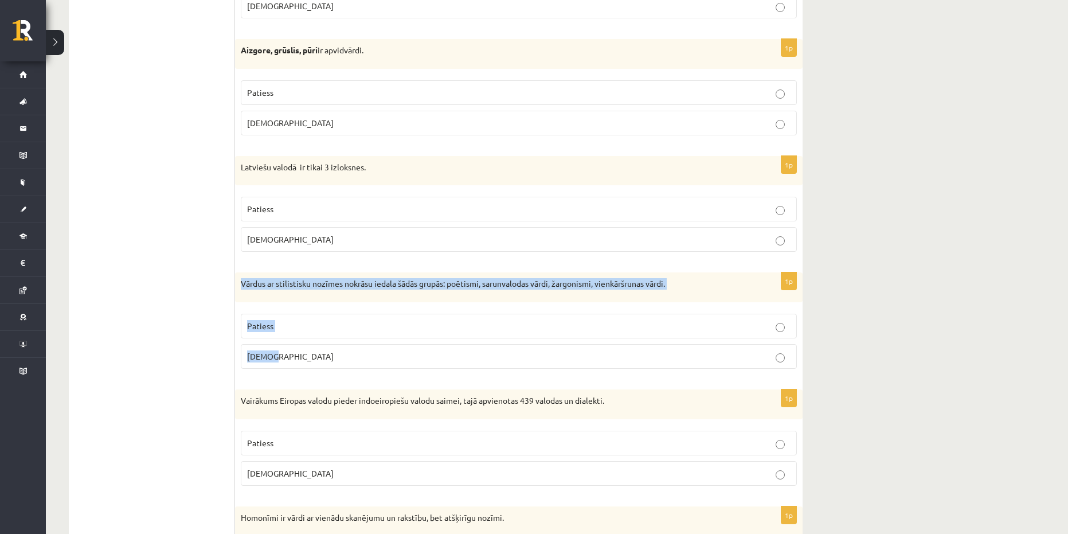
drag, startPoint x: 349, startPoint y: 371, endPoint x: 243, endPoint y: 288, distance: 133.9
click at [243, 288] on div "1p Vārdus ar stilistisku nozīmes nokrāsu iedala šādās grupās: poētismi, sarunva…" at bounding box center [518, 324] width 567 height 105
copy div "Vārdus ar stilistisku nozīmes nokrāsu iedala šādās grupās: poētismi, sarunvalod…"
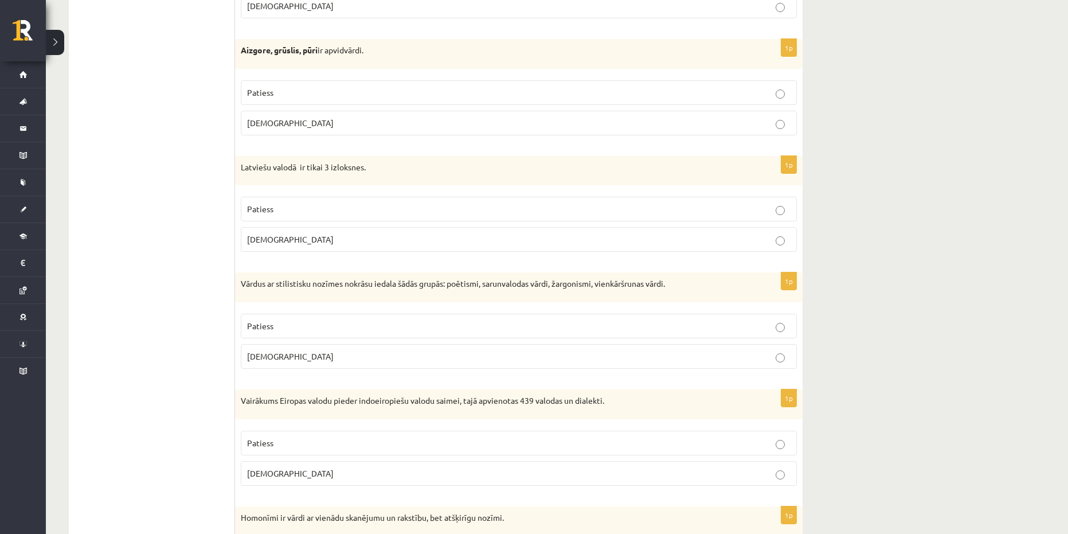
click at [296, 96] on p "Patiess" at bounding box center [518, 93] width 543 height 12
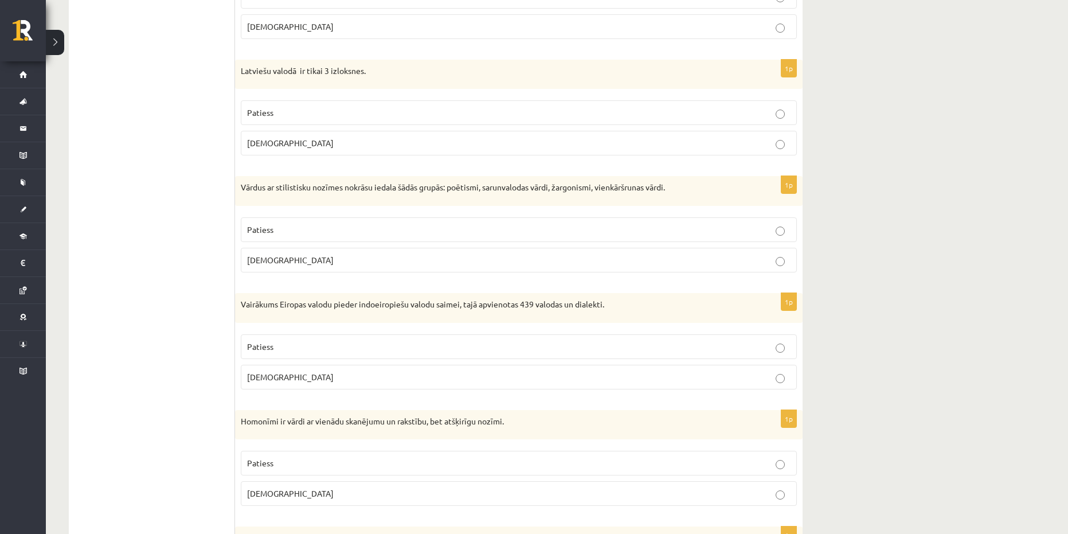
scroll to position [661, 0]
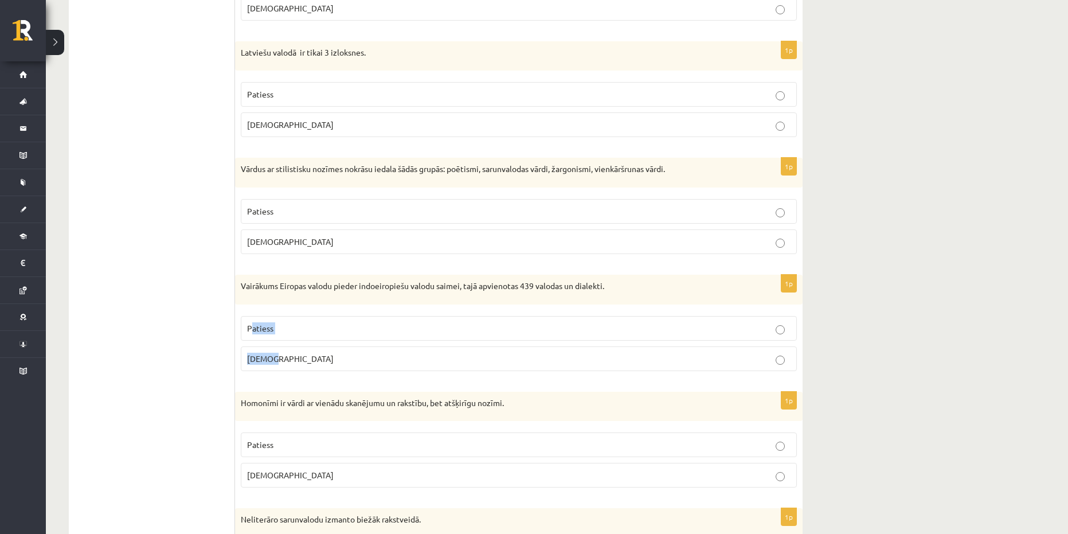
drag, startPoint x: 315, startPoint y: 365, endPoint x: 254, endPoint y: 316, distance: 77.9
click at [253, 314] on fieldset "Patiess Aplams" at bounding box center [519, 342] width 556 height 64
drag, startPoint x: 359, startPoint y: 370, endPoint x: 242, endPoint y: 284, distance: 145.1
click at [242, 284] on div "1p Vairākums Eiropas valodu pieder indoeiropiešu valodu saimei, tajā apvienotas…" at bounding box center [518, 327] width 567 height 105
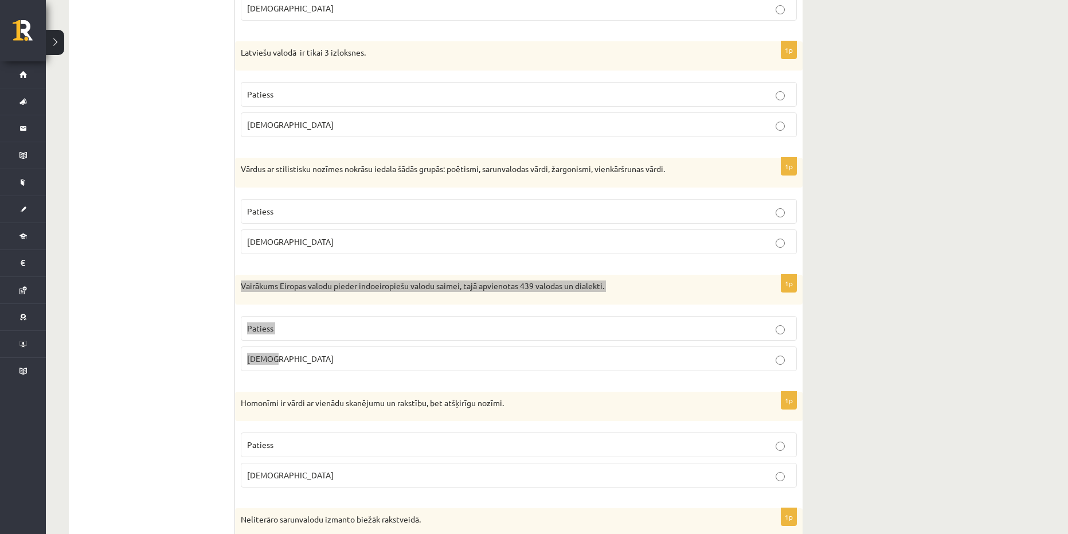
copy div "Vairākums Eiropas valodu pieder indoeiropiešu valodu saimei, tajā apvienotas 43…"
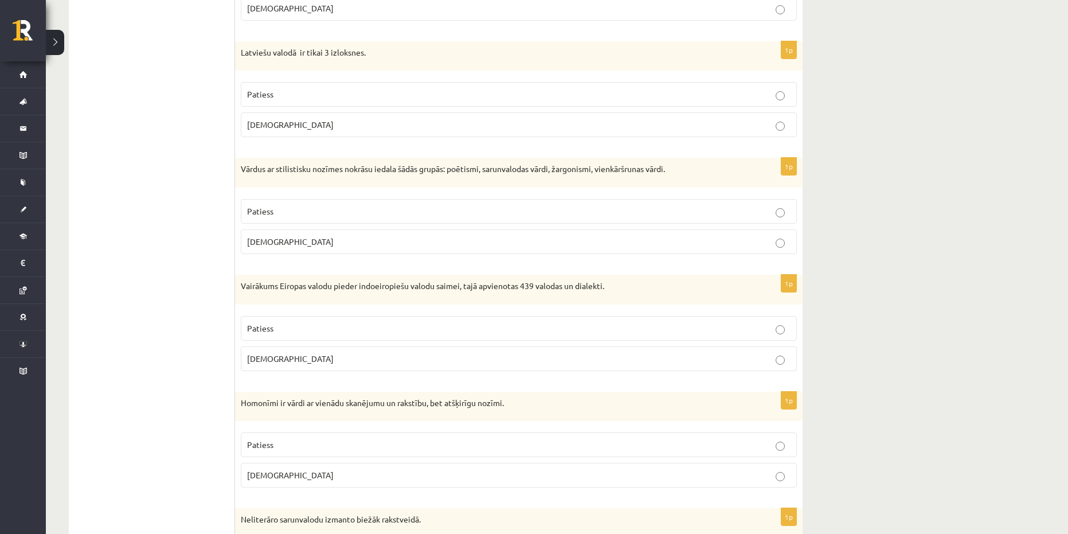
click at [300, 216] on p "Patiess" at bounding box center [518, 211] width 543 height 12
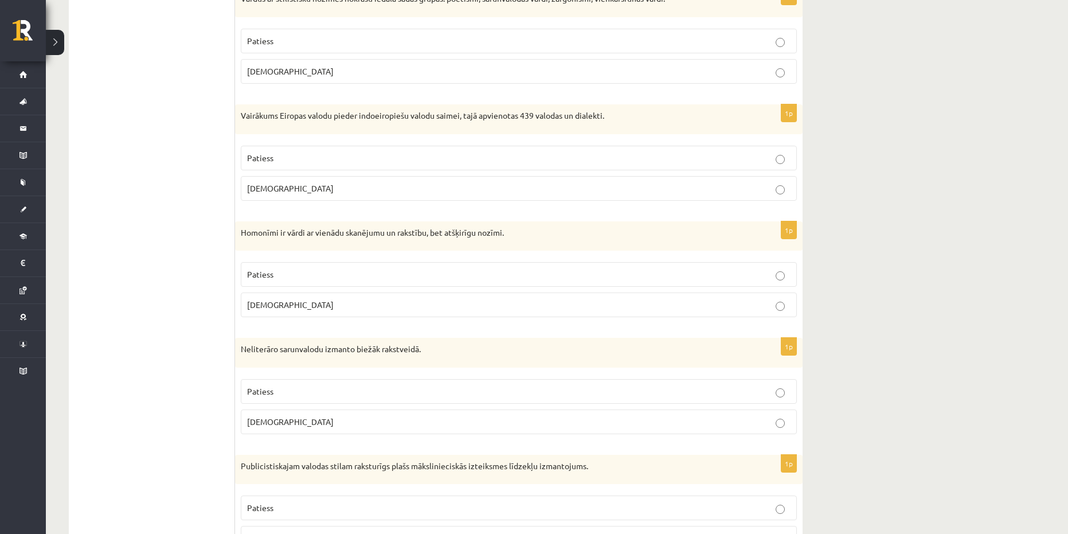
scroll to position [833, 0]
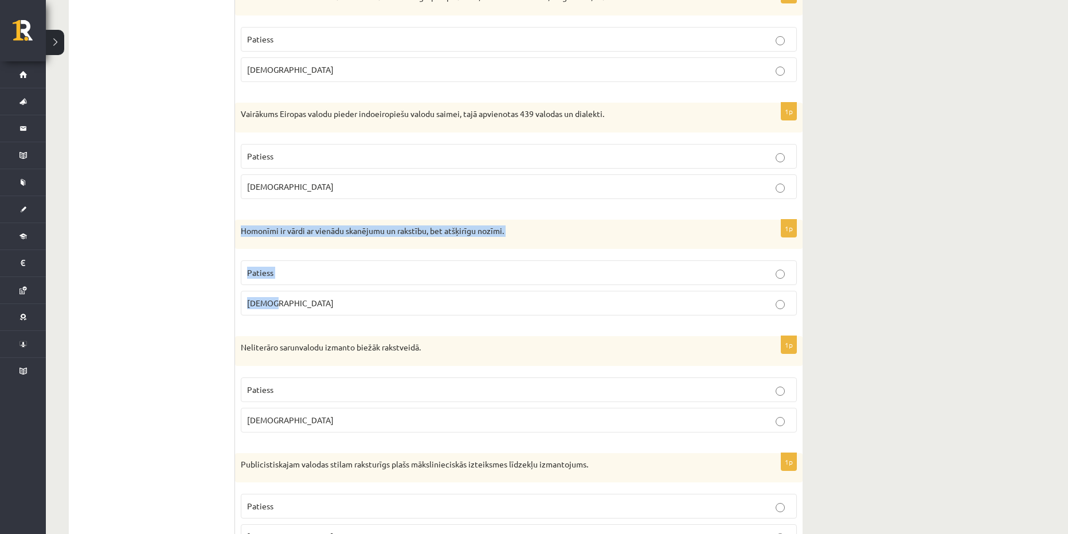
drag, startPoint x: 293, startPoint y: 303, endPoint x: 238, endPoint y: 233, distance: 89.1
click at [238, 233] on div "1p Homonīmi ir vārdi ar vienādu skanējumu un rakstību, bet atšķirīgu nozīmi. Pa…" at bounding box center [518, 272] width 567 height 105
copy div "Homonīmi ir vārdi ar vienādu skanējumu un rakstību, bet atšķirīgu nozīmi. Patie…"
click at [324, 189] on p "Aplams" at bounding box center [518, 187] width 543 height 12
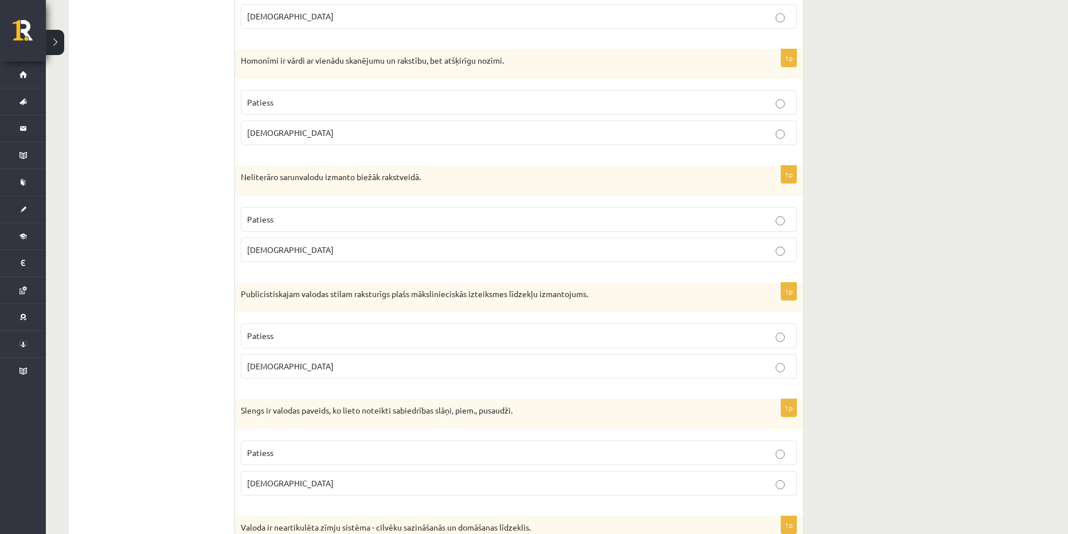
scroll to position [1005, 0]
drag, startPoint x: 315, startPoint y: 259, endPoint x: 240, endPoint y: 181, distance: 108.7
click at [240, 181] on div "1p Neliterāro sarunvalodu izmanto biežāk rakstveidā. Patiess Aplams" at bounding box center [518, 216] width 567 height 105
click at [405, 188] on div "Neliterāro sarunvalodu izmanto biežāk rakstveidā." at bounding box center [518, 179] width 567 height 30
drag, startPoint x: 303, startPoint y: 244, endPoint x: 320, endPoint y: 238, distance: 18.0
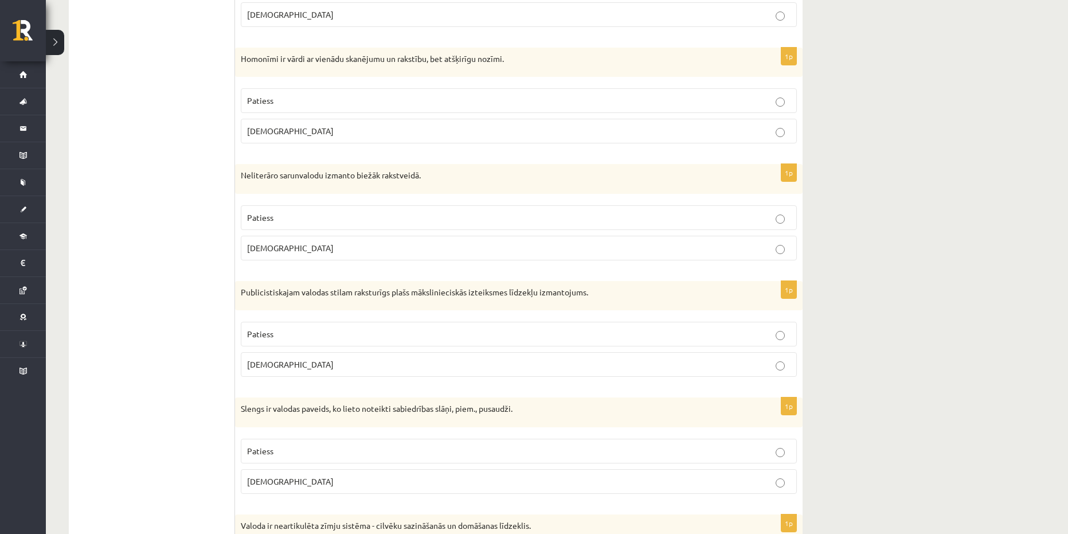
click at [316, 260] on label "Aplams" at bounding box center [519, 248] width 556 height 25
click at [331, 218] on p "Patiess" at bounding box center [518, 218] width 543 height 12
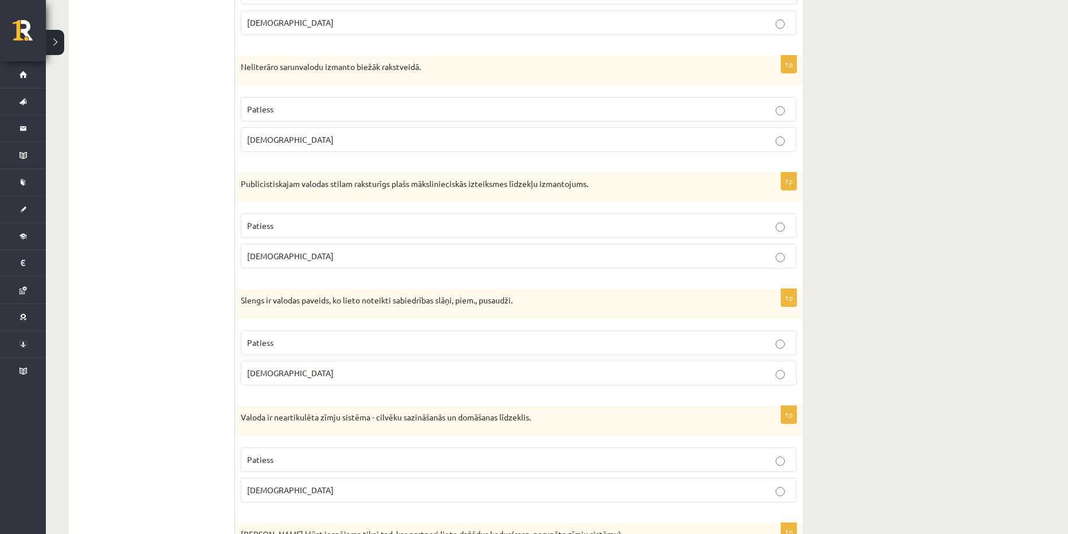
scroll to position [1120, 0]
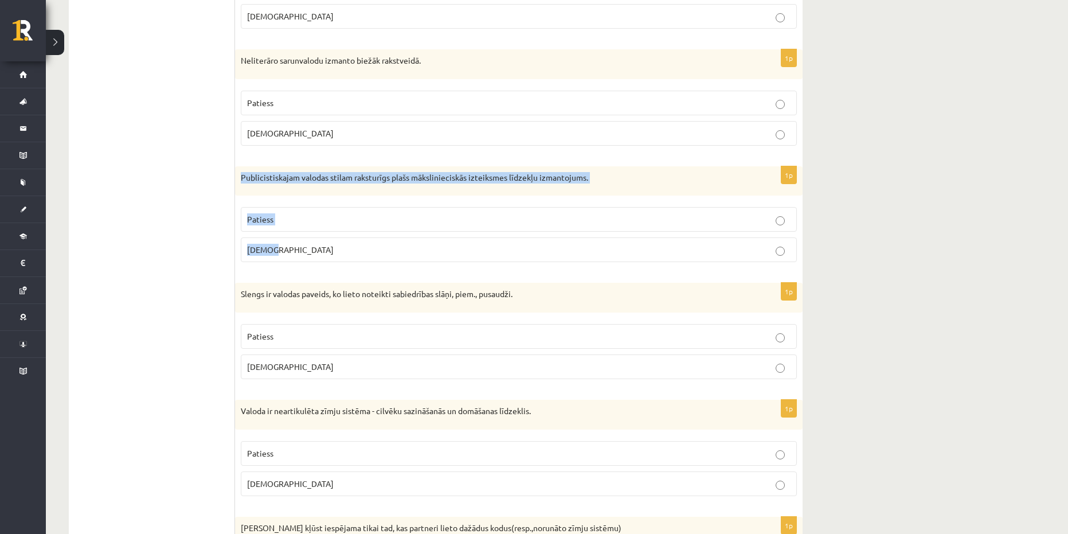
drag, startPoint x: 291, startPoint y: 259, endPoint x: 239, endPoint y: 185, distance: 91.0
click at [239, 185] on div "1p Publicistiskajam valodas stilam raksturīgs plašs mākslinieciskās izteiksmes …" at bounding box center [518, 218] width 567 height 105
click at [291, 198] on div "1p Publicistiskajam valodas stilam raksturīgs plašs mākslinieciskās izteiksmes …" at bounding box center [518, 218] width 567 height 105
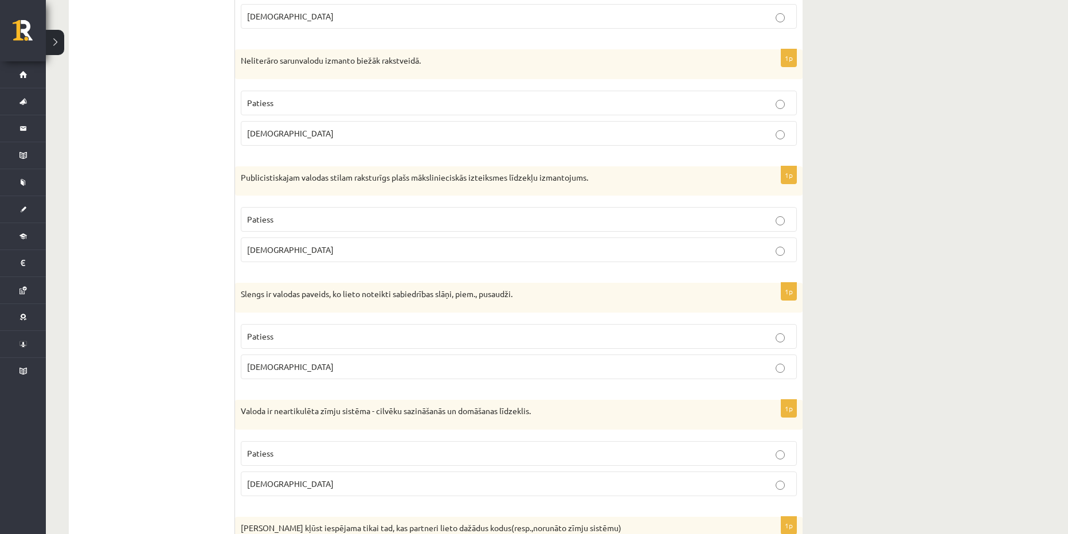
click at [398, 216] on p "Patiess" at bounding box center [518, 219] width 543 height 12
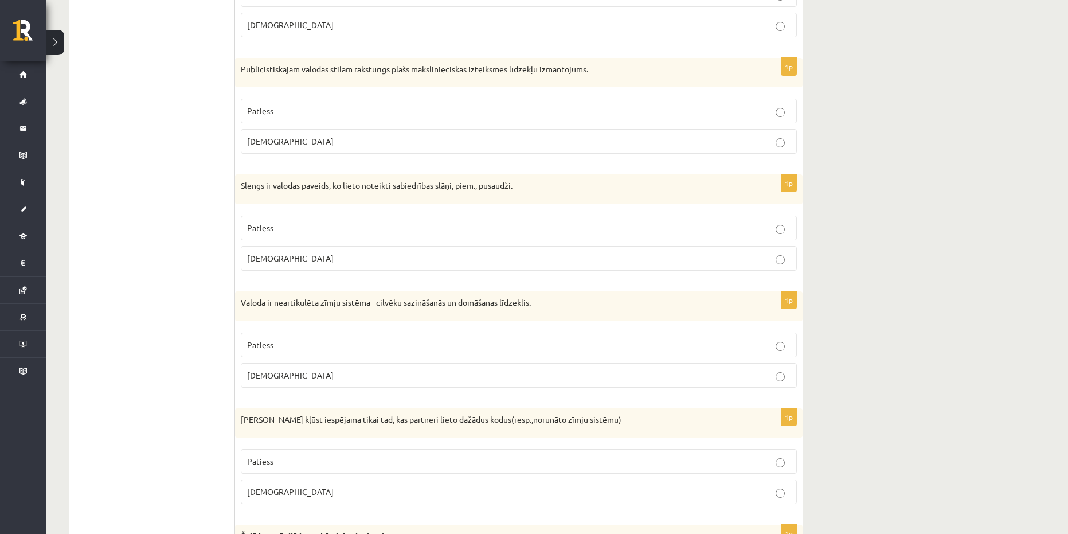
scroll to position [1234, 0]
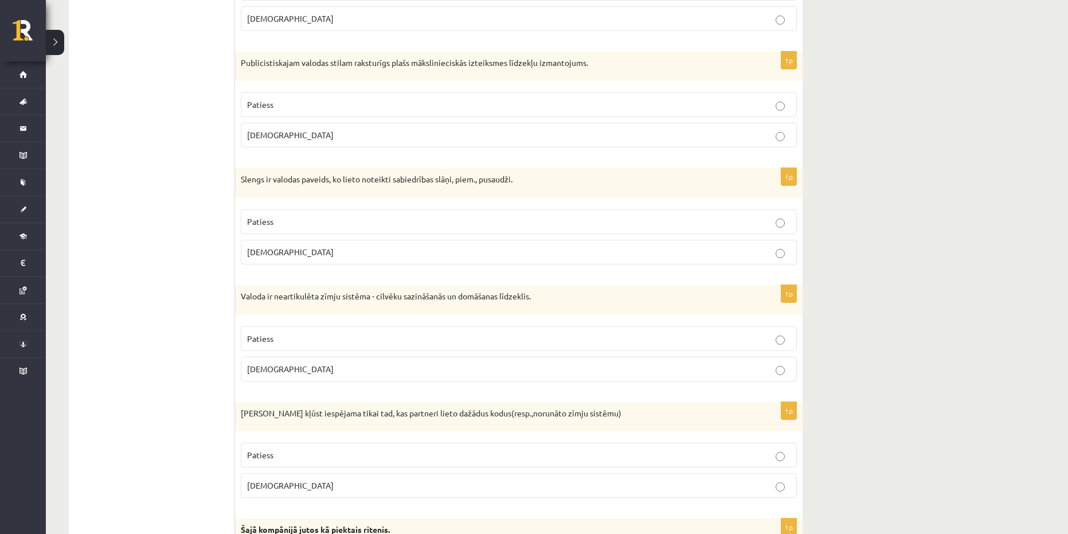
click at [292, 223] on p "Patiess" at bounding box center [518, 222] width 543 height 12
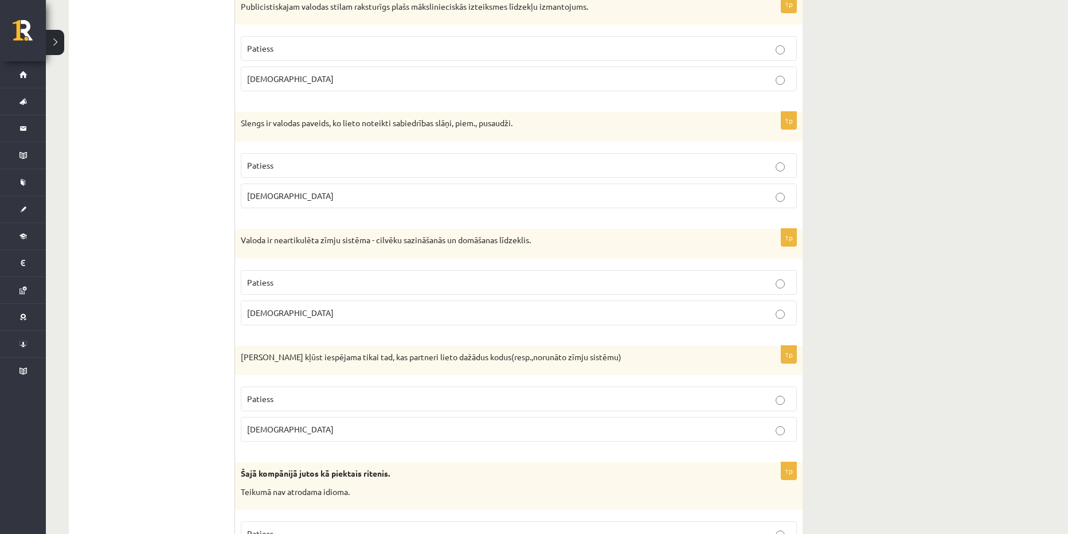
scroll to position [1291, 0]
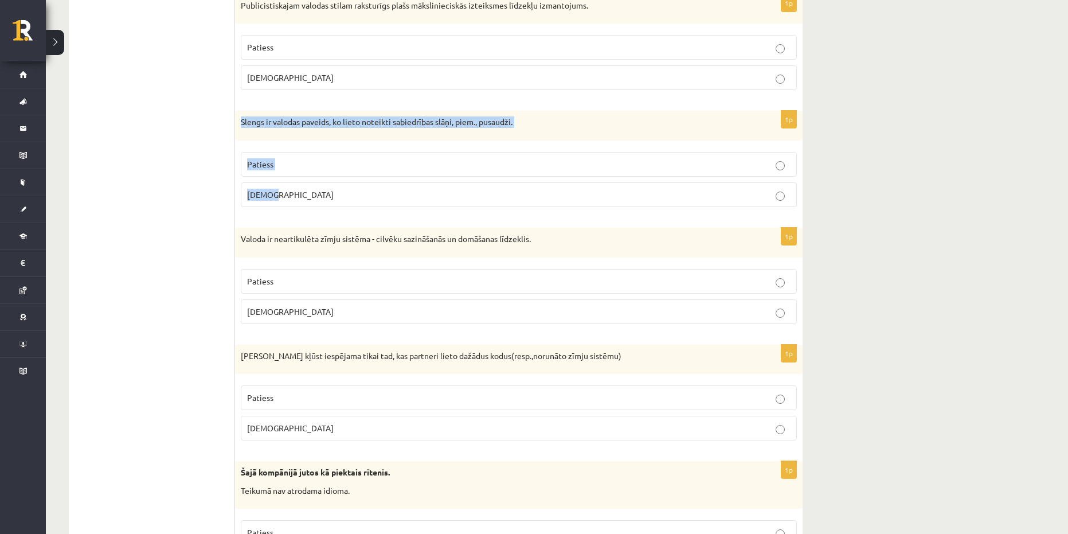
drag, startPoint x: 345, startPoint y: 203, endPoint x: 239, endPoint y: 121, distance: 134.4
click at [239, 121] on div "1p Slengs ir valodas paveids, ko lieto noteikti sabiedrības slāņi, piem., pusau…" at bounding box center [518, 163] width 567 height 105
copy div "Slengs ir valodas paveids, ko lieto noteikti sabiedrības slāņi, piem., pusaudži…"
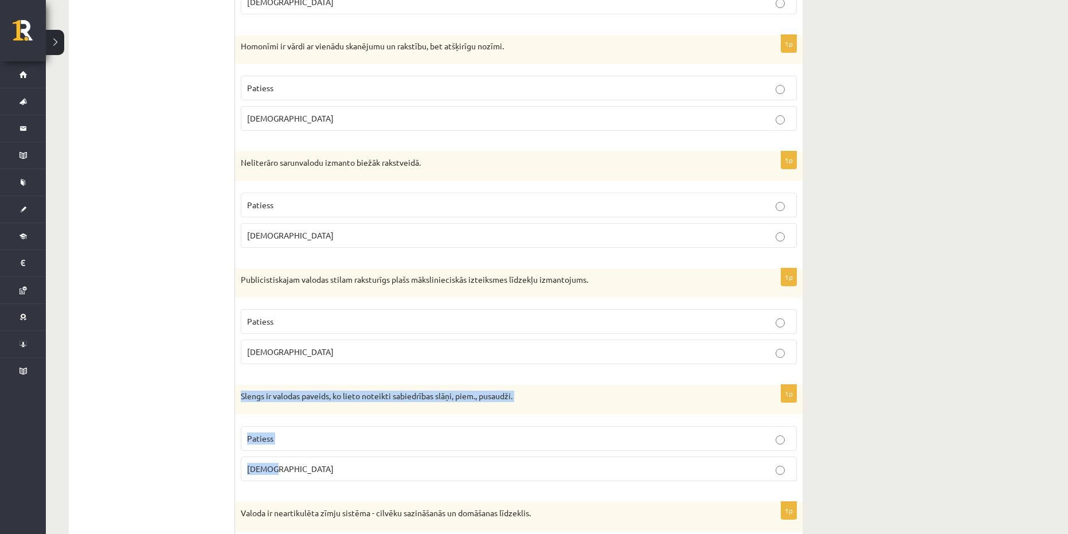
scroll to position [1005, 0]
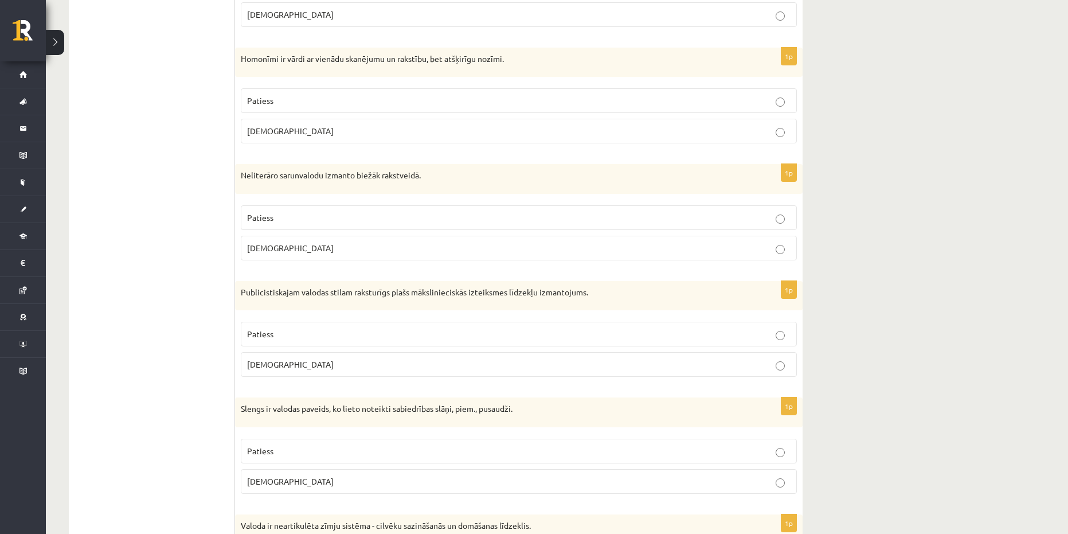
click at [330, 105] on p "Patiess" at bounding box center [518, 101] width 543 height 12
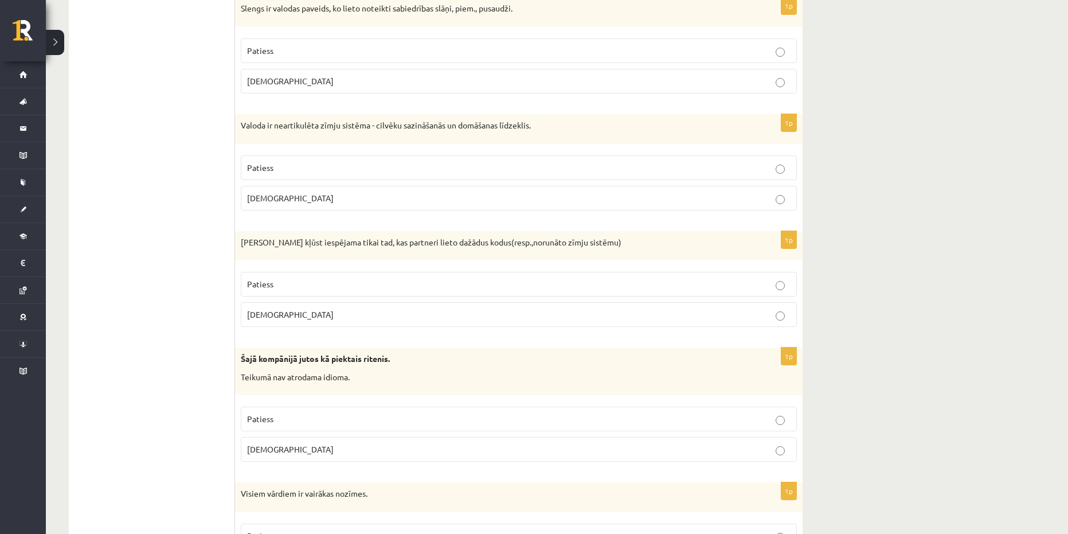
scroll to position [1406, 0]
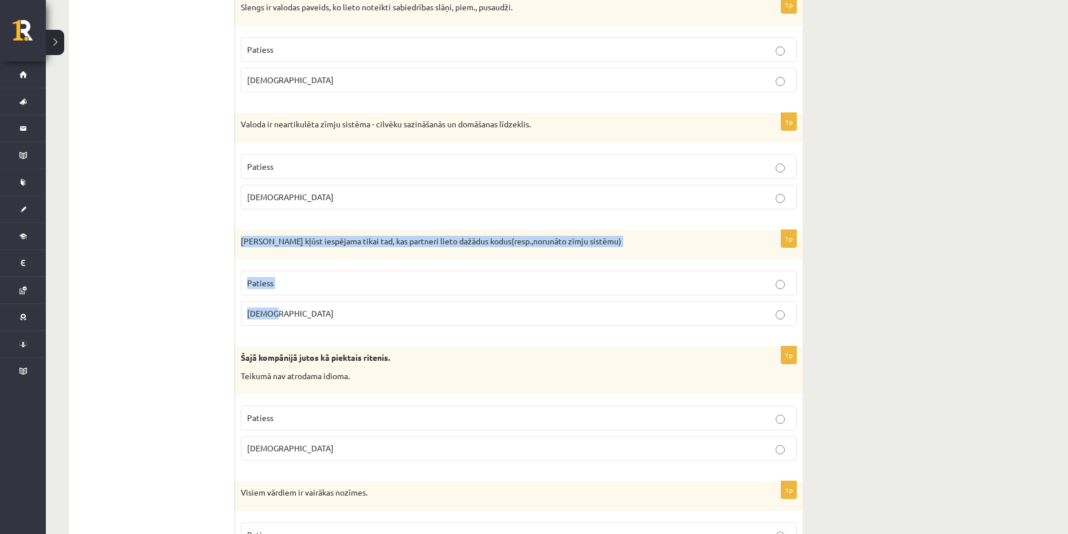
drag, startPoint x: 306, startPoint y: 316, endPoint x: 241, endPoint y: 245, distance: 95.8
click at [241, 245] on div "1p Saziņa kļūst iespējama tikai tad, kas partneri lieto dažādus kodus(resp.,nor…" at bounding box center [518, 282] width 567 height 105
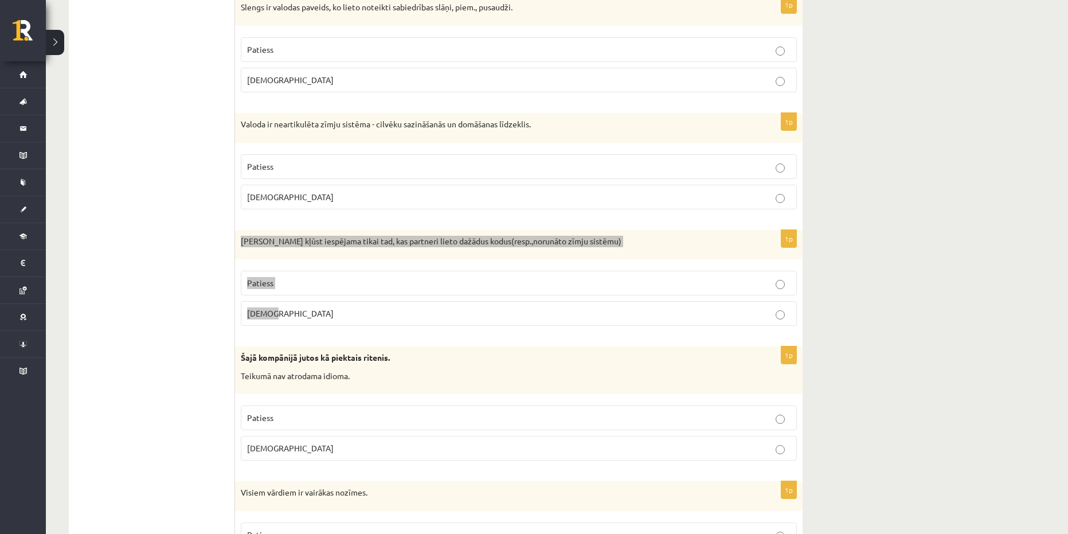
copy div "Saziņa kļūst iespējama tikai tad, kas partneri lieto dažādus kodus(resp.,norunā…"
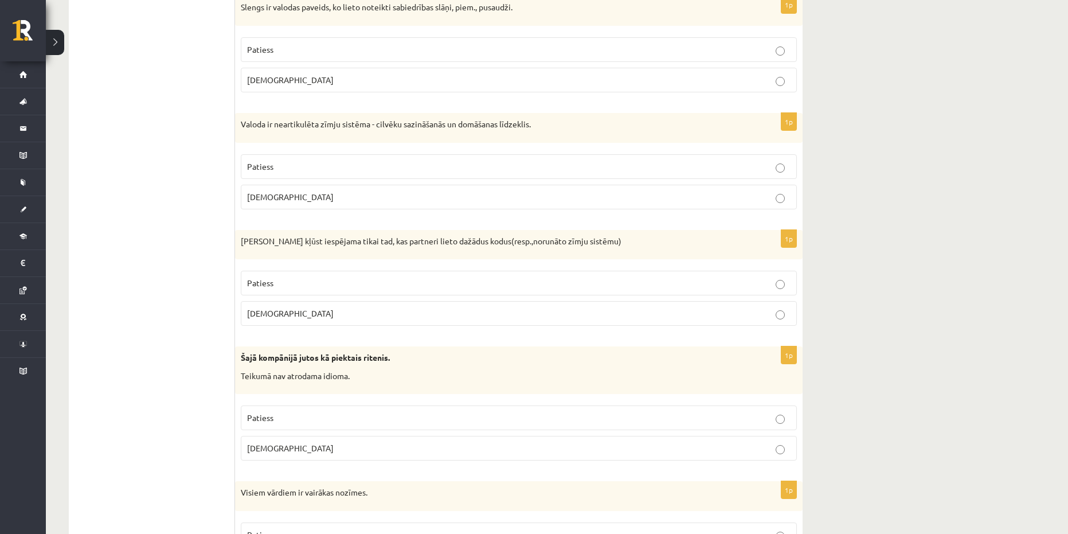
click at [346, 168] on p "Patiess" at bounding box center [518, 167] width 543 height 12
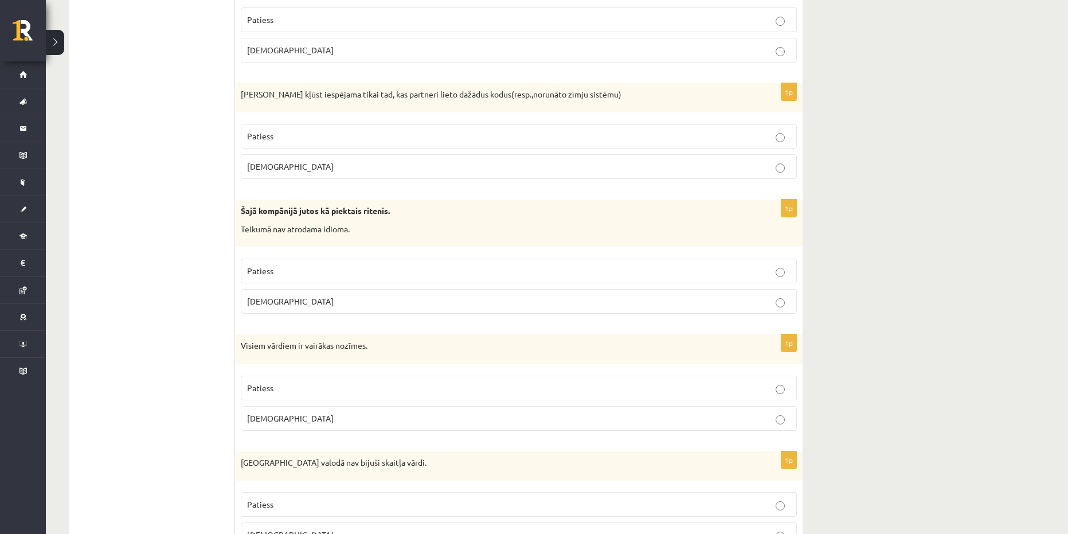
scroll to position [1578, 0]
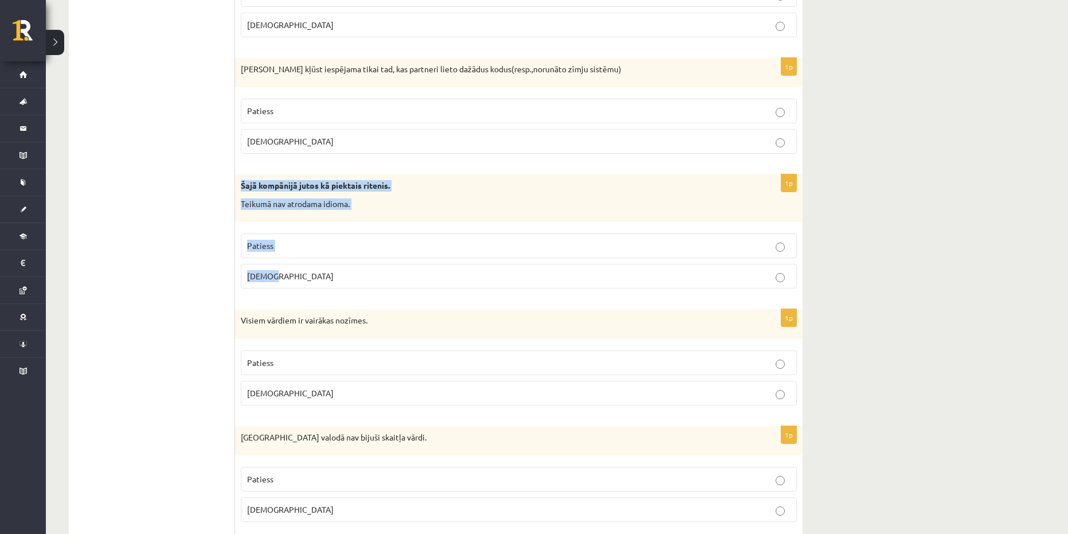
drag, startPoint x: 291, startPoint y: 281, endPoint x: 237, endPoint y: 186, distance: 108.9
click at [237, 186] on div "1p Šajā kompānijā jutos kā piektais ritenis. Teikumā nav atrodama idioma. Patie…" at bounding box center [518, 235] width 567 height 123
copy div "Šajā kompānijā jutos kā piektais ritenis. Teikumā nav atrodama idioma. Patiess …"
click at [296, 142] on p "Aplams" at bounding box center [518, 141] width 543 height 12
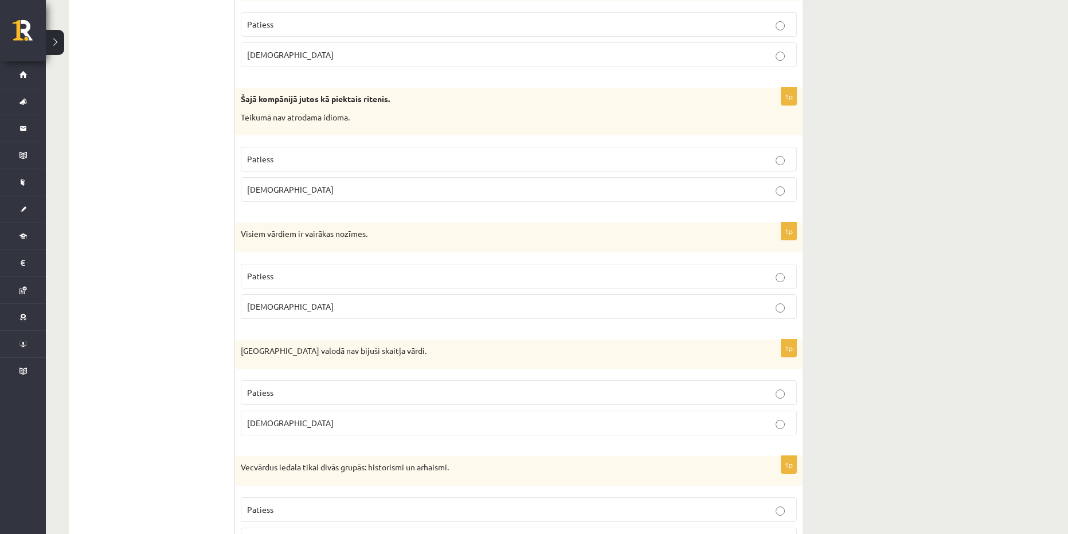
scroll to position [1693, 0]
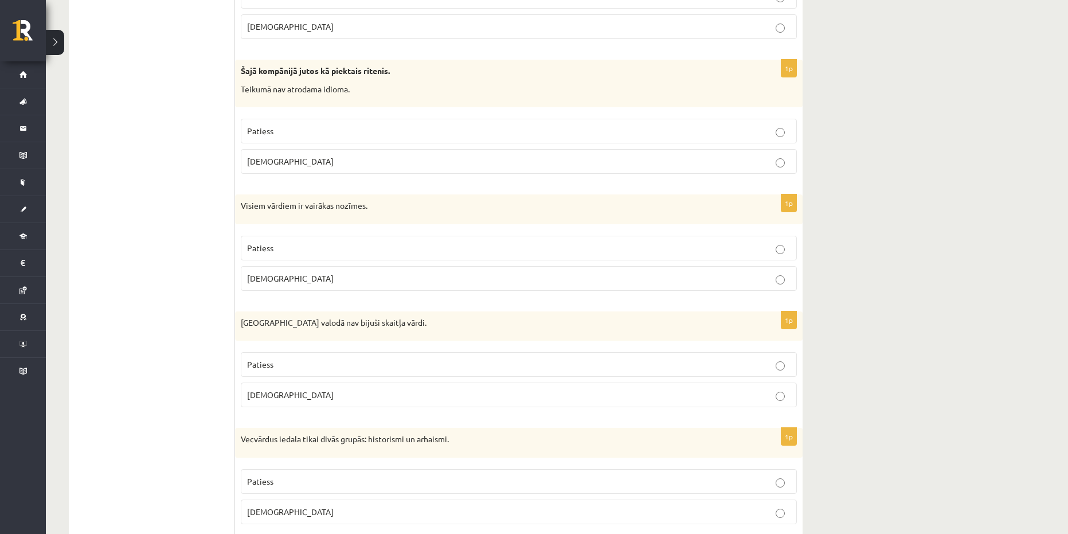
click at [285, 250] on p "Patiess" at bounding box center [518, 248] width 543 height 12
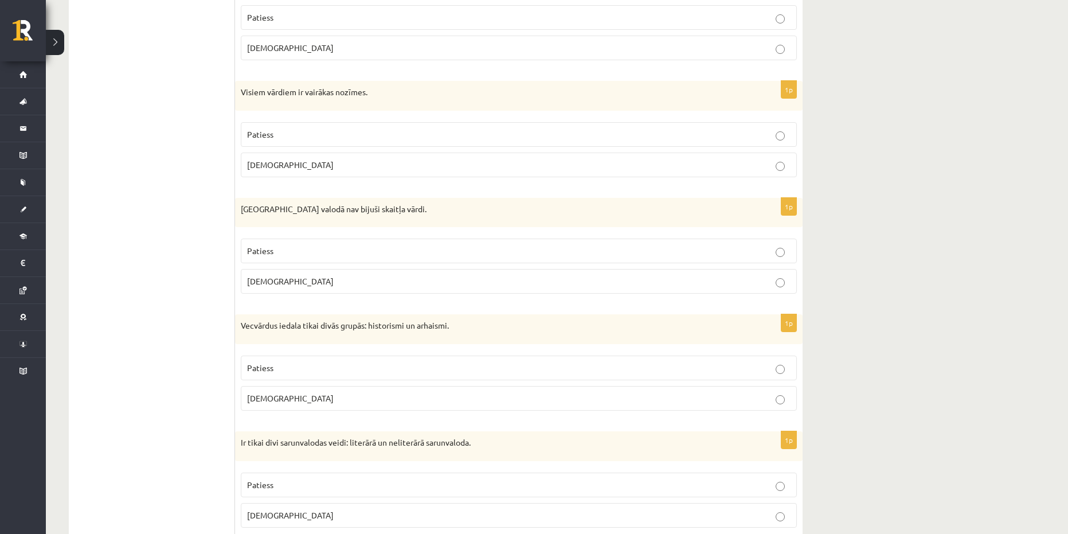
scroll to position [1807, 0]
drag, startPoint x: 334, startPoint y: 166, endPoint x: 236, endPoint y: 93, distance: 122.1
click at [236, 93] on div "1p Visiem vārdiem ir vairākas nozīmes. Patiess Aplams" at bounding box center [518, 132] width 567 height 105
click at [327, 169] on p "Aplams" at bounding box center [518, 164] width 543 height 12
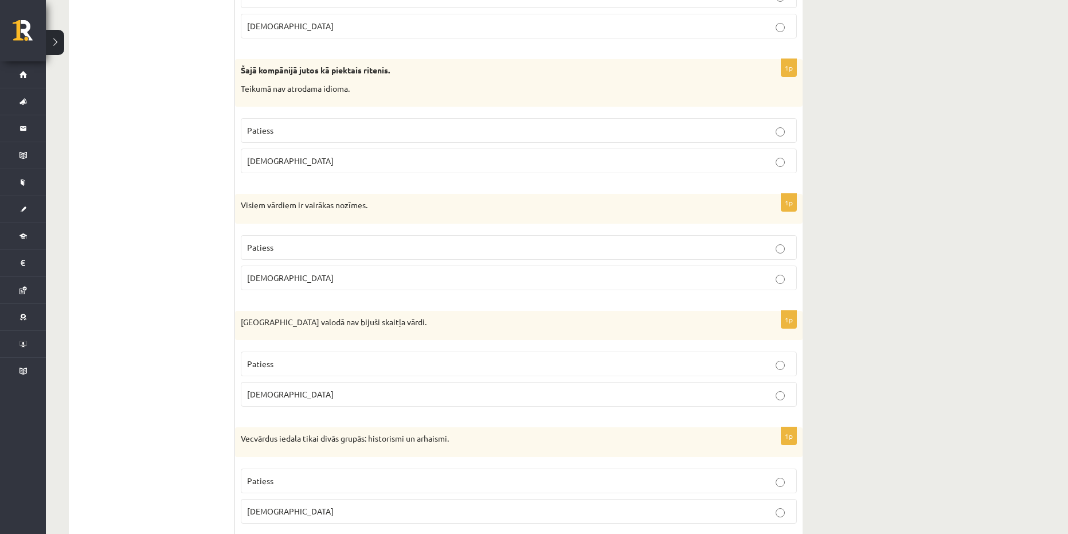
scroll to position [1693, 0]
click at [327, 169] on label "Aplams" at bounding box center [519, 161] width 556 height 25
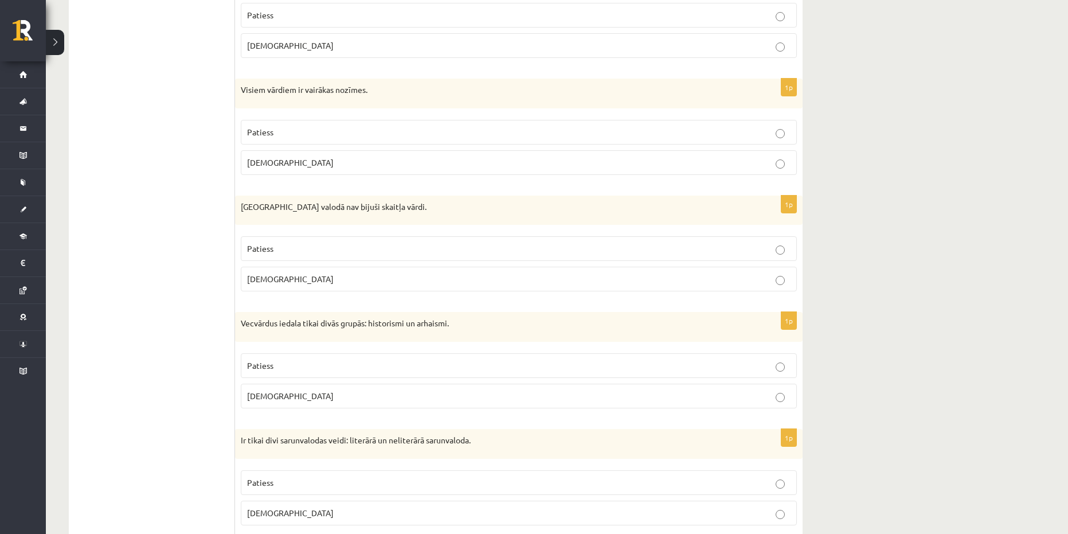
scroll to position [1807, 0]
drag, startPoint x: 301, startPoint y: 280, endPoint x: 240, endPoint y: 208, distance: 94.8
click at [240, 208] on div "1p Pirmatnējā valodā nav bijuši skaitļa vārdi. Patiess Aplams" at bounding box center [518, 249] width 567 height 105
click at [960, 185] on div "**********" at bounding box center [557, 112] width 1022 height 3751
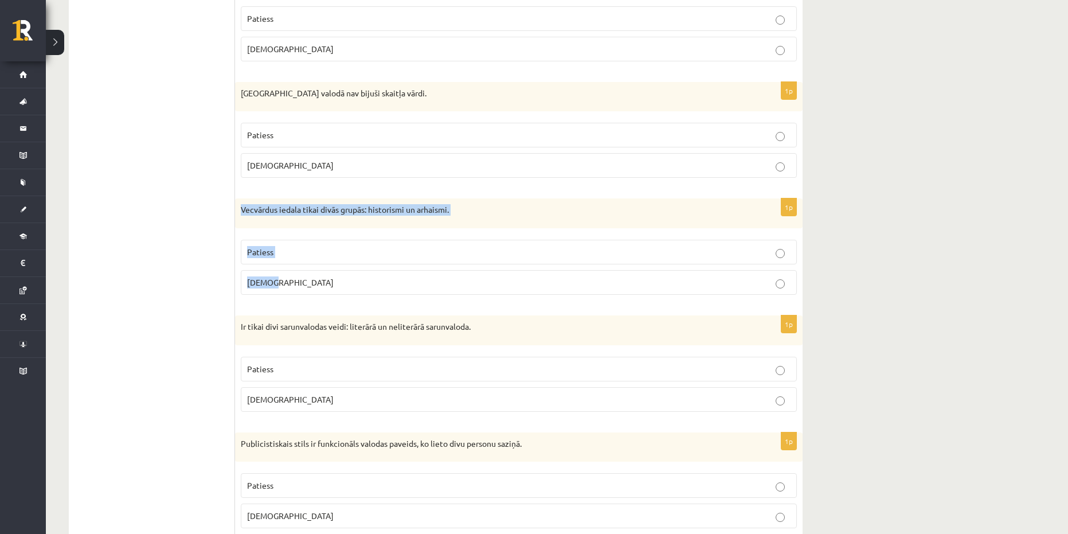
drag, startPoint x: 306, startPoint y: 284, endPoint x: 238, endPoint y: 208, distance: 101.9
click at [238, 208] on div "1p Vecvārdus iedala tikai divās grupās: historismi un arhaismi. Patiess Aplams" at bounding box center [518, 250] width 567 height 105
click at [309, 162] on p "Aplams" at bounding box center [518, 165] width 543 height 12
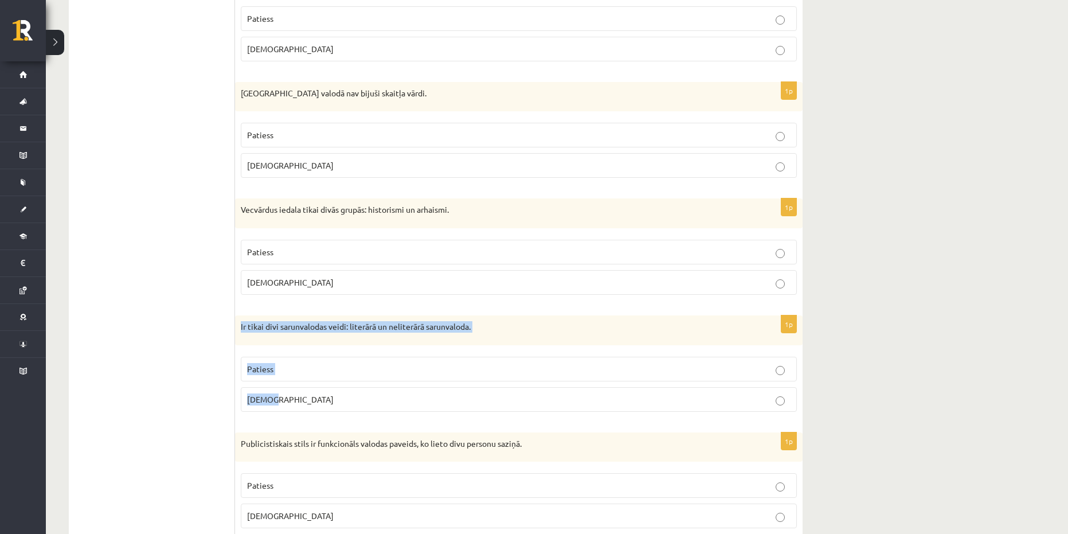
drag, startPoint x: 307, startPoint y: 400, endPoint x: 238, endPoint y: 334, distance: 95.3
click at [238, 334] on div "1p Ir tikai divi sarunvalodas veidi: literārā un neliterārā sarunvaloda. Paties…" at bounding box center [518, 367] width 567 height 105
click at [320, 398] on p "Aplams" at bounding box center [518, 399] width 543 height 12
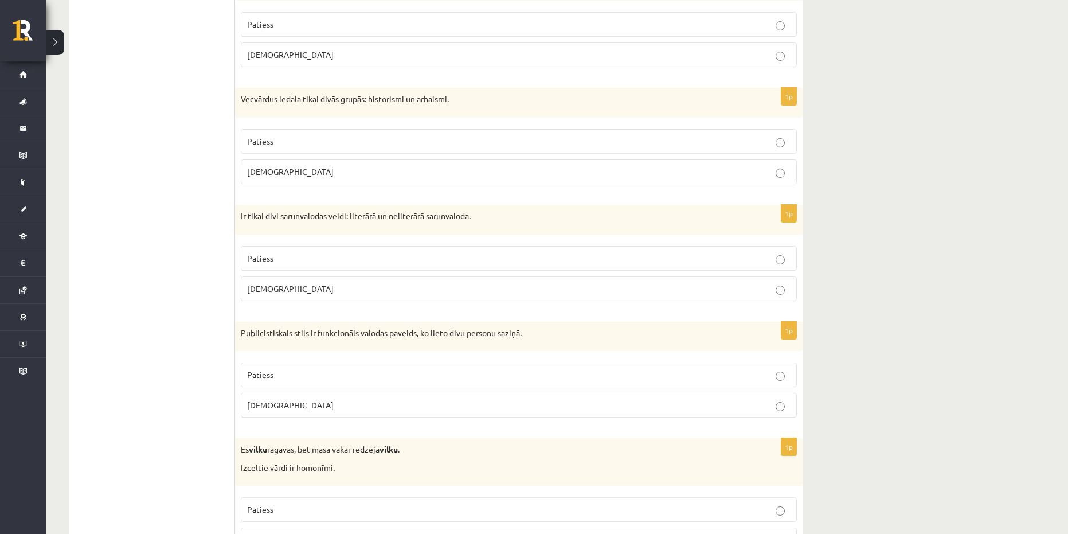
scroll to position [2037, 0]
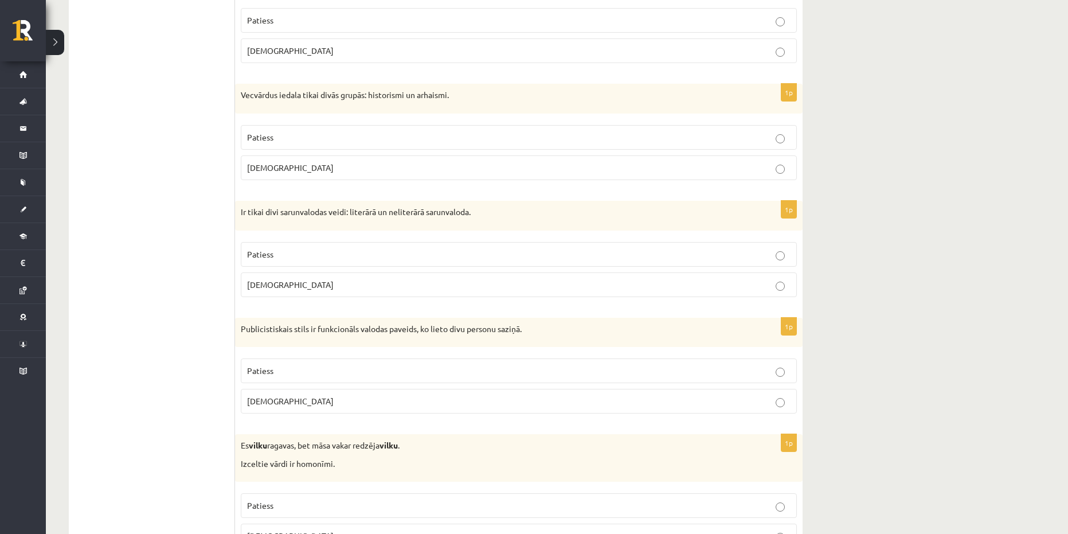
click at [450, 166] on p "Aplams" at bounding box center [518, 168] width 543 height 12
click at [391, 132] on p "Patiess" at bounding box center [518, 137] width 543 height 12
click at [363, 284] on p "Aplams" at bounding box center [518, 285] width 543 height 12
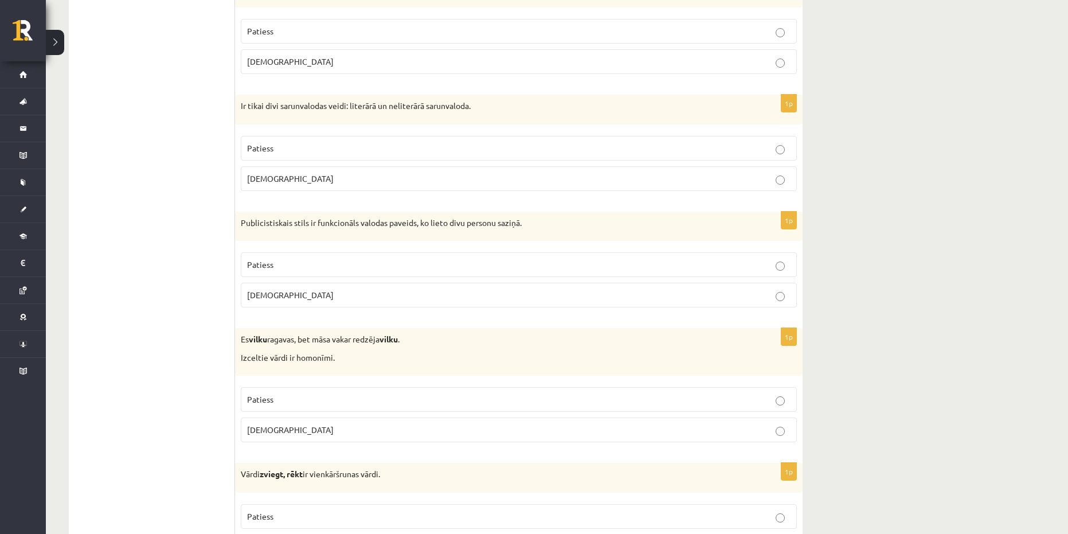
scroll to position [2151, 0]
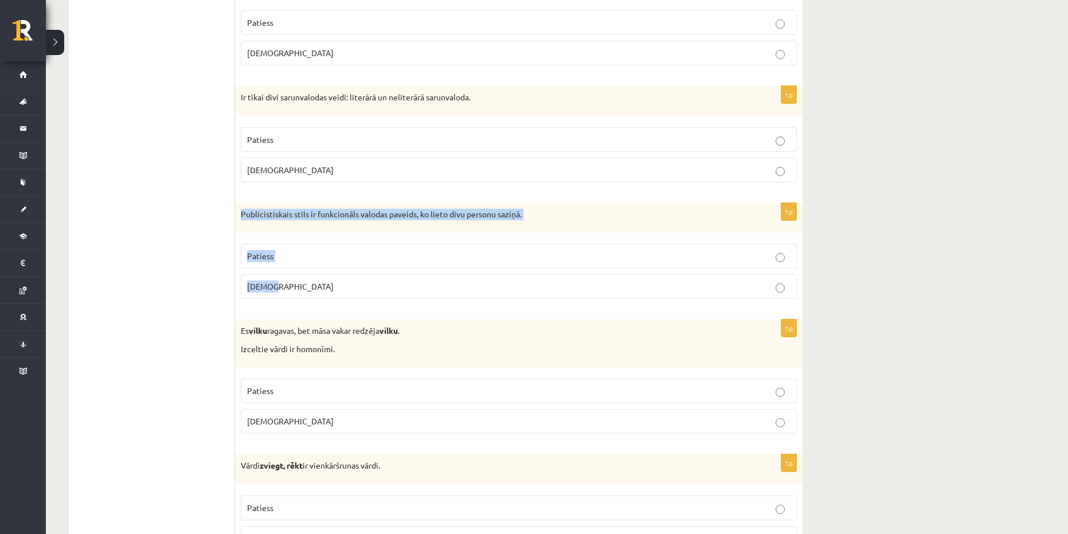
drag, startPoint x: 287, startPoint y: 285, endPoint x: 235, endPoint y: 213, distance: 89.2
click at [235, 213] on div "1p Publicistiskais stils ir funkcionāls valodas paveids, ko lieto divu personu …" at bounding box center [518, 255] width 567 height 105
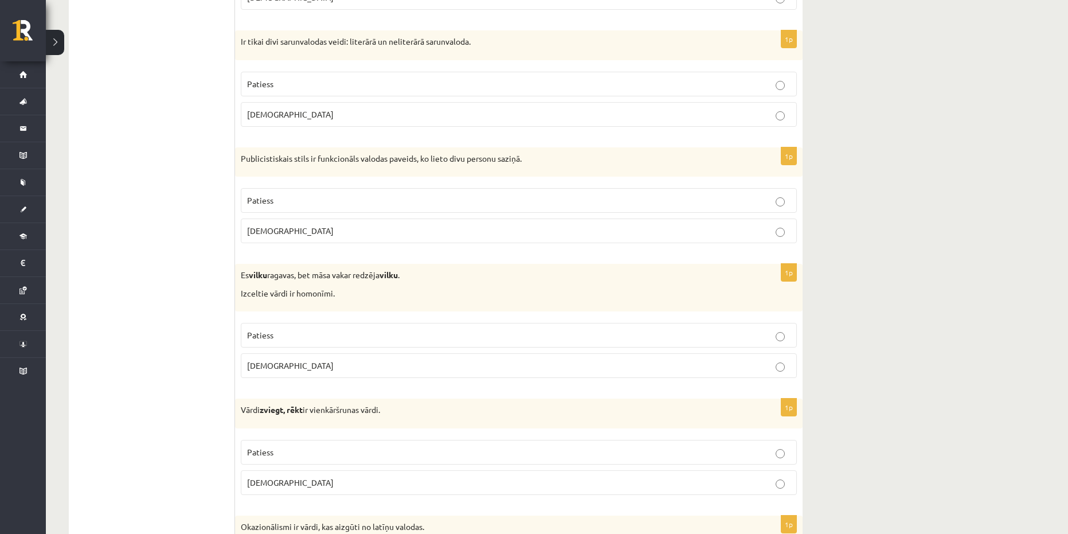
scroll to position [2209, 0]
drag, startPoint x: 310, startPoint y: 364, endPoint x: 237, endPoint y: 270, distance: 118.9
click at [237, 270] on div "1p Es vilku ragavas, bet māsa vakar redzēja vilku . Izceltie vārdi ir homonīmi.…" at bounding box center [518, 323] width 567 height 123
click at [386, 228] on p "Aplams" at bounding box center [518, 229] width 543 height 12
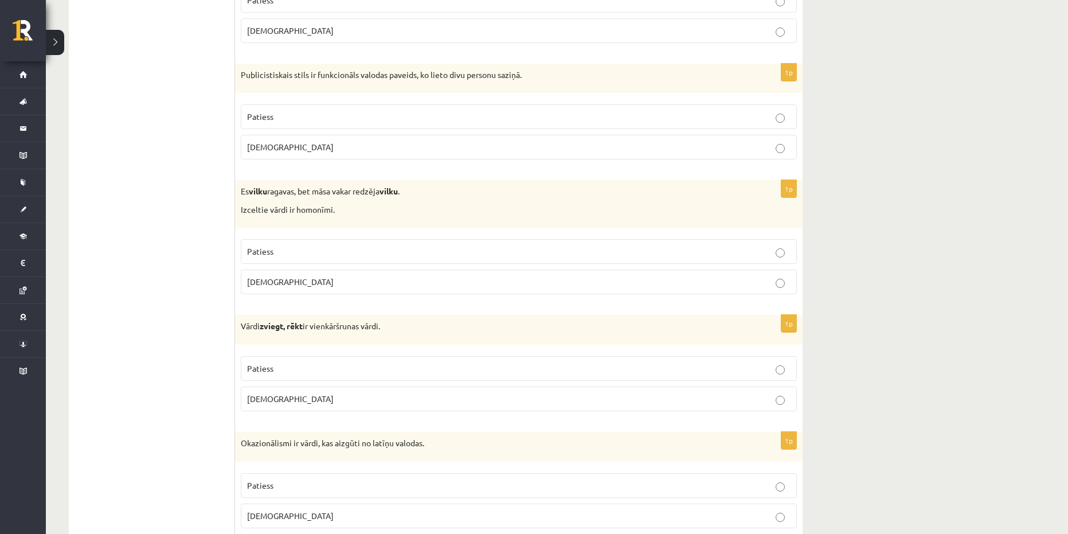
scroll to position [2266, 0]
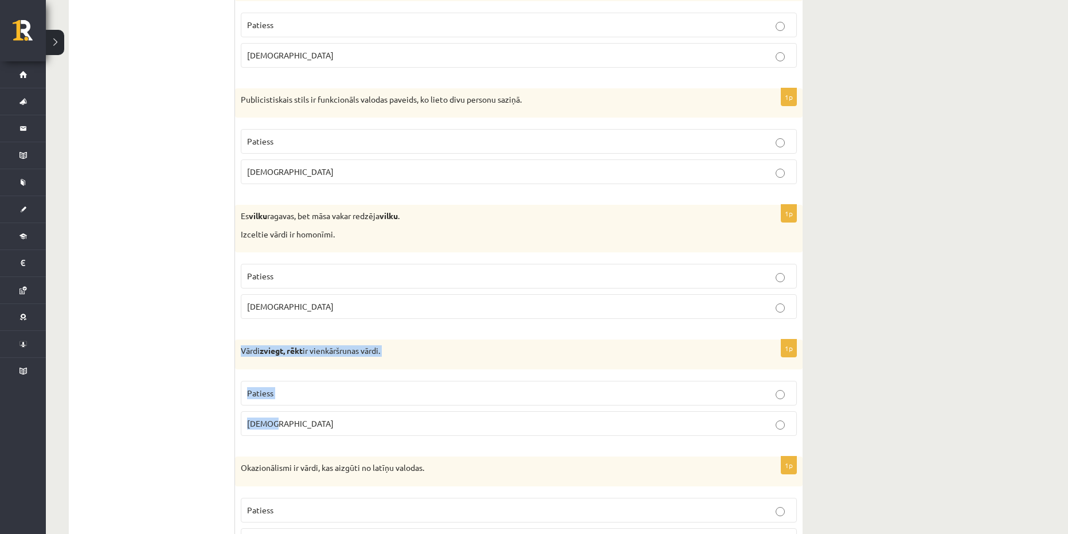
drag, startPoint x: 285, startPoint y: 417, endPoint x: 242, endPoint y: 355, distance: 75.2
click at [242, 355] on div "1p Vārdi zviegt, rēkt ir vienkāršrunas vārdi. Patiess Aplams" at bounding box center [518, 391] width 567 height 105
click at [331, 277] on p "Patiess" at bounding box center [518, 276] width 543 height 12
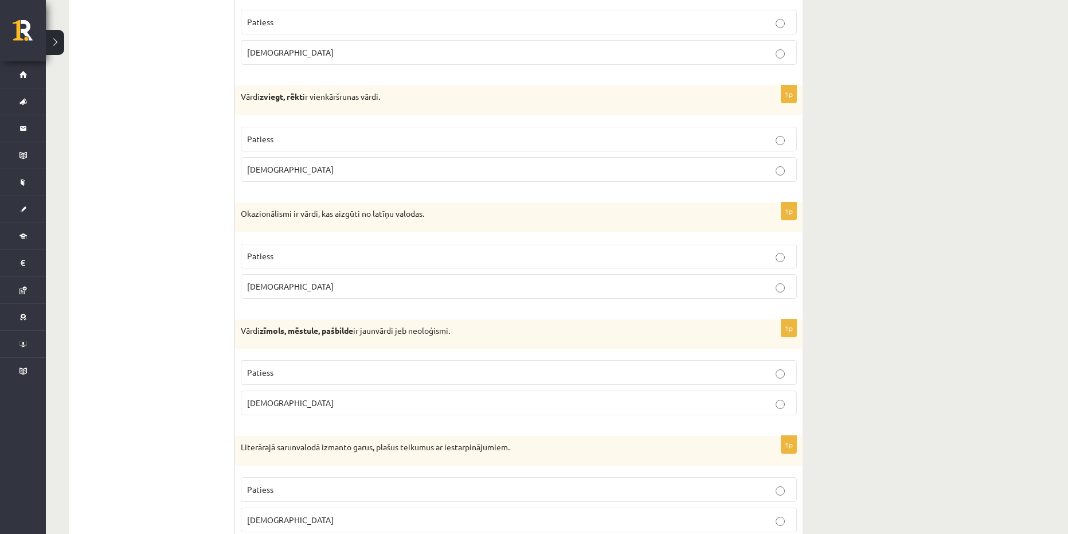
scroll to position [2553, 0]
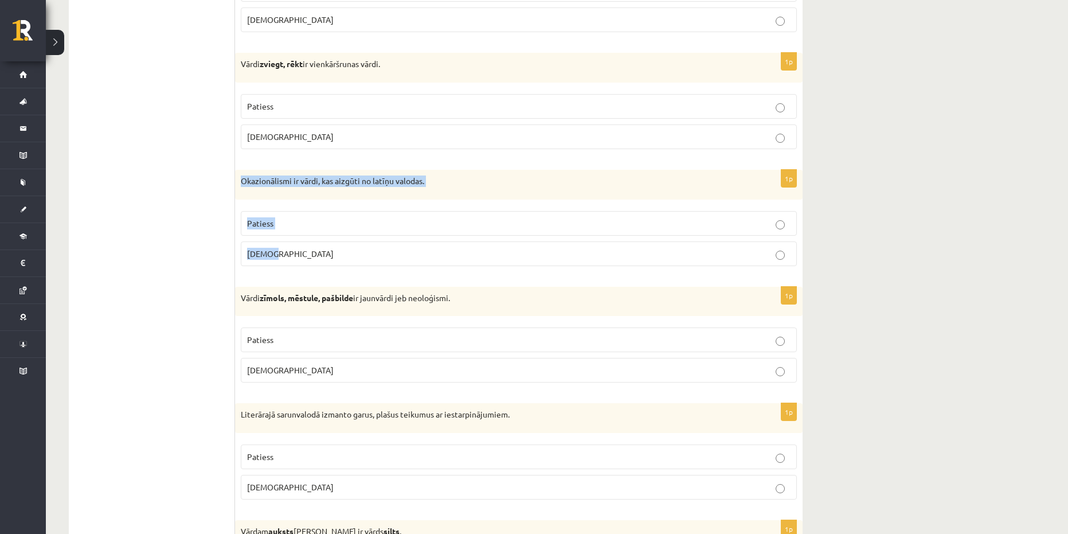
drag, startPoint x: 292, startPoint y: 261, endPoint x: 237, endPoint y: 177, distance: 100.6
click at [237, 177] on div "1p Okazionālismi ir vārdi, kas aizgūti no latīņu valodas. Patiess Aplams" at bounding box center [518, 222] width 567 height 105
click at [365, 216] on label "Patiess" at bounding box center [519, 223] width 556 height 25
click at [329, 260] on label "Aplams" at bounding box center [519, 253] width 556 height 25
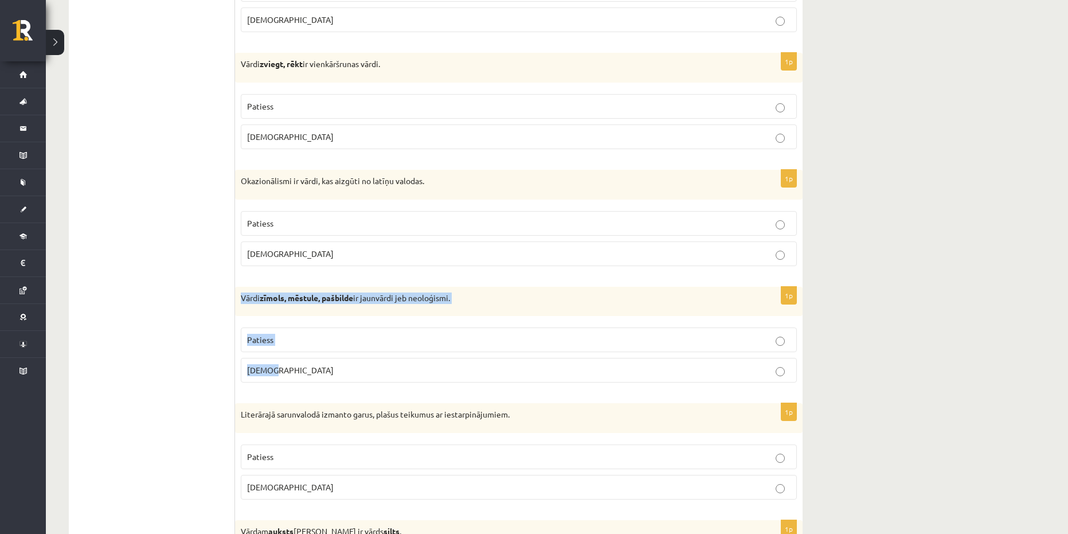
drag, startPoint x: 283, startPoint y: 360, endPoint x: 243, endPoint y: 302, distance: 70.1
click at [243, 302] on div "1p Vārdi zīmols, mēstule, pašbilde ir jaunvārdi jeb neoloģismi. Patiess Aplams" at bounding box center [518, 339] width 567 height 105
click at [292, 147] on label "Aplams" at bounding box center [519, 136] width 556 height 25
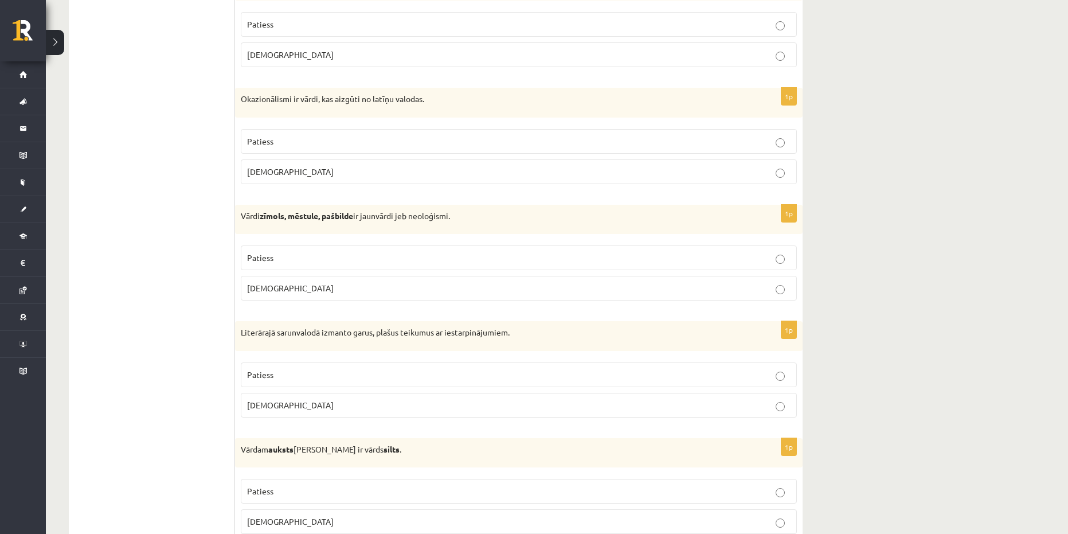
scroll to position [2725, 0]
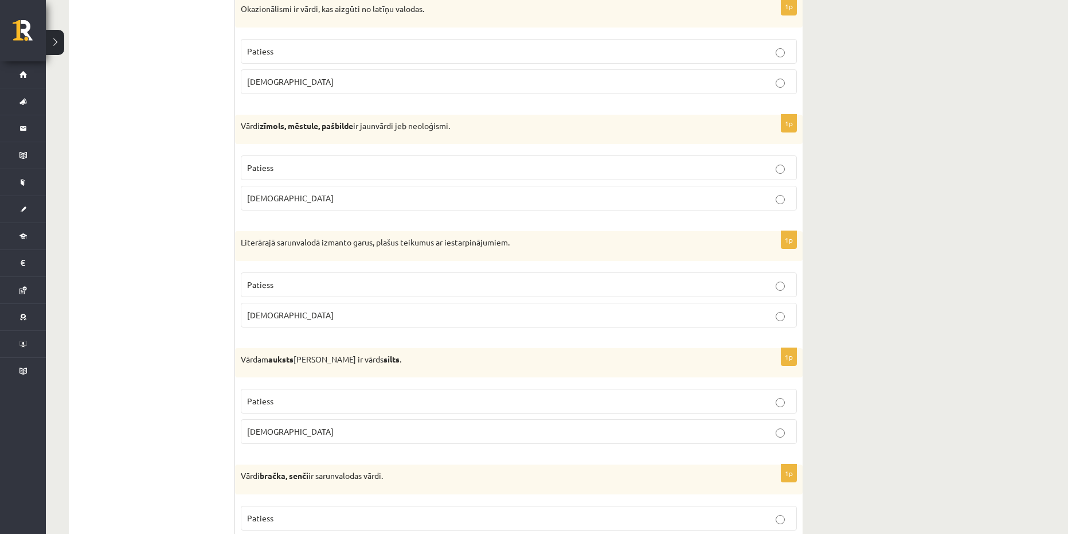
drag, startPoint x: 298, startPoint y: 436, endPoint x: 234, endPoint y: 362, distance: 96.7
drag, startPoint x: 323, startPoint y: 405, endPoint x: 297, endPoint y: 428, distance: 34.9
click at [323, 405] on p "Patiess" at bounding box center [518, 401] width 543 height 12
click at [306, 443] on label "Aplams" at bounding box center [519, 431] width 556 height 25
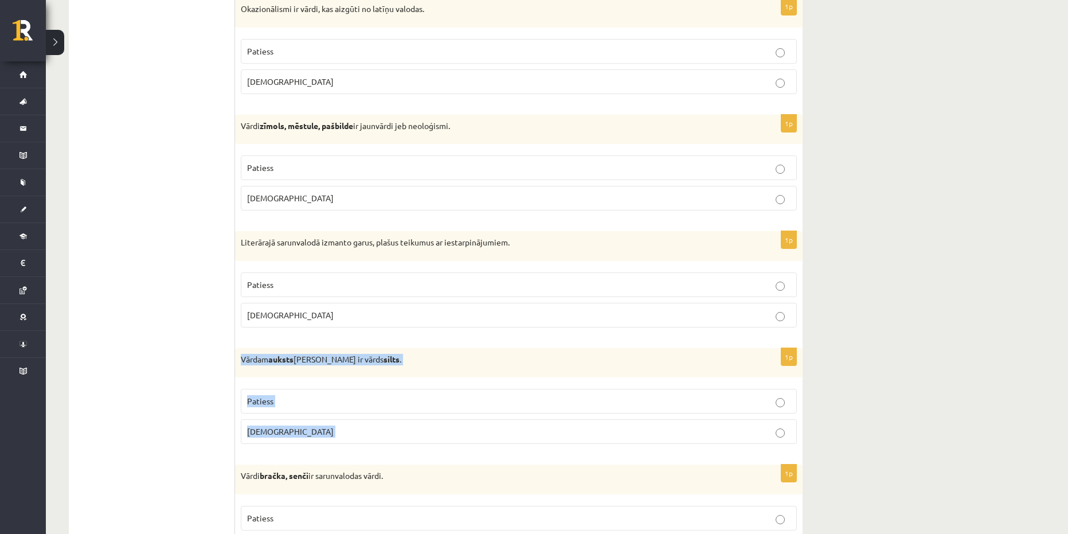
drag, startPoint x: 306, startPoint y: 443, endPoint x: 237, endPoint y: 364, distance: 104.5
click at [237, 364] on div "1p Vārdam auksts antonīms ir vārds silts . Patiess Aplams" at bounding box center [518, 400] width 567 height 105
click at [300, 170] on p "Patiess" at bounding box center [518, 168] width 543 height 12
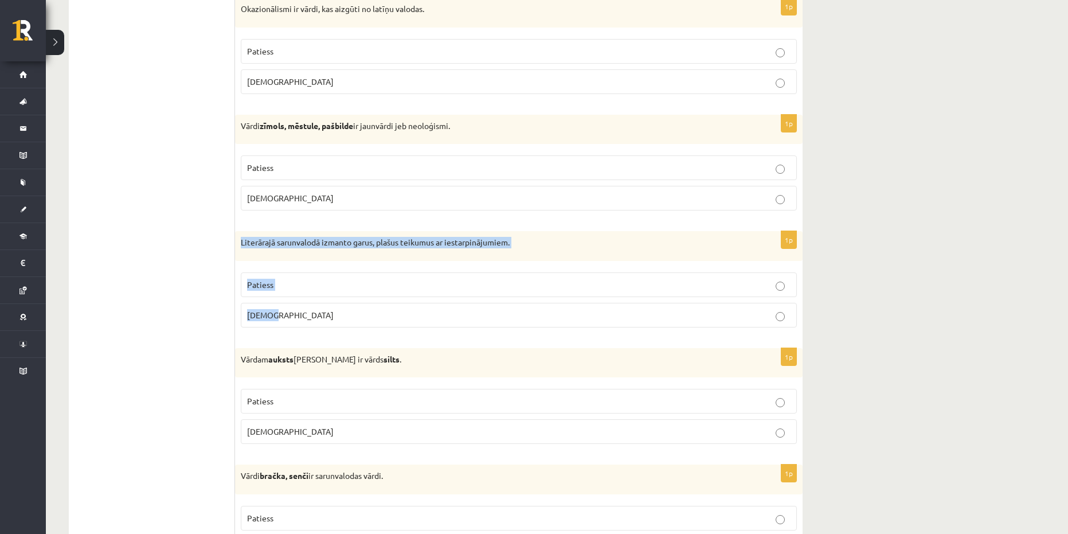
drag, startPoint x: 305, startPoint y: 314, endPoint x: 235, endPoint y: 247, distance: 96.9
click at [235, 247] on div "1p Literārajā sarunvalodā izmanto garus, plašus teikumus ar iestarpinājumiem. P…" at bounding box center [518, 283] width 567 height 105
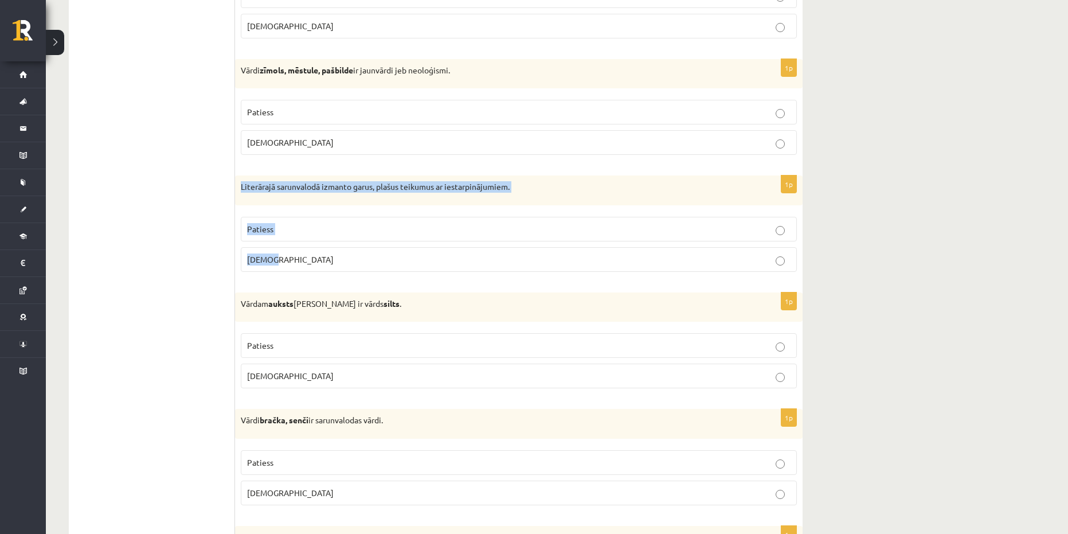
scroll to position [2782, 0]
click at [797, 206] on div "1p Literārajā sarunvalodā izmanto garus, plašus teikumus ar iestarpinājumiem. P…" at bounding box center [518, 226] width 567 height 105
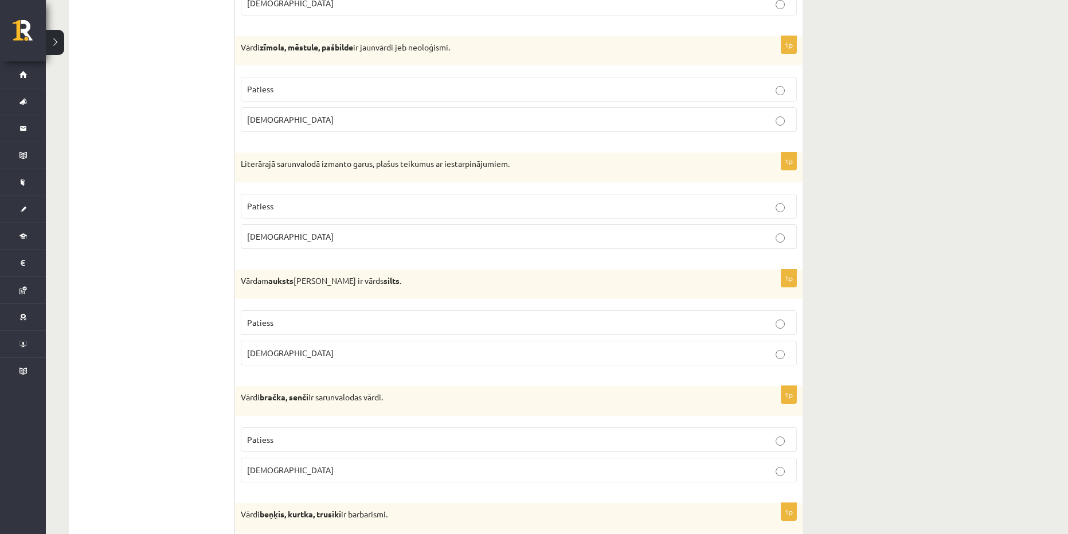
scroll to position [2839, 0]
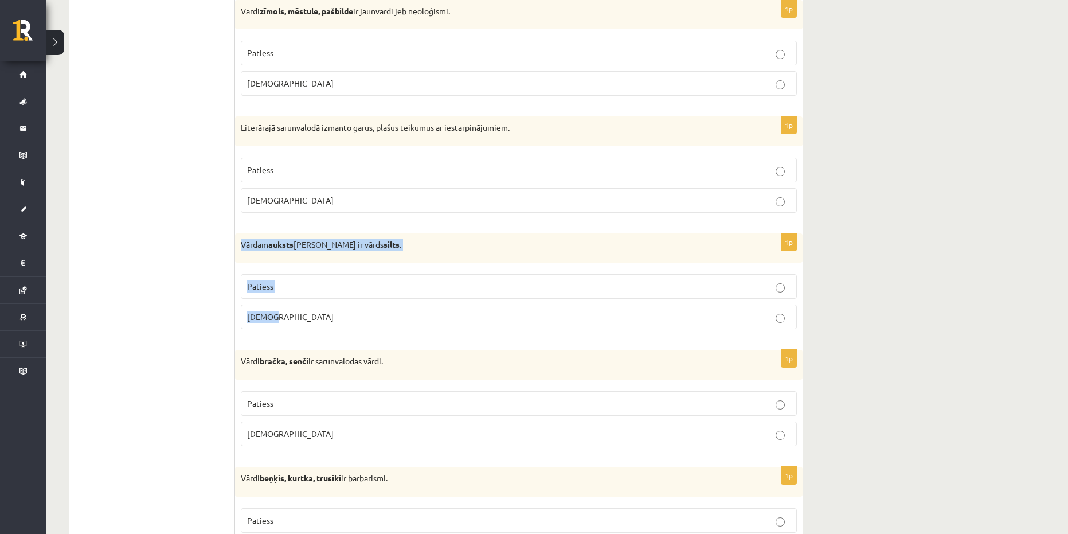
drag, startPoint x: 307, startPoint y: 323, endPoint x: 242, endPoint y: 241, distance: 105.3
click at [242, 241] on div "1p Vārdam auksts antonīms ir vārds silts . Patiess Aplams" at bounding box center [518, 285] width 567 height 105
click at [465, 190] on label "Aplams" at bounding box center [519, 200] width 556 height 25
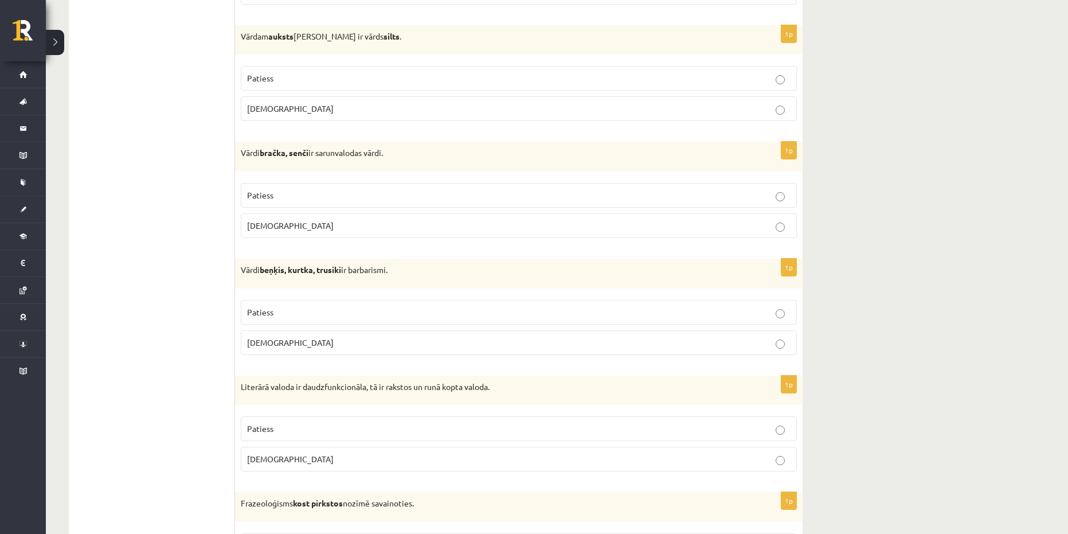
scroll to position [3069, 0]
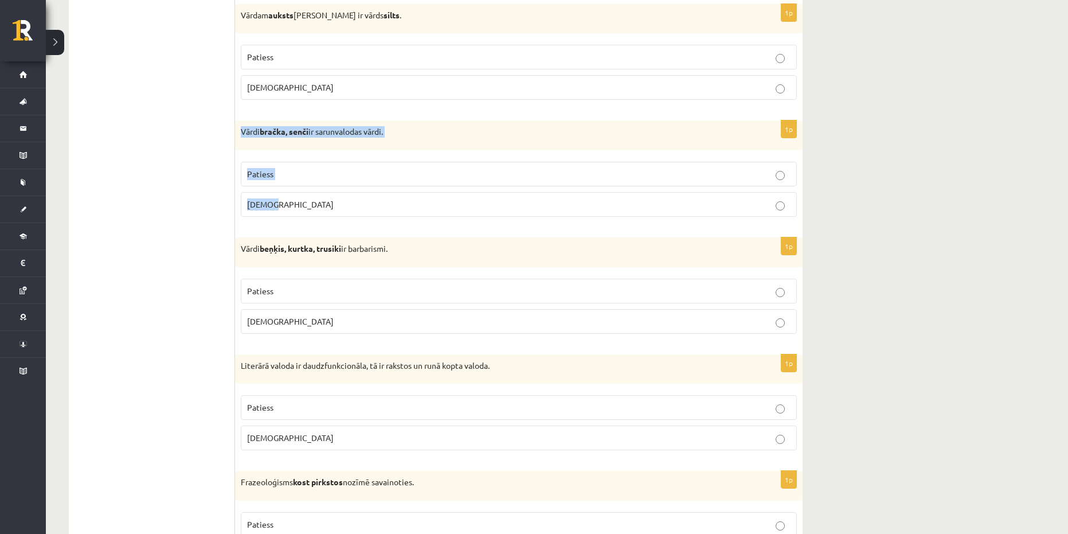
drag, startPoint x: 304, startPoint y: 203, endPoint x: 241, endPoint y: 135, distance: 93.3
click at [241, 135] on div "1p Vārdi bračka, senči ir sarunvalodas vārdi. Patiess Aplams" at bounding box center [518, 172] width 567 height 105
click at [422, 144] on div "Vārdi bračka, senči ir sarunvalodas vārdi." at bounding box center [518, 135] width 567 height 30
click at [338, 169] on p "Patiess" at bounding box center [518, 174] width 543 height 12
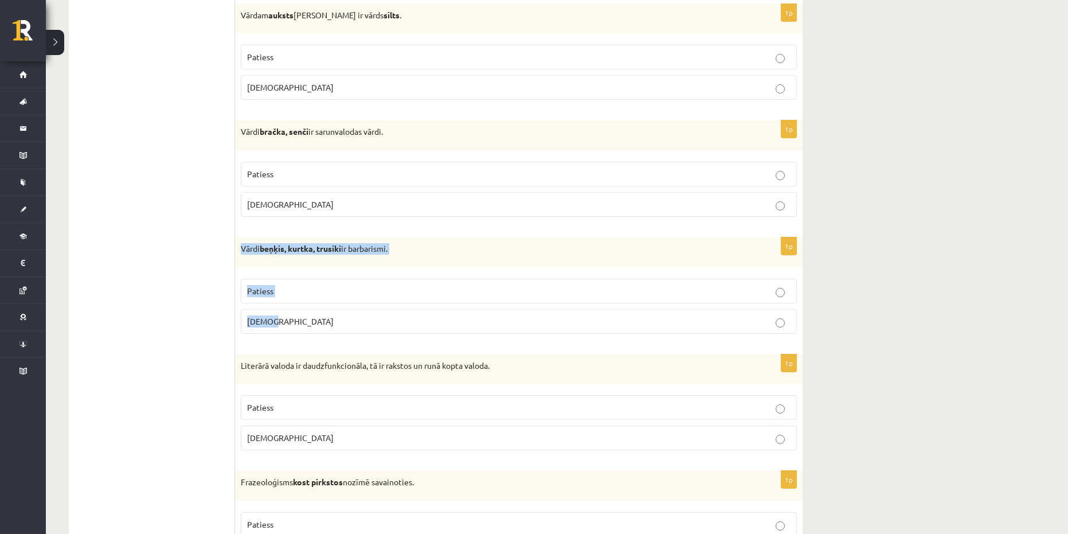
drag, startPoint x: 354, startPoint y: 323, endPoint x: 240, endPoint y: 252, distance: 134.4
click at [240, 252] on div "1p Vārdi beņķis, kurtka, trusiki ir barbarismi. Patiess Aplams" at bounding box center [518, 289] width 567 height 105
drag, startPoint x: 292, startPoint y: 57, endPoint x: 381, endPoint y: 6, distance: 102.2
click at [293, 57] on p "Patiess" at bounding box center [518, 57] width 543 height 12
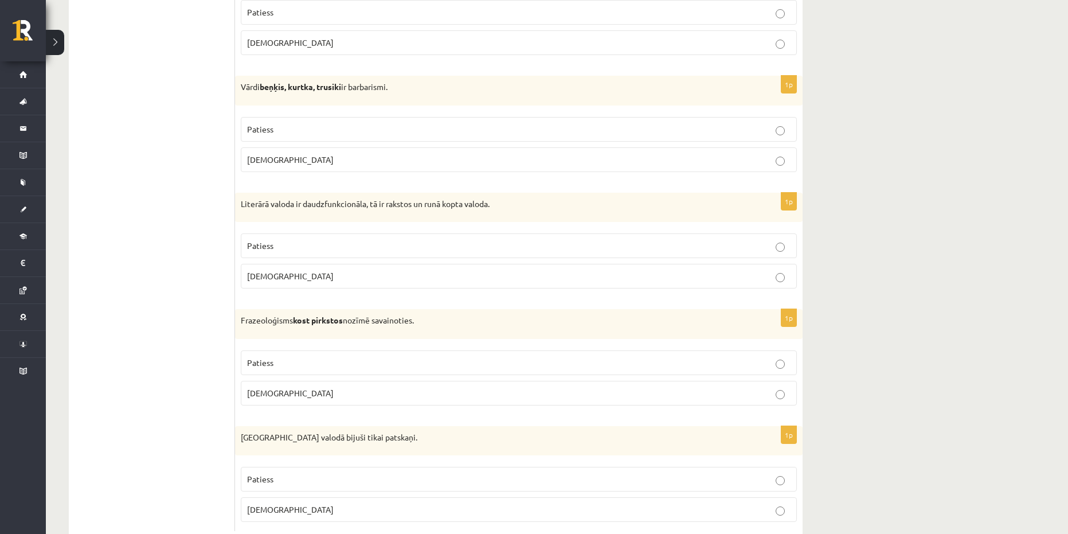
scroll to position [3263, 0]
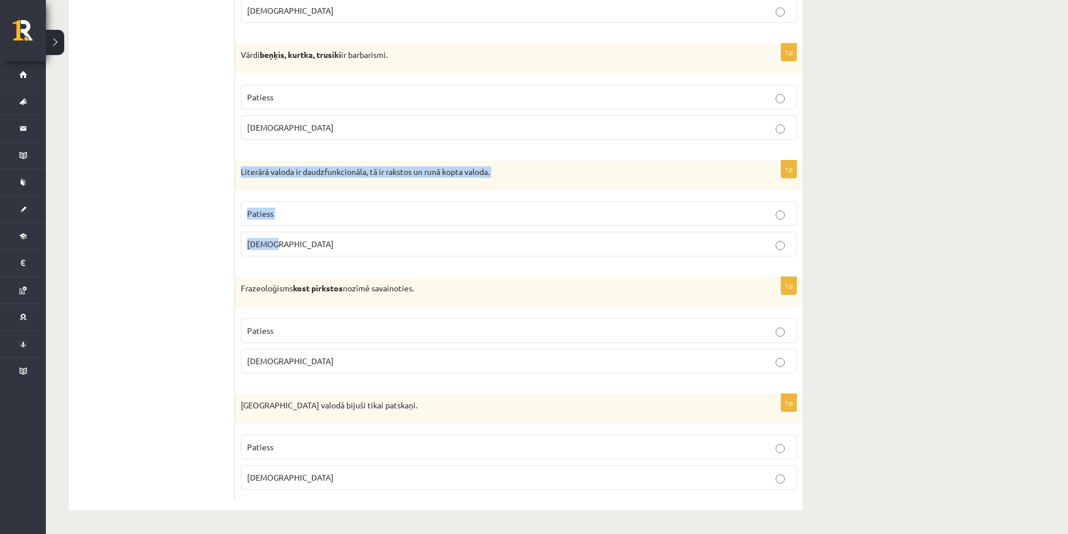
drag, startPoint x: 313, startPoint y: 249, endPoint x: 238, endPoint y: 176, distance: 104.6
click at [238, 176] on div "1p Literārā valoda ir daudzfunkcionāla, tā ir rakstos un runā kopta valoda. Pat…" at bounding box center [518, 213] width 567 height 105
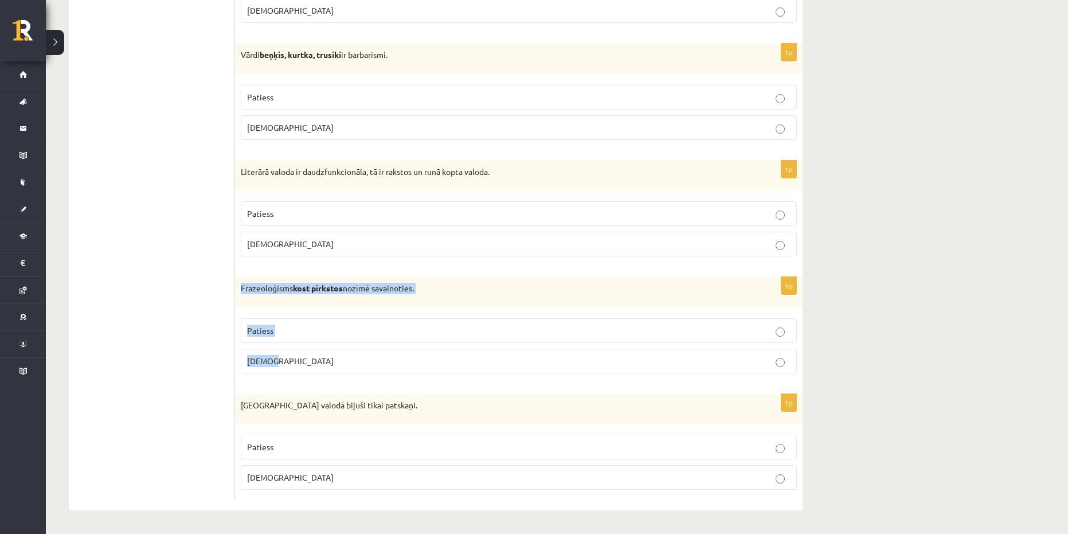
drag, startPoint x: 292, startPoint y: 367, endPoint x: 241, endPoint y: 293, distance: 89.8
click at [241, 293] on div "1p Frazeoloģisms kost pirkstos nozīmē savainoties. Patiess Aplams" at bounding box center [518, 329] width 567 height 105
click at [343, 128] on p "Aplams" at bounding box center [518, 128] width 543 height 12
click at [347, 215] on p "Patiess" at bounding box center [518, 214] width 543 height 12
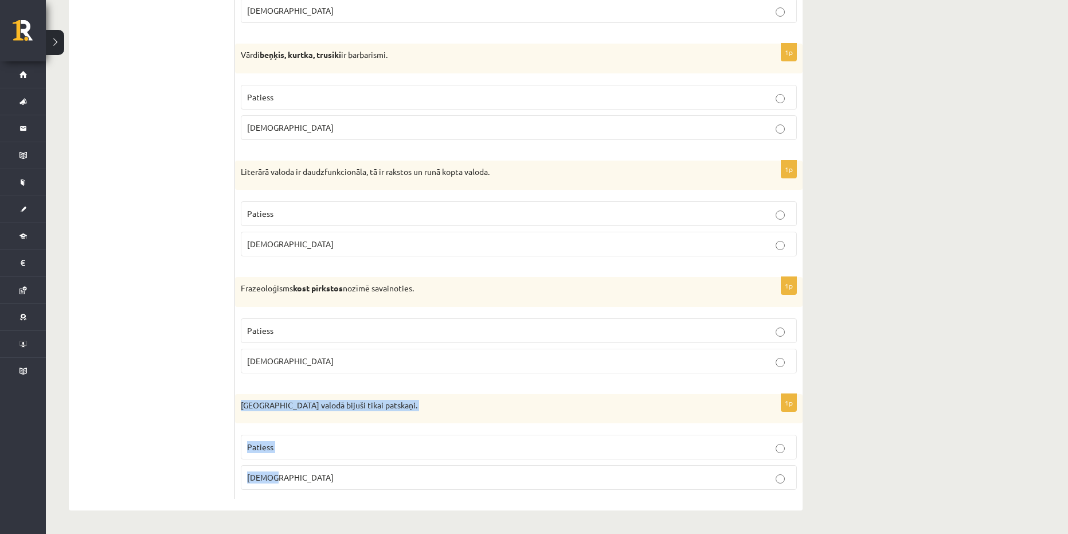
drag, startPoint x: 291, startPoint y: 476, endPoint x: 242, endPoint y: 413, distance: 80.1
click at [242, 413] on div "1p Pirmatnējā valodā bijuši tikai patskaņi. Patiess Aplams" at bounding box center [518, 446] width 567 height 105
click at [365, 362] on p "Aplams" at bounding box center [518, 361] width 543 height 12
click at [306, 470] on label "Aplams" at bounding box center [519, 477] width 556 height 25
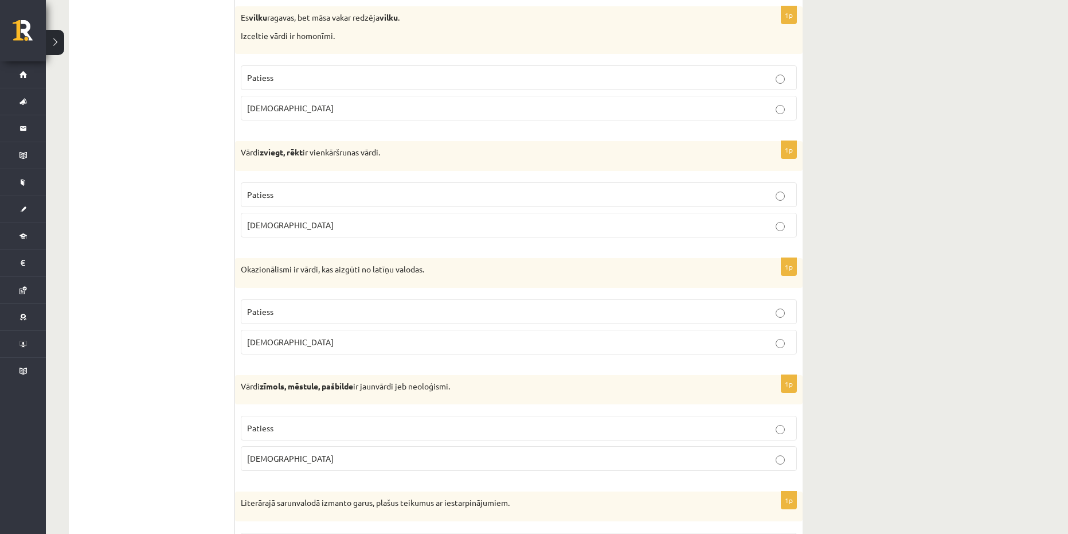
scroll to position [2403, 0]
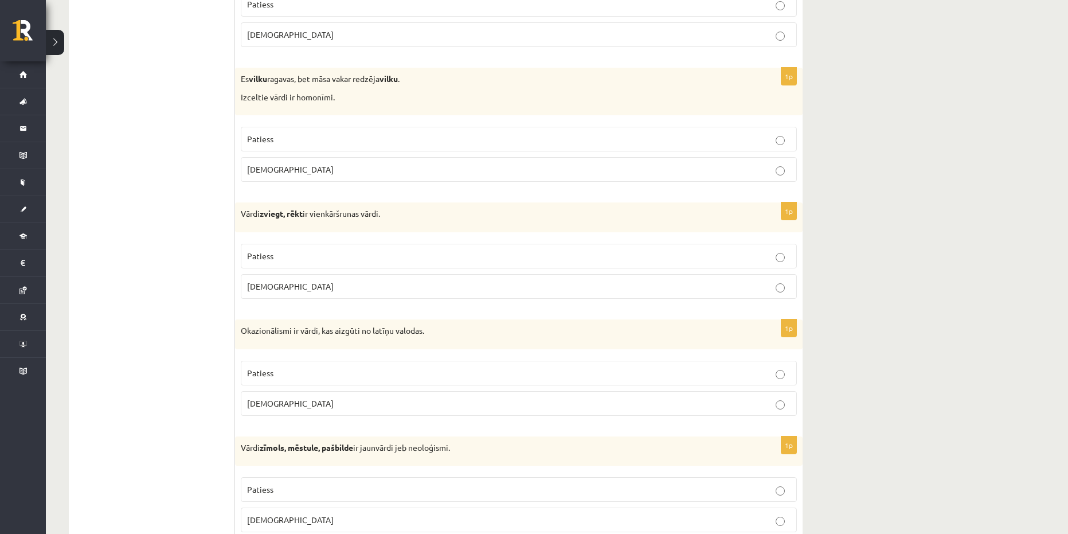
drag, startPoint x: 259, startPoint y: 42, endPoint x: 159, endPoint y: 106, distance: 118.3
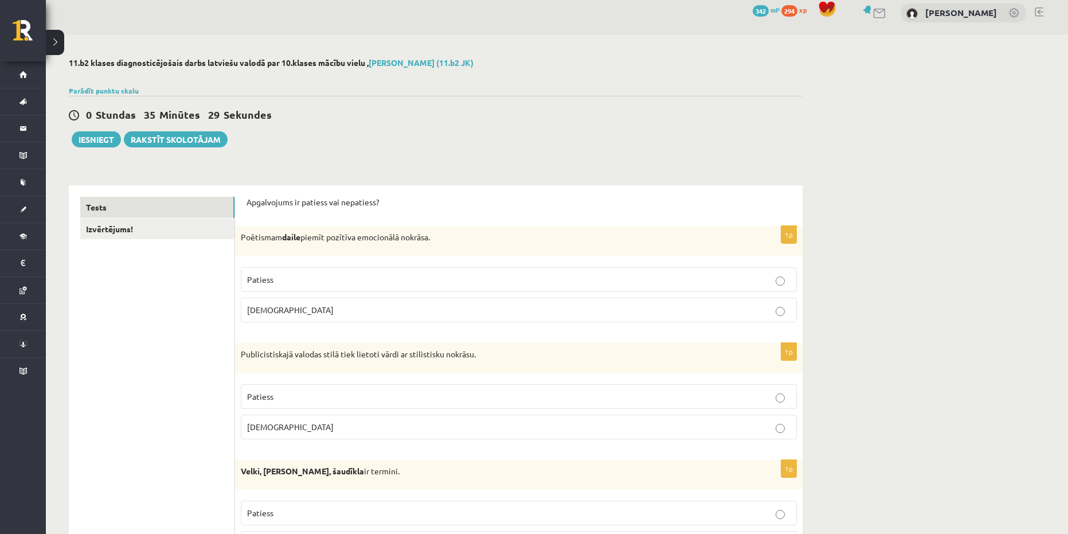
scroll to position [0, 0]
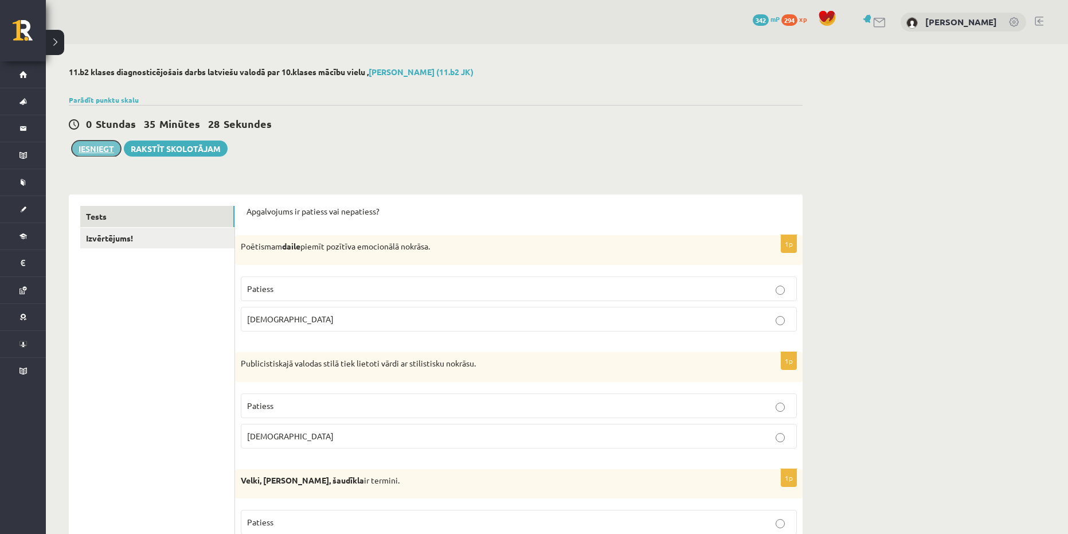
click at [95, 150] on button "Iesniegt" at bounding box center [96, 148] width 49 height 16
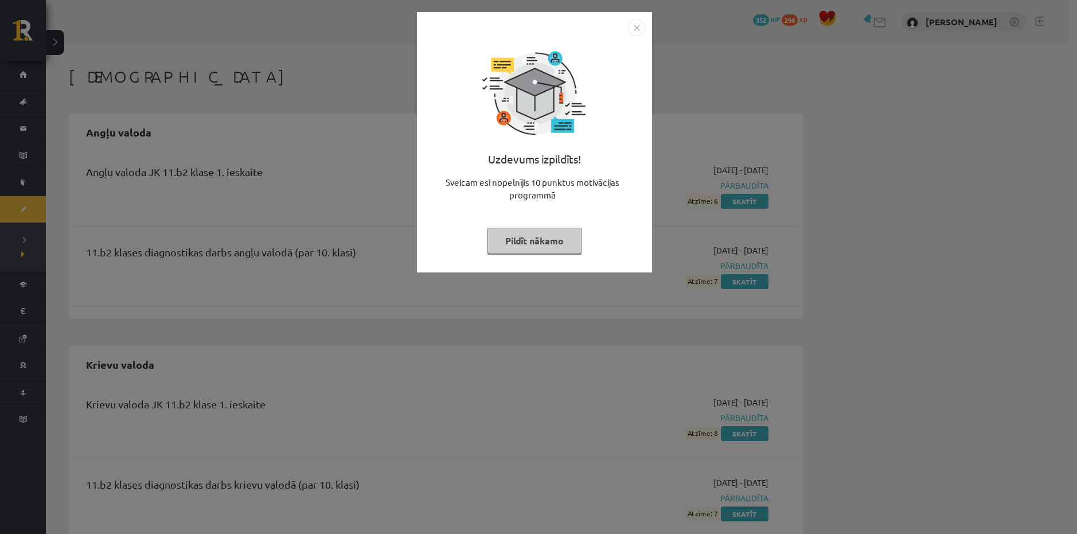
click at [561, 244] on button "Pildīt nākamo" at bounding box center [534, 241] width 94 height 26
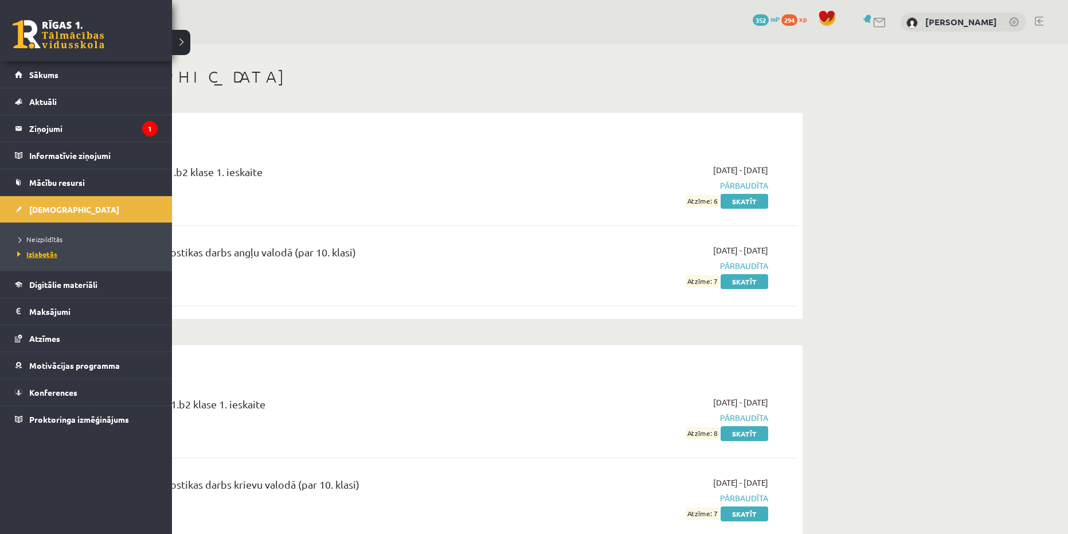
click at [38, 255] on span "Izlabotās" at bounding box center [35, 253] width 43 height 9
click at [21, 234] on link "Neizpildītās" at bounding box center [87, 239] width 146 height 10
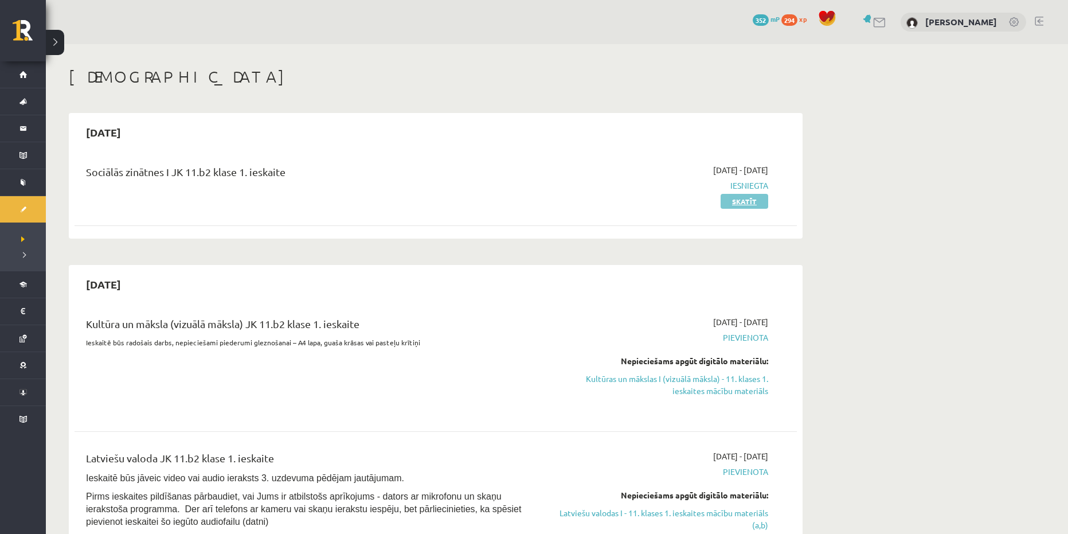
click at [742, 203] on link "Skatīt" at bounding box center [745, 201] width 48 height 15
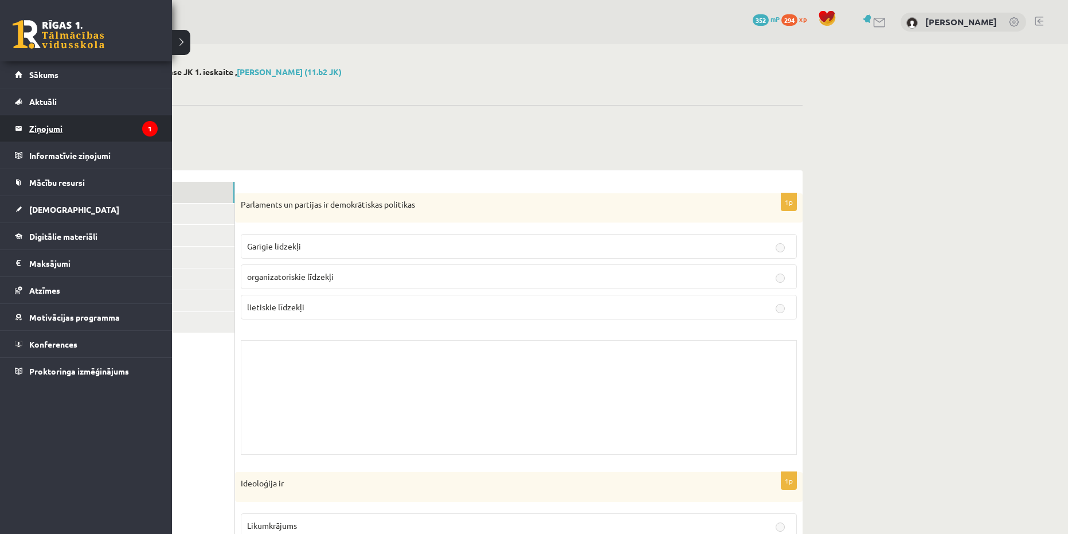
click at [45, 131] on legend "Ziņojumi 1" at bounding box center [93, 128] width 128 height 26
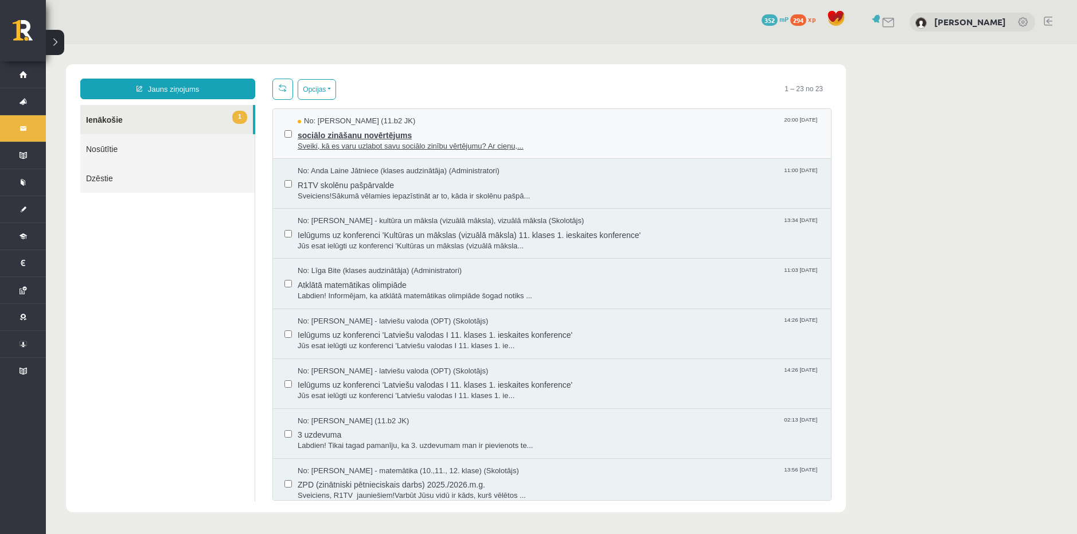
click at [397, 130] on span "sociālo zināšanu novērtējums" at bounding box center [559, 134] width 522 height 14
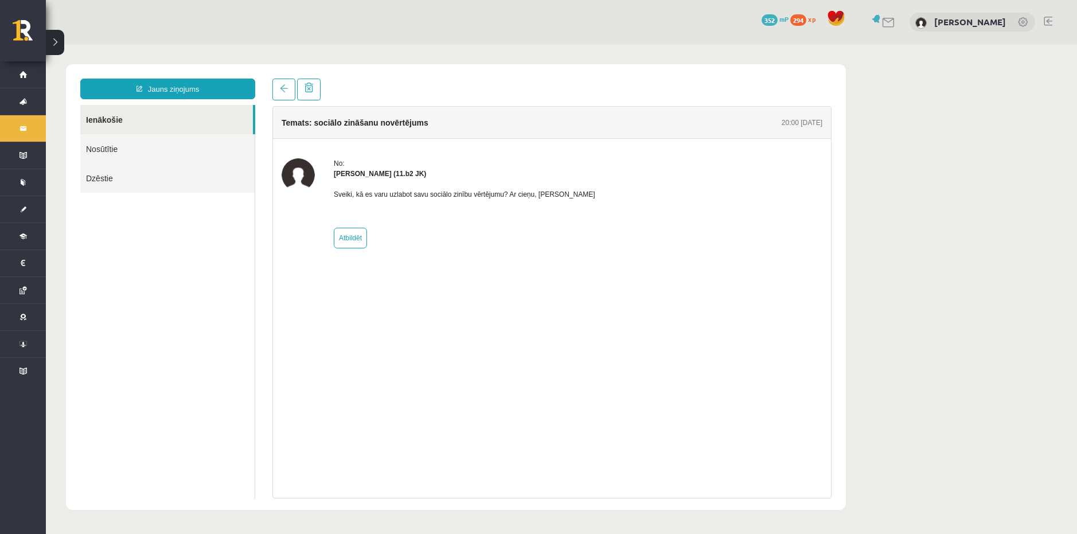
click at [338, 14] on div "0 Dāvanas 352 mP 294 xp Kristiāna Ozola" at bounding box center [561, 22] width 1031 height 44
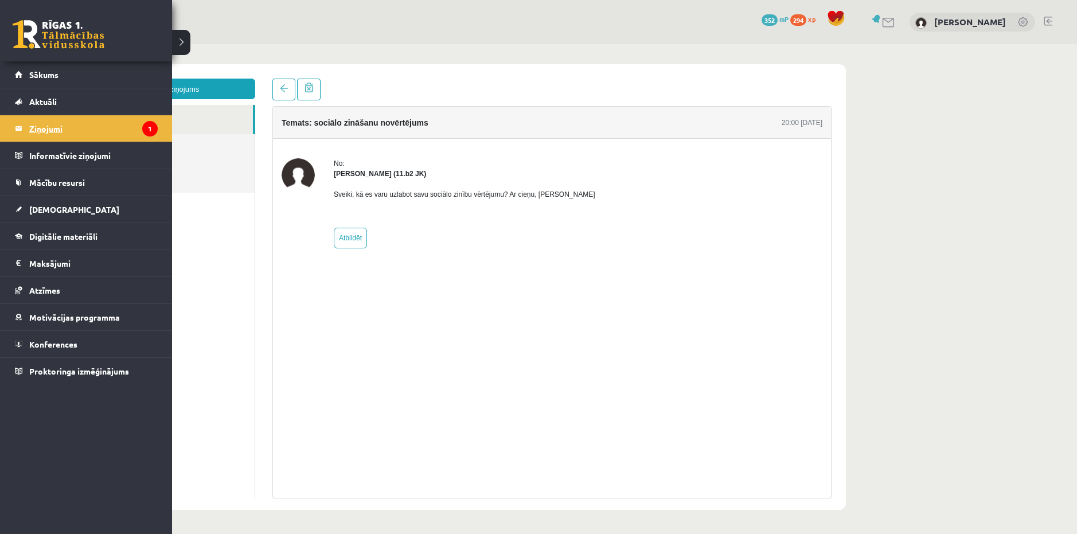
click at [21, 130] on link "Ziņojumi 1" at bounding box center [86, 128] width 143 height 26
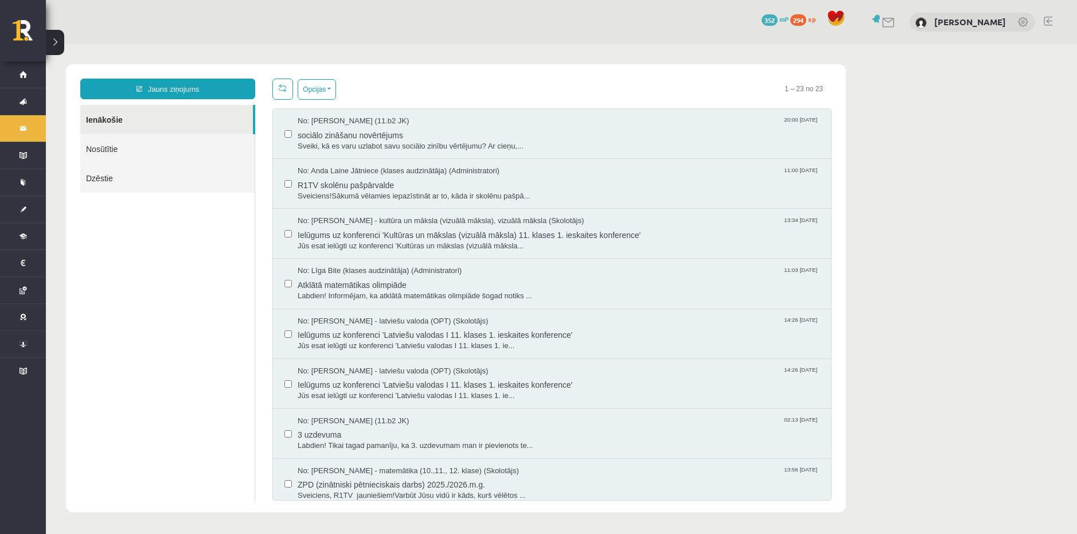
click at [151, 182] on link "Dzēstie" at bounding box center [167, 177] width 174 height 29
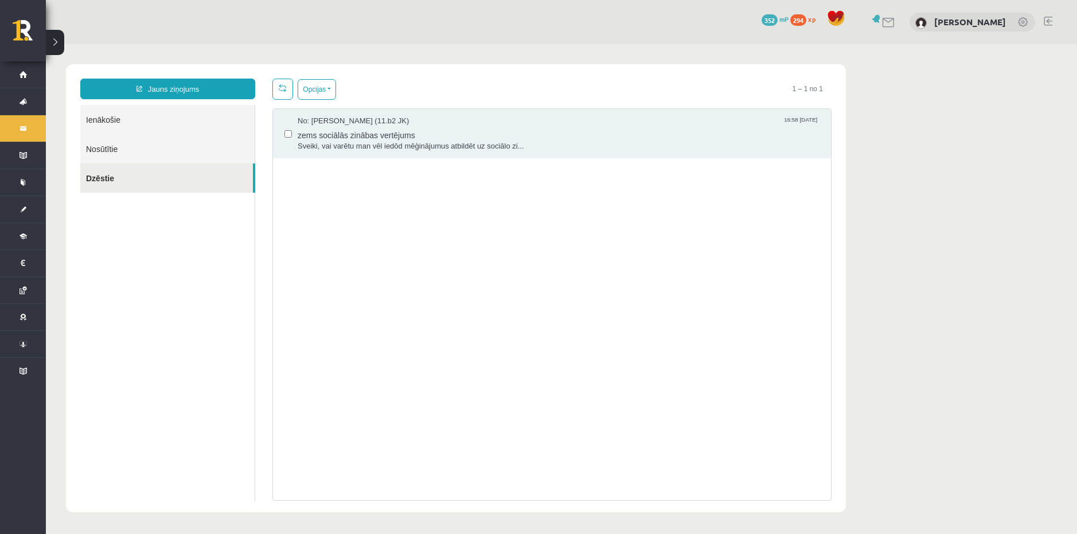
click at [154, 158] on link "Nosūtītie" at bounding box center [167, 148] width 174 height 29
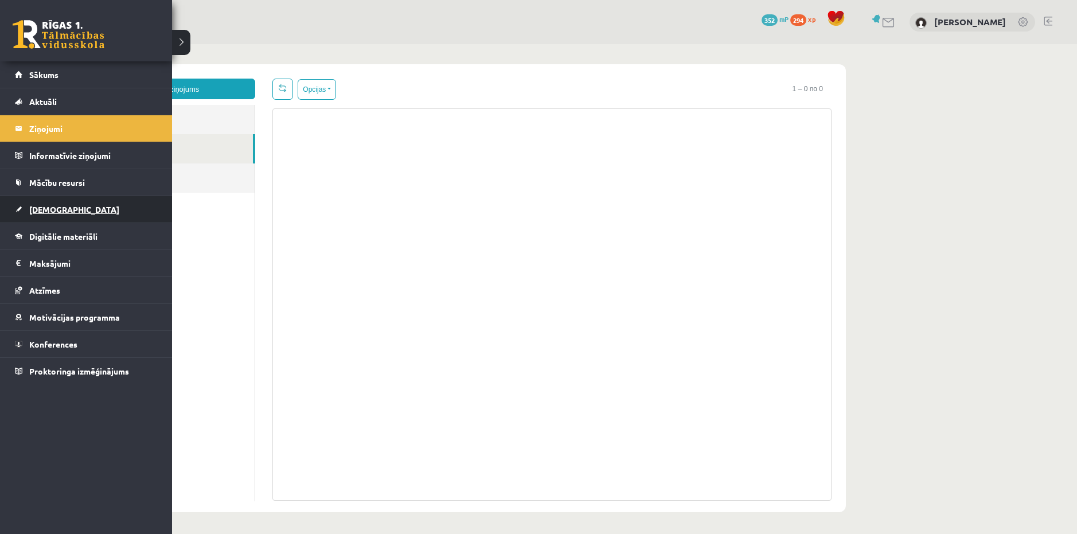
click at [57, 213] on span "[DEMOGRAPHIC_DATA]" at bounding box center [74, 209] width 90 height 10
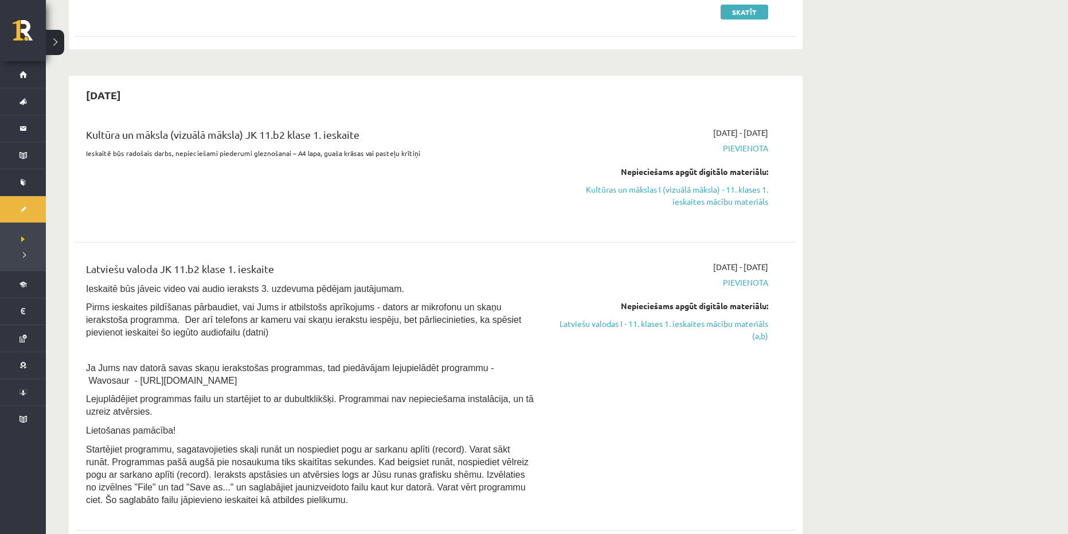
scroll to position [172, 0]
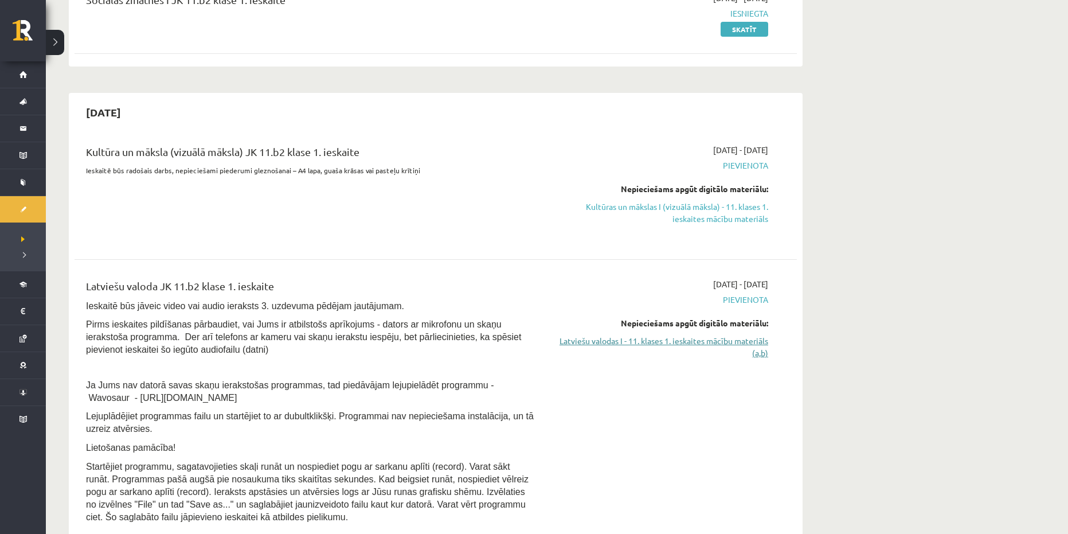
click at [711, 344] on link "Latviešu valodas I - 11. klases 1. ieskaites mācību materiāls (a,b)" at bounding box center [660, 347] width 216 height 24
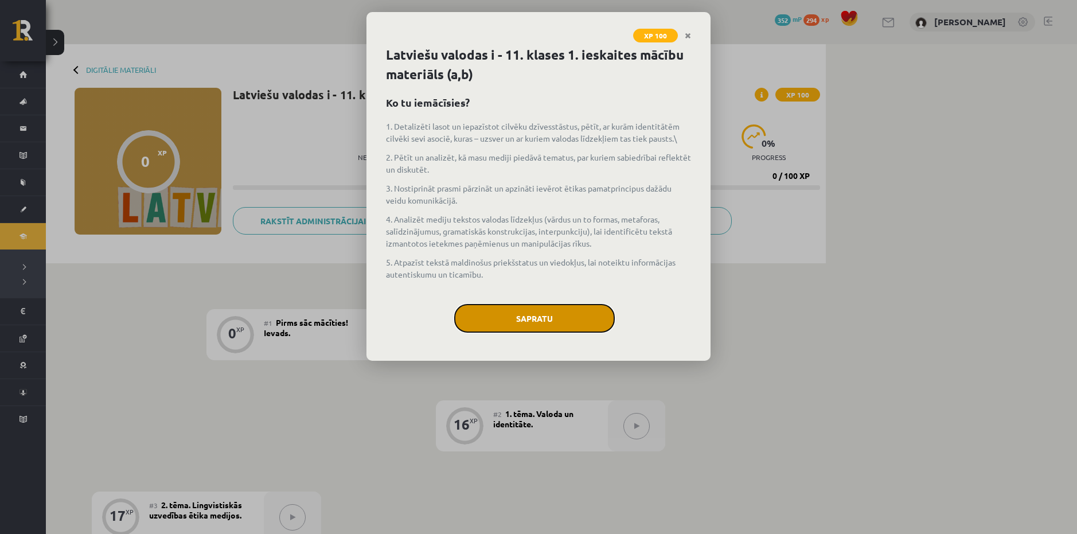
click at [551, 320] on button "Sapratu" at bounding box center [534, 318] width 161 height 29
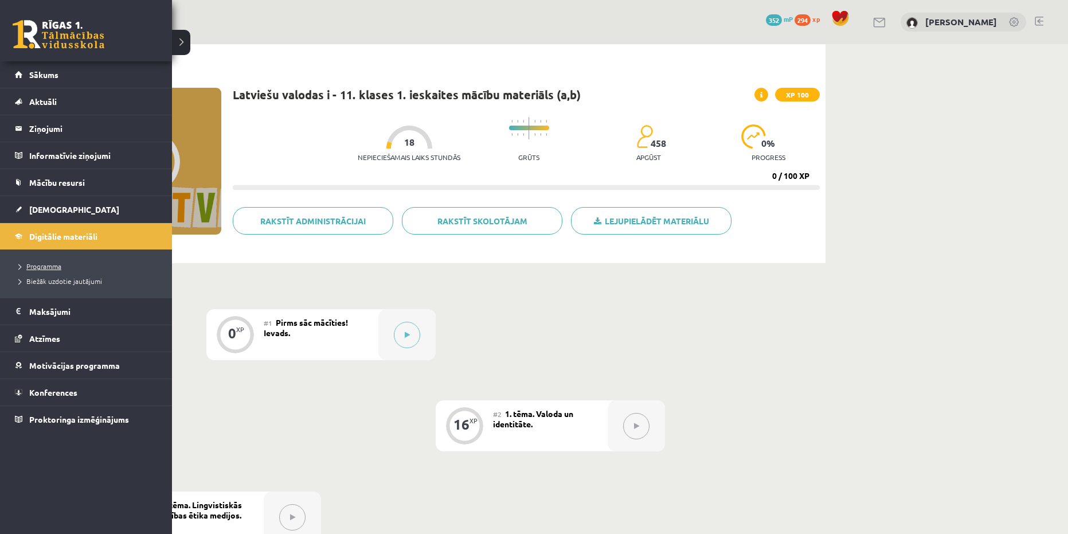
click at [41, 265] on span "Programma" at bounding box center [37, 265] width 47 height 9
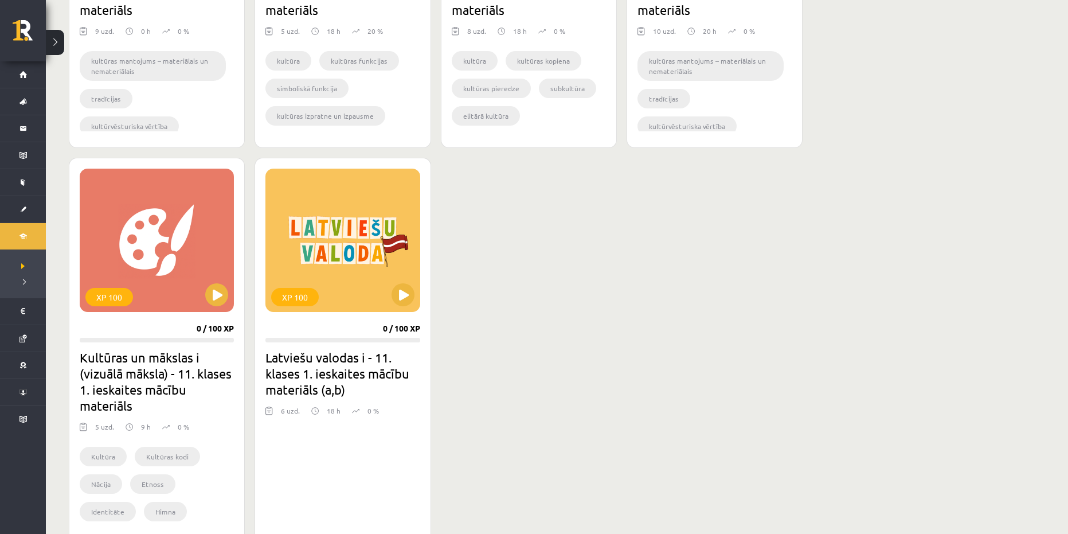
scroll to position [631, 0]
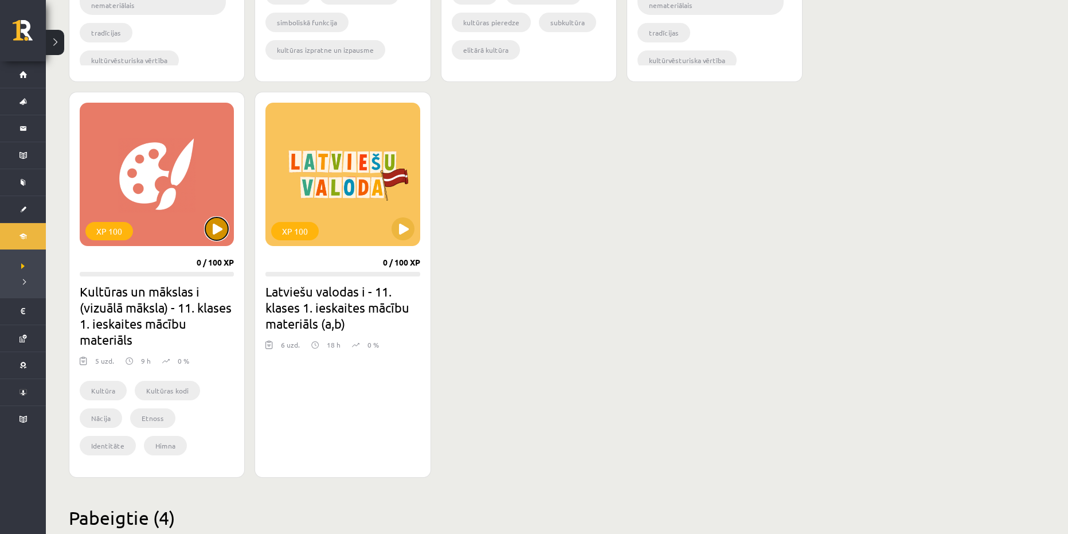
click at [220, 232] on button at bounding box center [216, 228] width 23 height 23
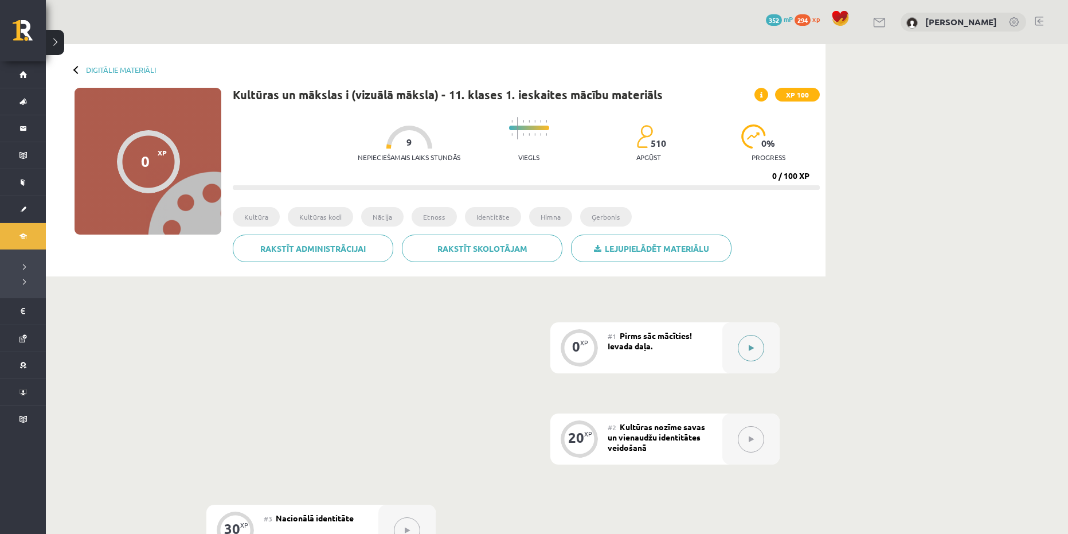
click at [740, 347] on button at bounding box center [751, 348] width 26 height 26
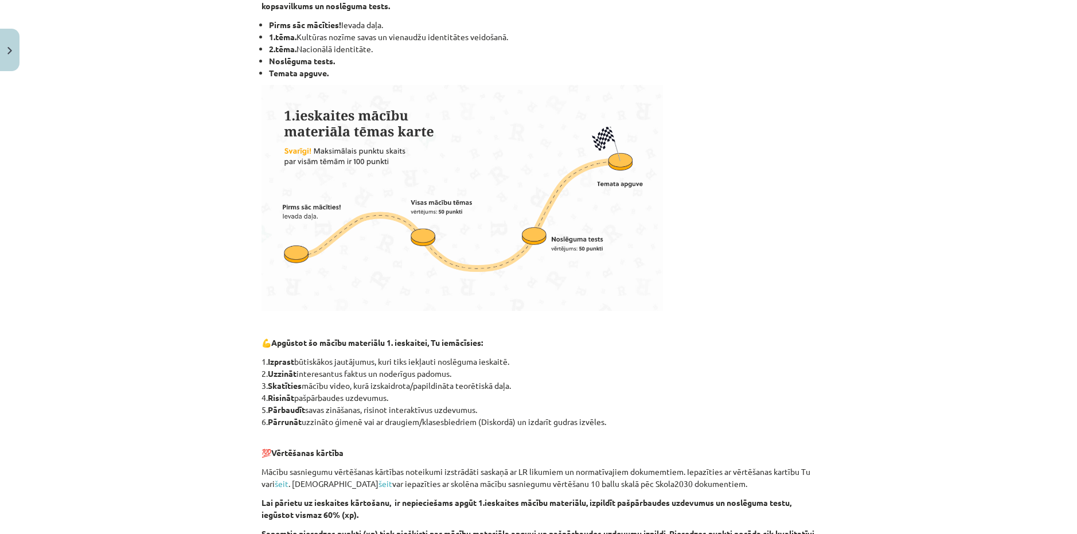
scroll to position [512, 0]
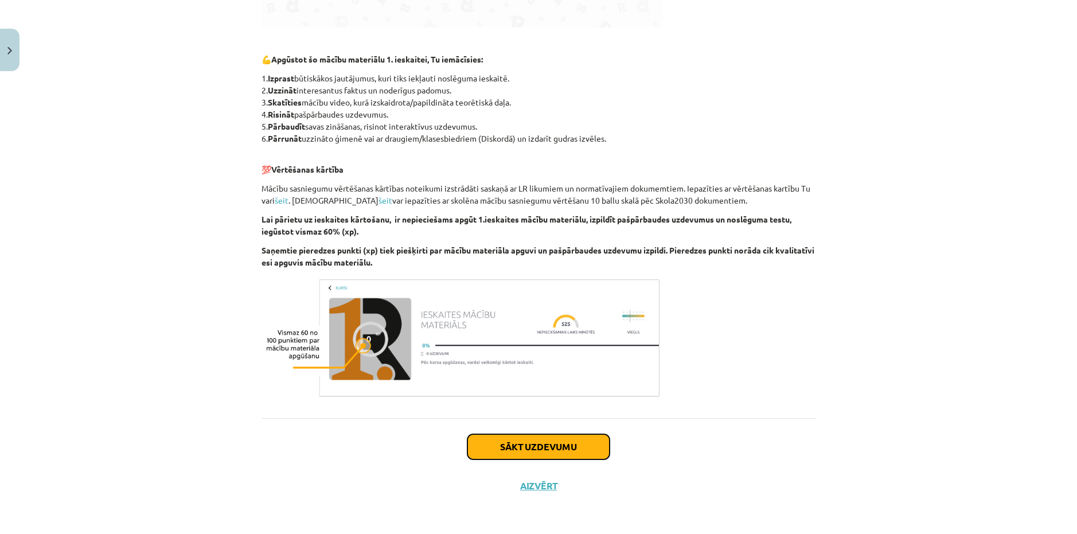
click at [542, 435] on button "Sākt uzdevumu" at bounding box center [538, 446] width 142 height 25
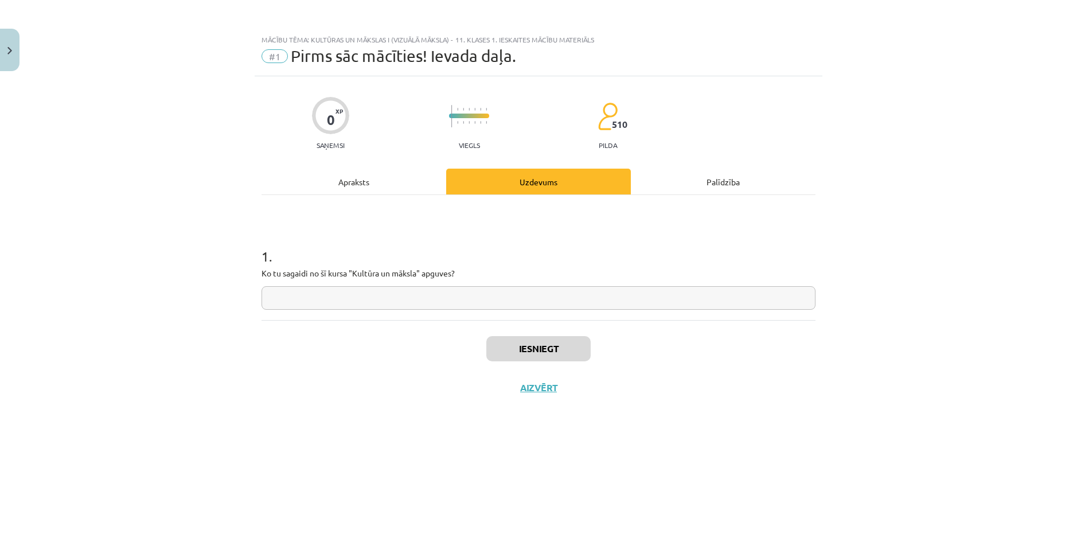
scroll to position [0, 0]
click at [379, 301] on input "text" at bounding box center [538, 298] width 554 height 24
click at [339, 182] on div "Apraksts" at bounding box center [353, 182] width 185 height 26
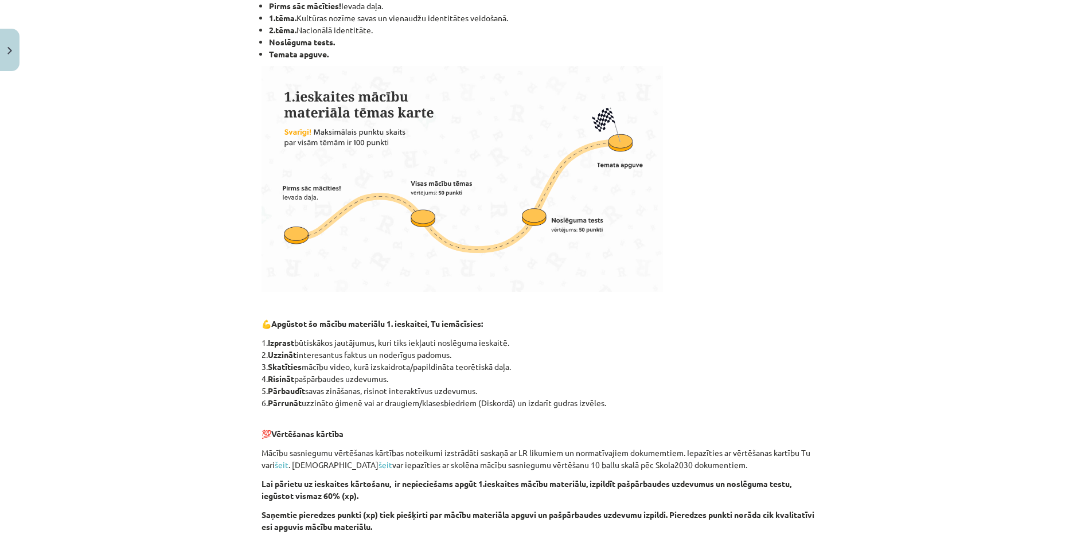
scroll to position [169, 0]
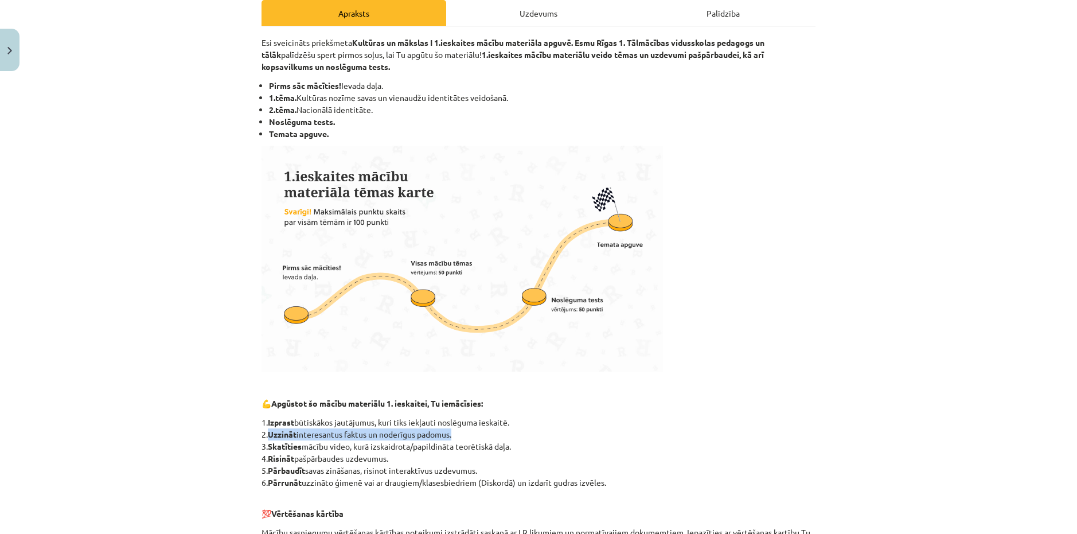
drag, startPoint x: 402, startPoint y: 429, endPoint x: 267, endPoint y: 430, distance: 135.3
click at [267, 430] on p "1. Izprast būtiskākos jautājumus, kuri tiks iekļauti noslēguma ieskaitē. 2. Uzz…" at bounding box center [538, 452] width 554 height 72
copy p "Uzzināt interesantus faktus un noderīgus padomus"
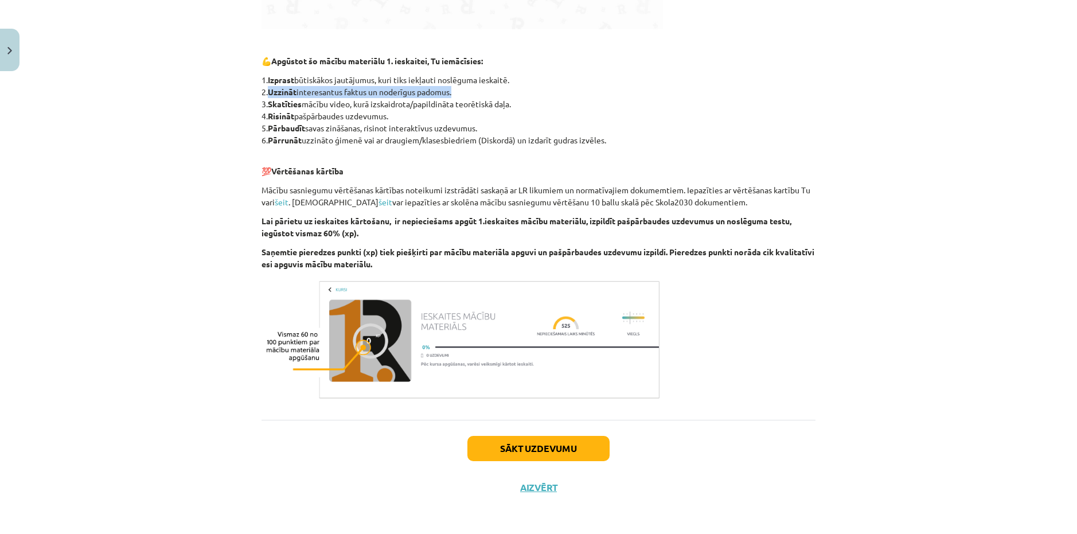
scroll to position [512, 0]
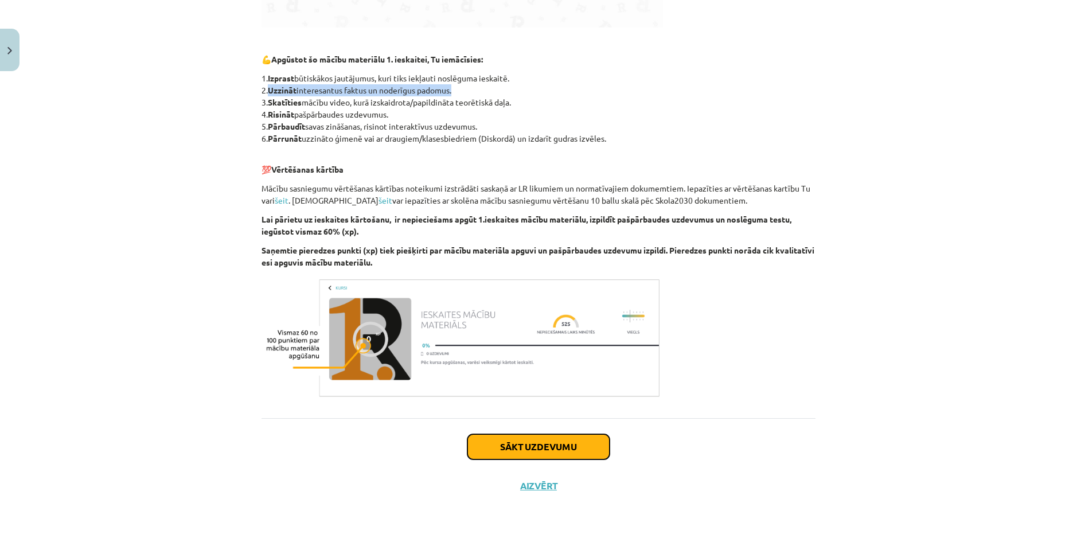
click at [514, 453] on button "Sākt uzdevumu" at bounding box center [538, 446] width 142 height 25
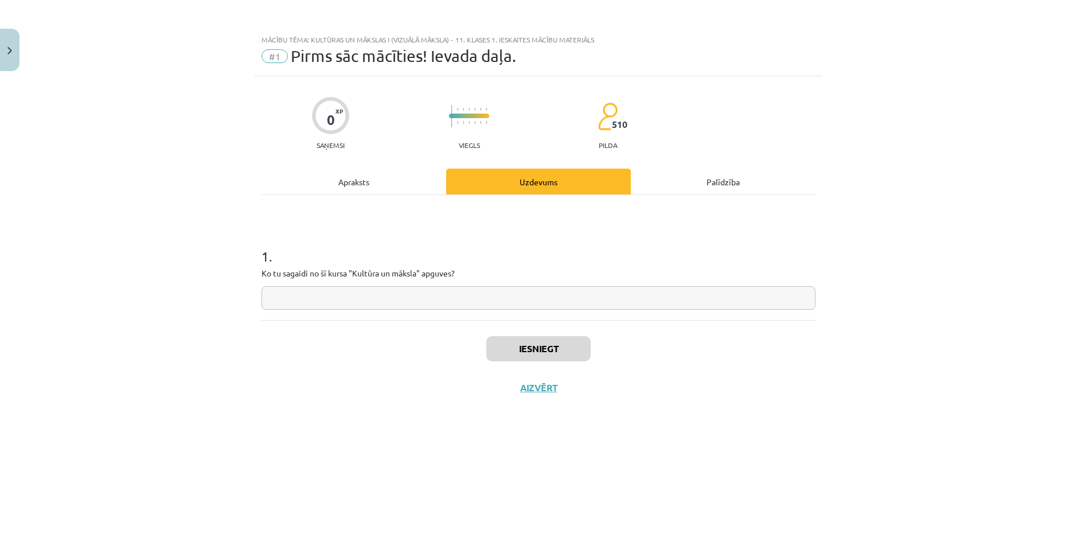
click at [404, 296] on input "text" at bounding box center [538, 298] width 554 height 24
paste input "**********"
type input "**********"
click at [533, 342] on button "Iesniegt" at bounding box center [538, 348] width 104 height 25
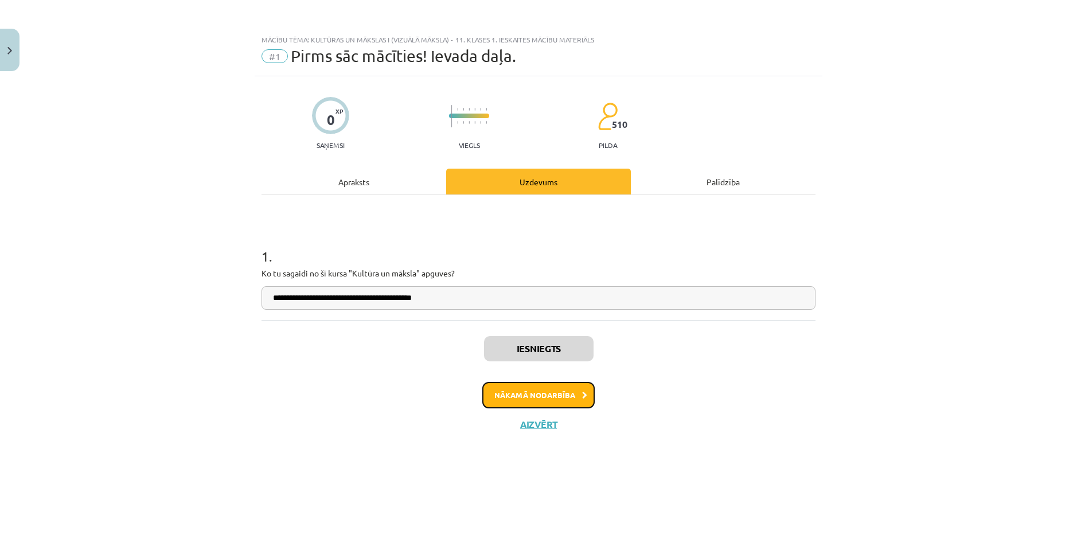
click at [561, 392] on button "Nākamā nodarbība" at bounding box center [538, 395] width 112 height 26
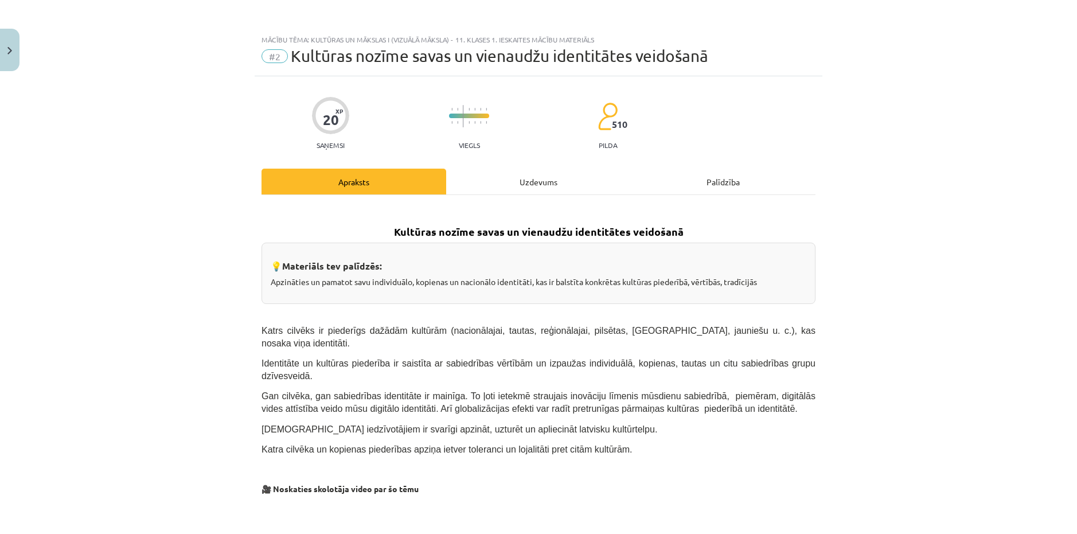
click at [901, 134] on div "Mācību tēma: Kultūras un mākslas i (vizuālā māksla) - 11. klases 1. ieskaites m…" at bounding box center [538, 267] width 1077 height 534
